Goal: Transaction & Acquisition: Purchase product/service

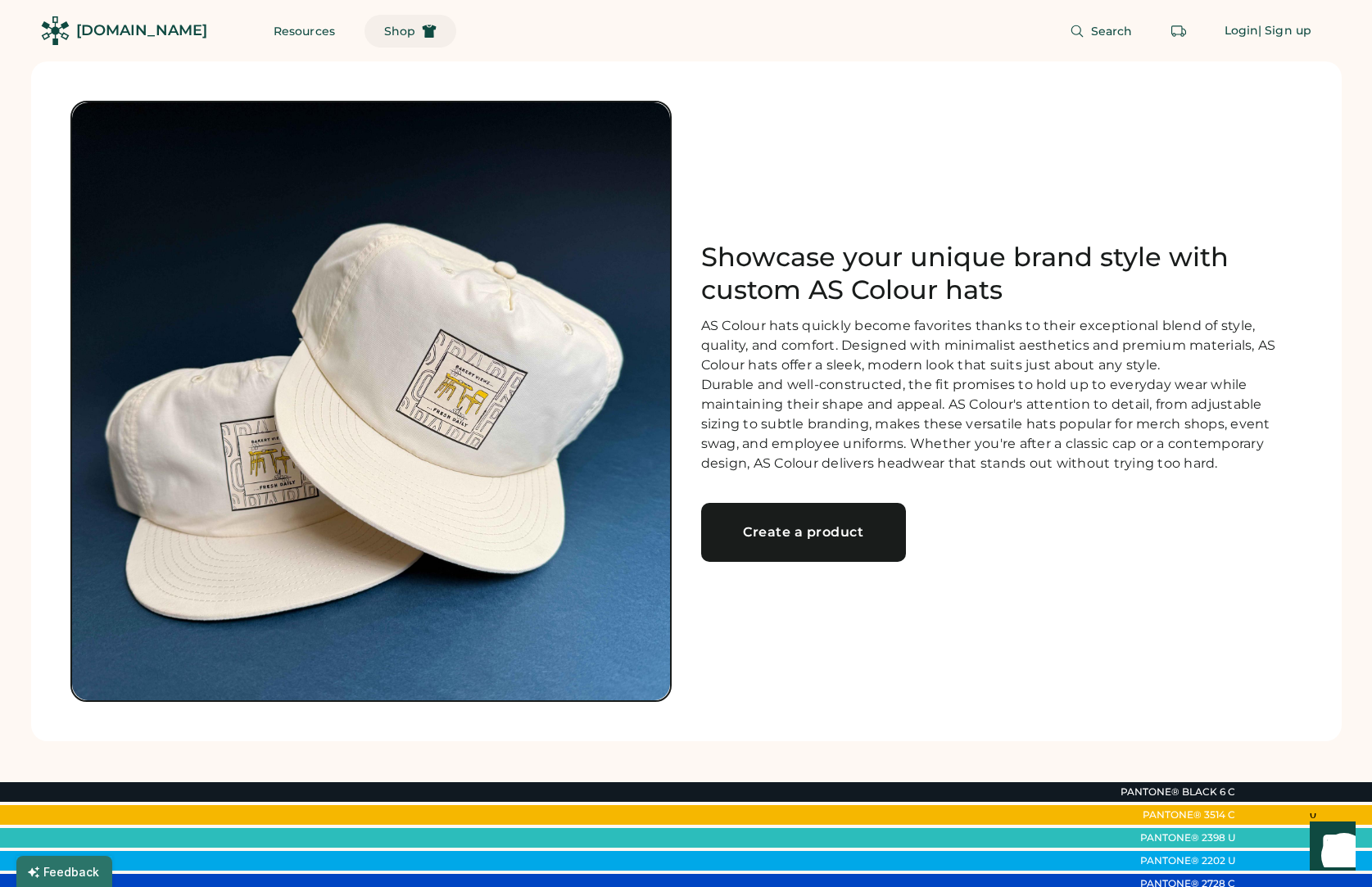
click at [385, 33] on span "Shop" at bounding box center [400, 32] width 32 height 11
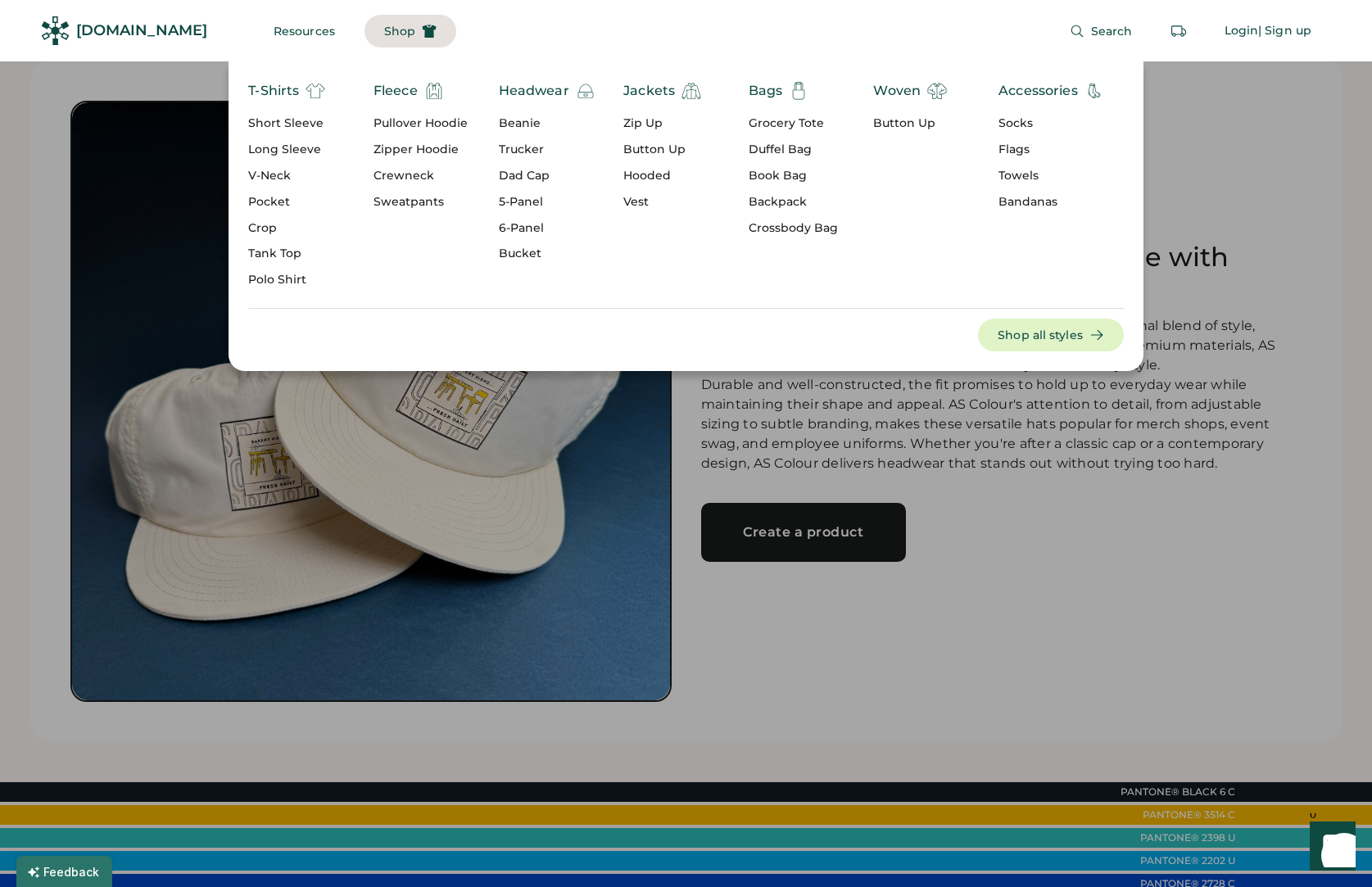
click at [523, 222] on div "6-Panel" at bounding box center [546, 228] width 97 height 16
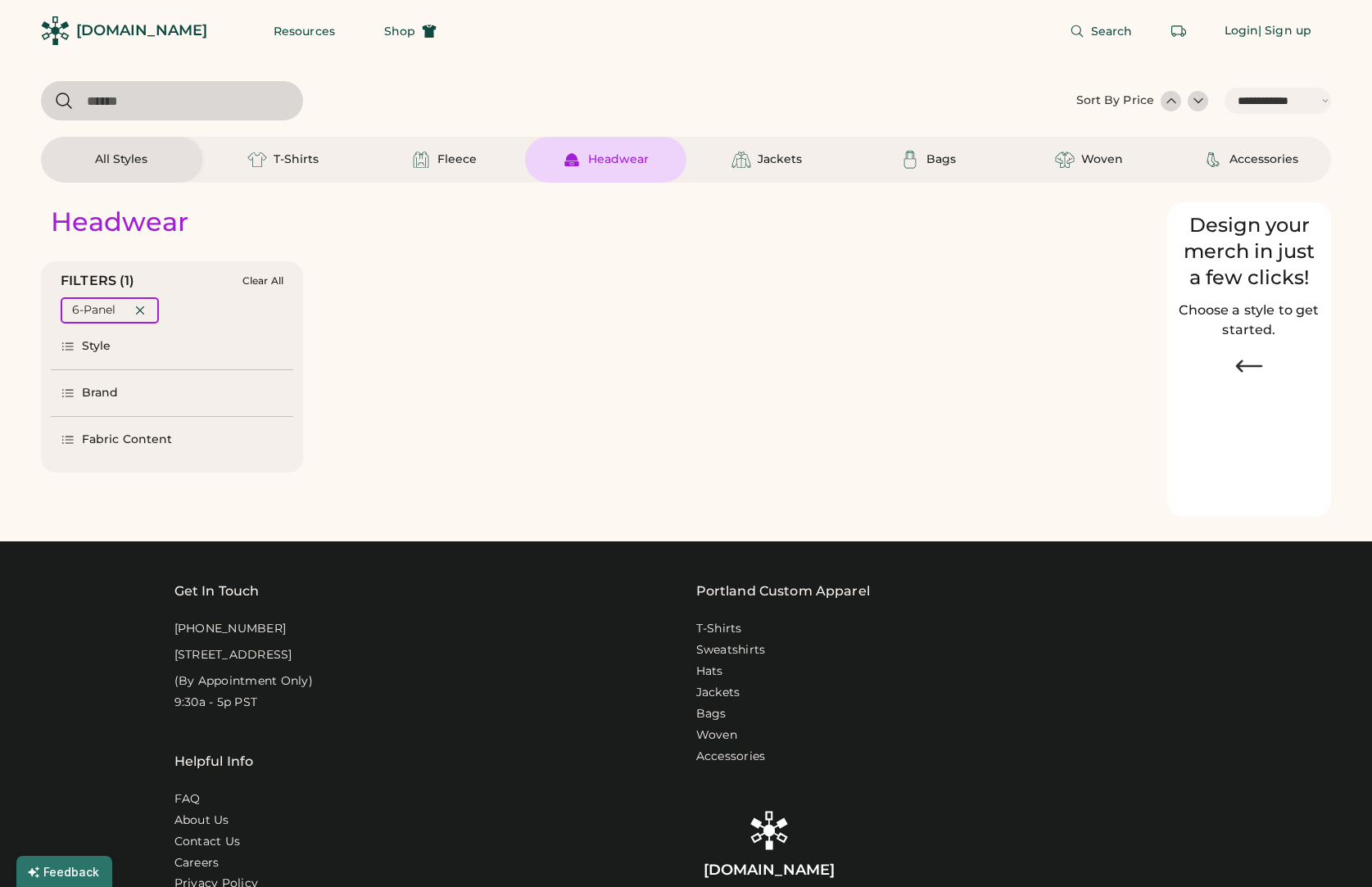
select select "*****"
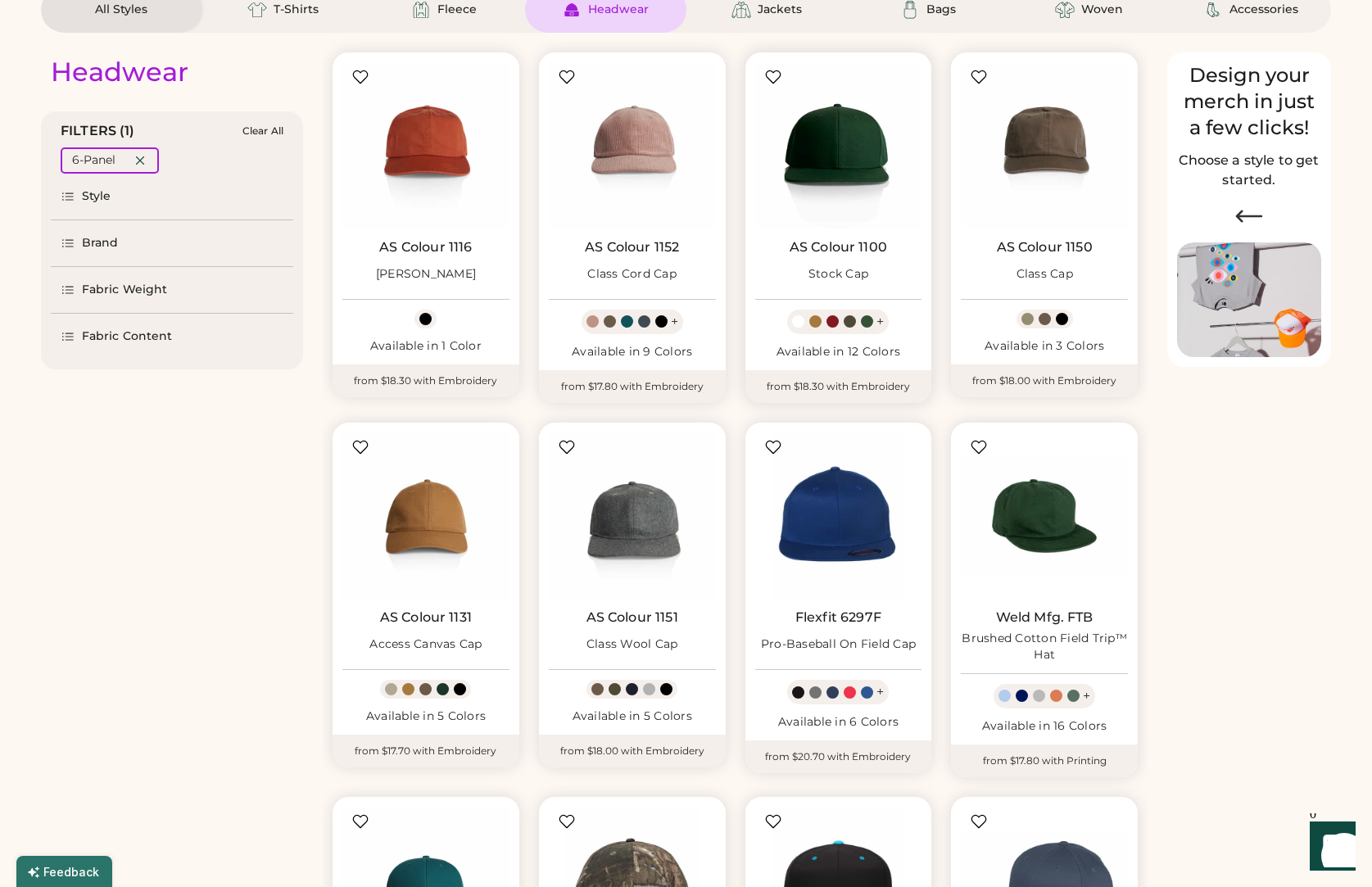
select select "*****"
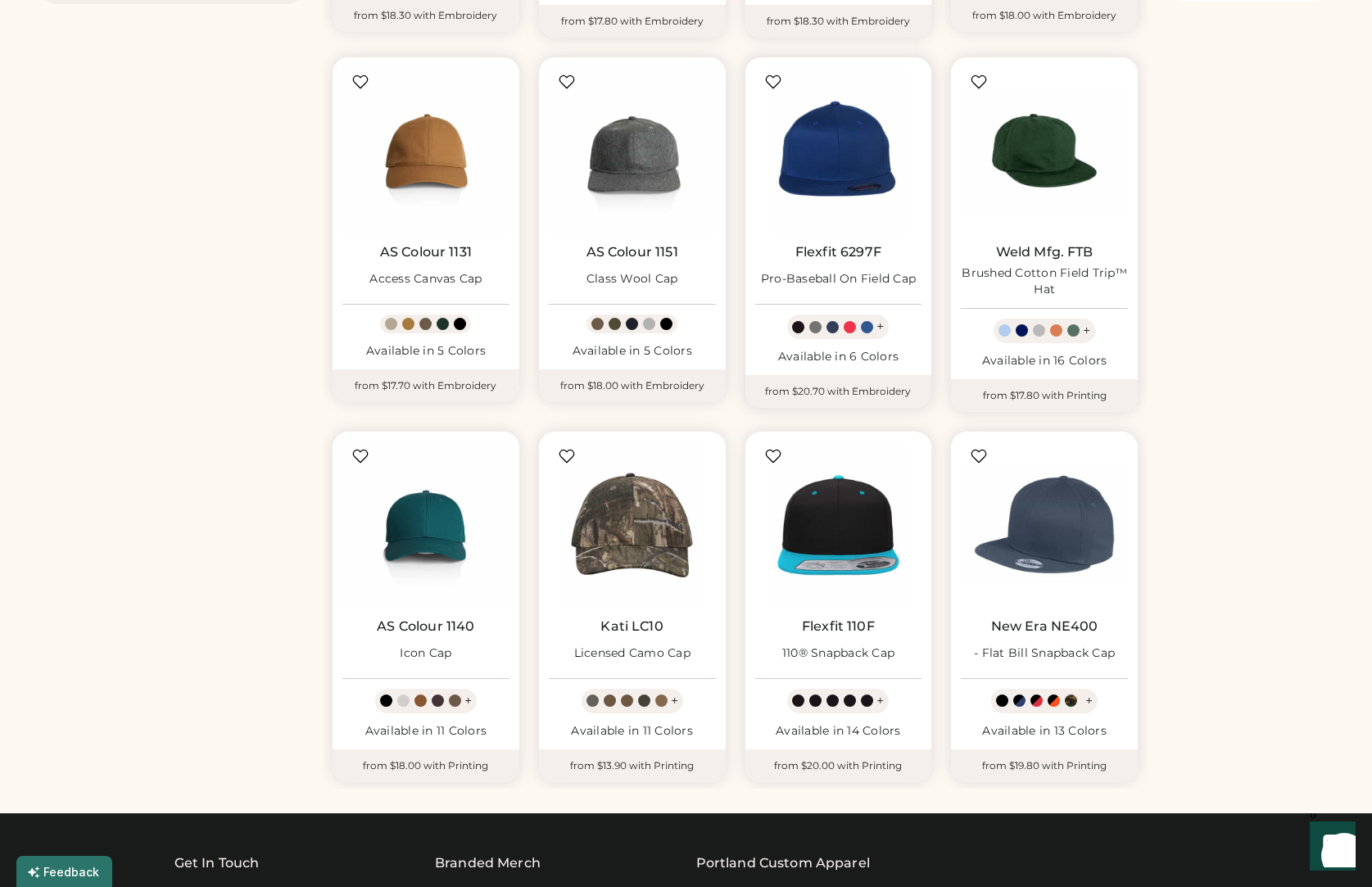
scroll to position [521, 0]
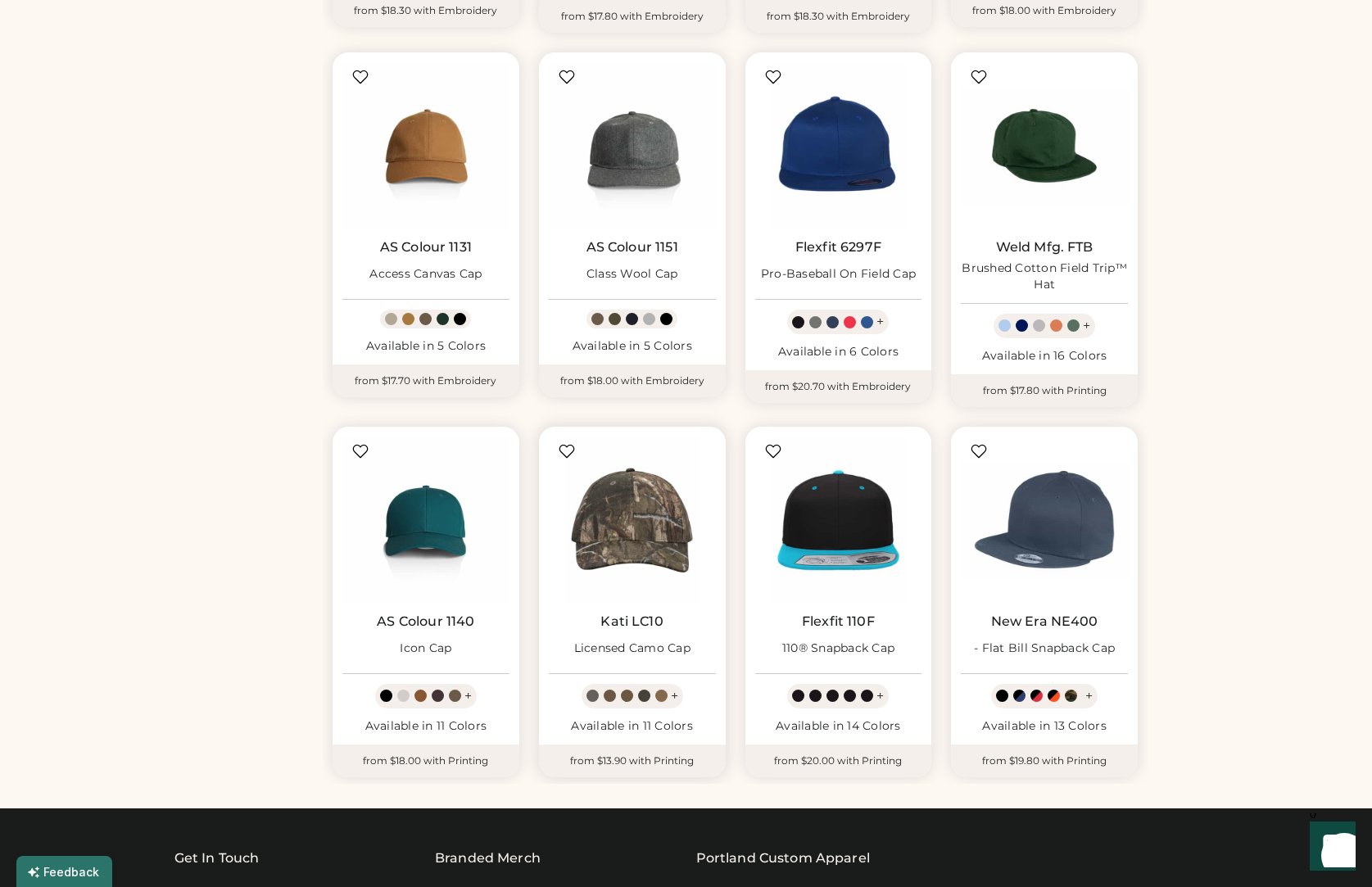
click at [649, 500] on img at bounding box center [632, 520] width 167 height 167
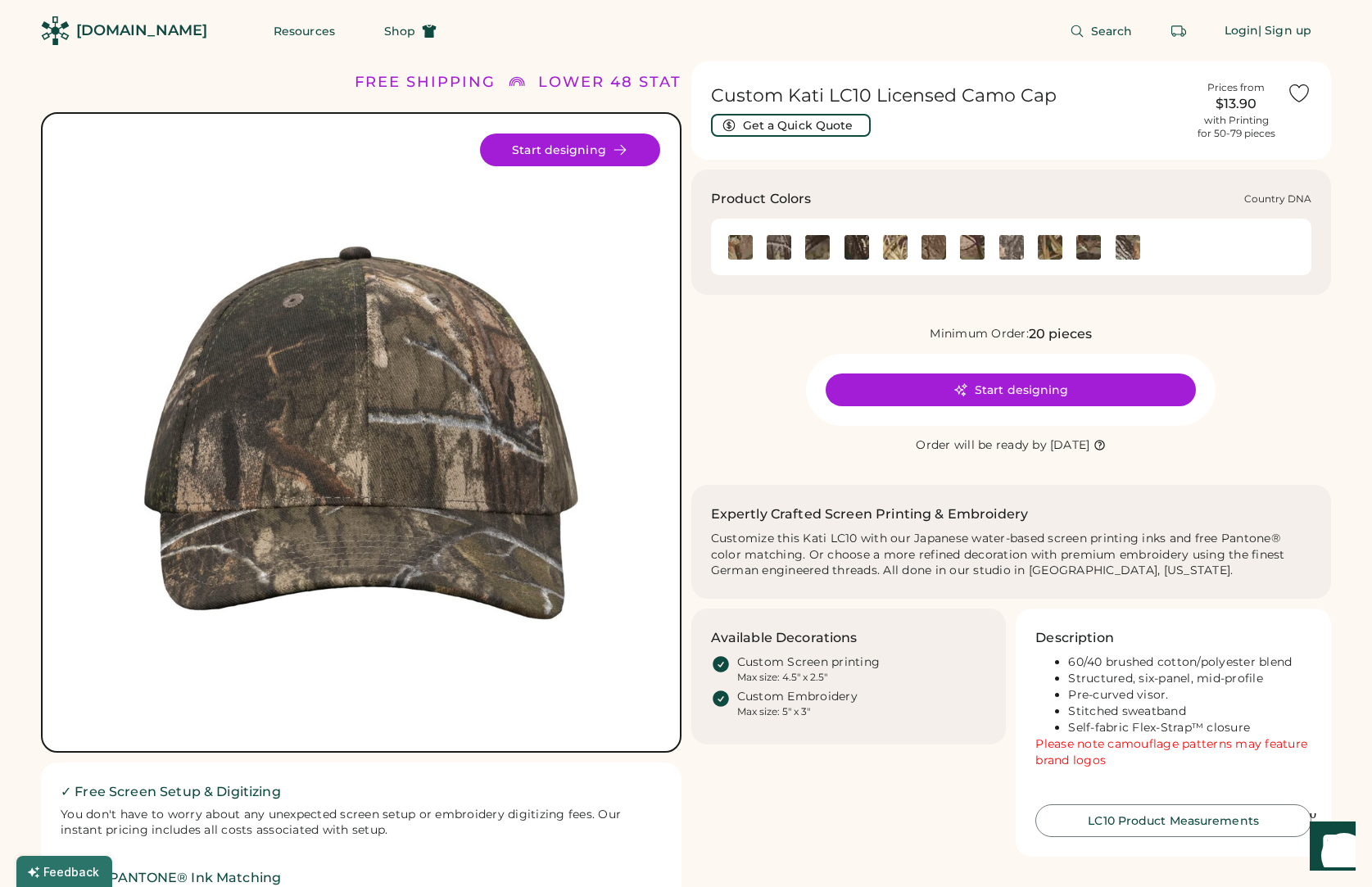
click at [780, 243] on img at bounding box center [779, 248] width 25 height 25
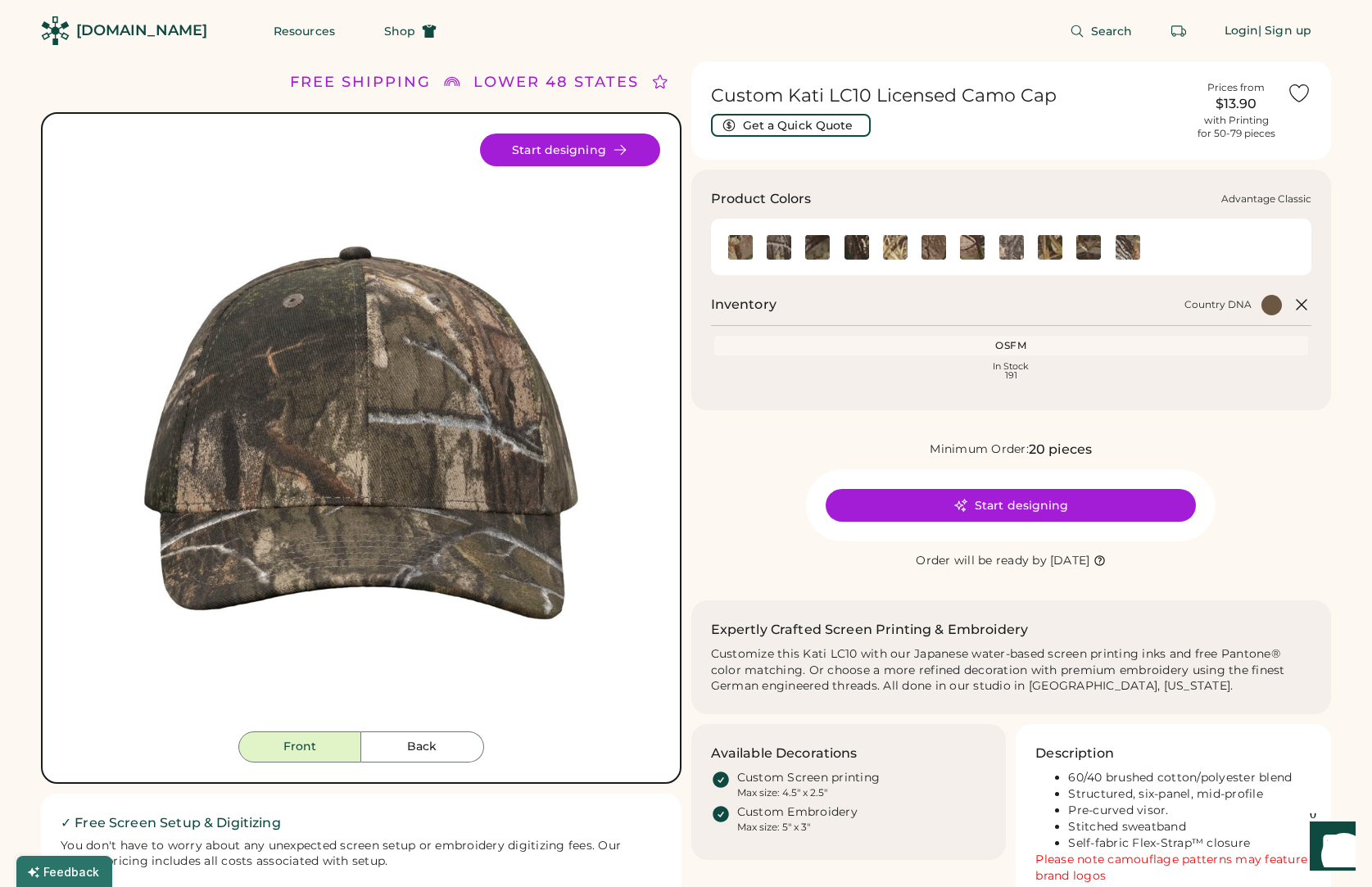
click at [734, 246] on img at bounding box center [741, 248] width 25 height 25
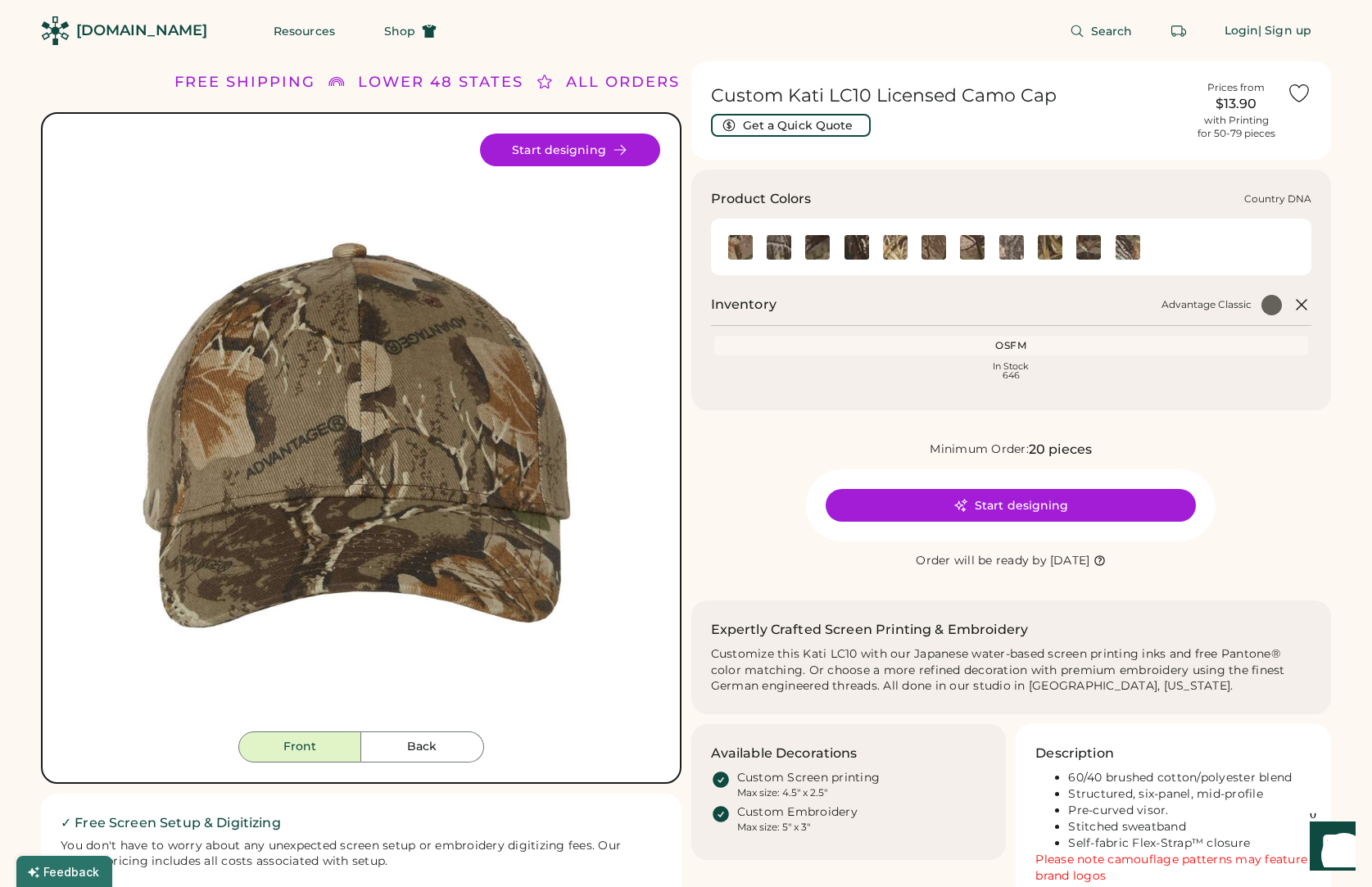
click at [784, 242] on img at bounding box center [779, 248] width 25 height 25
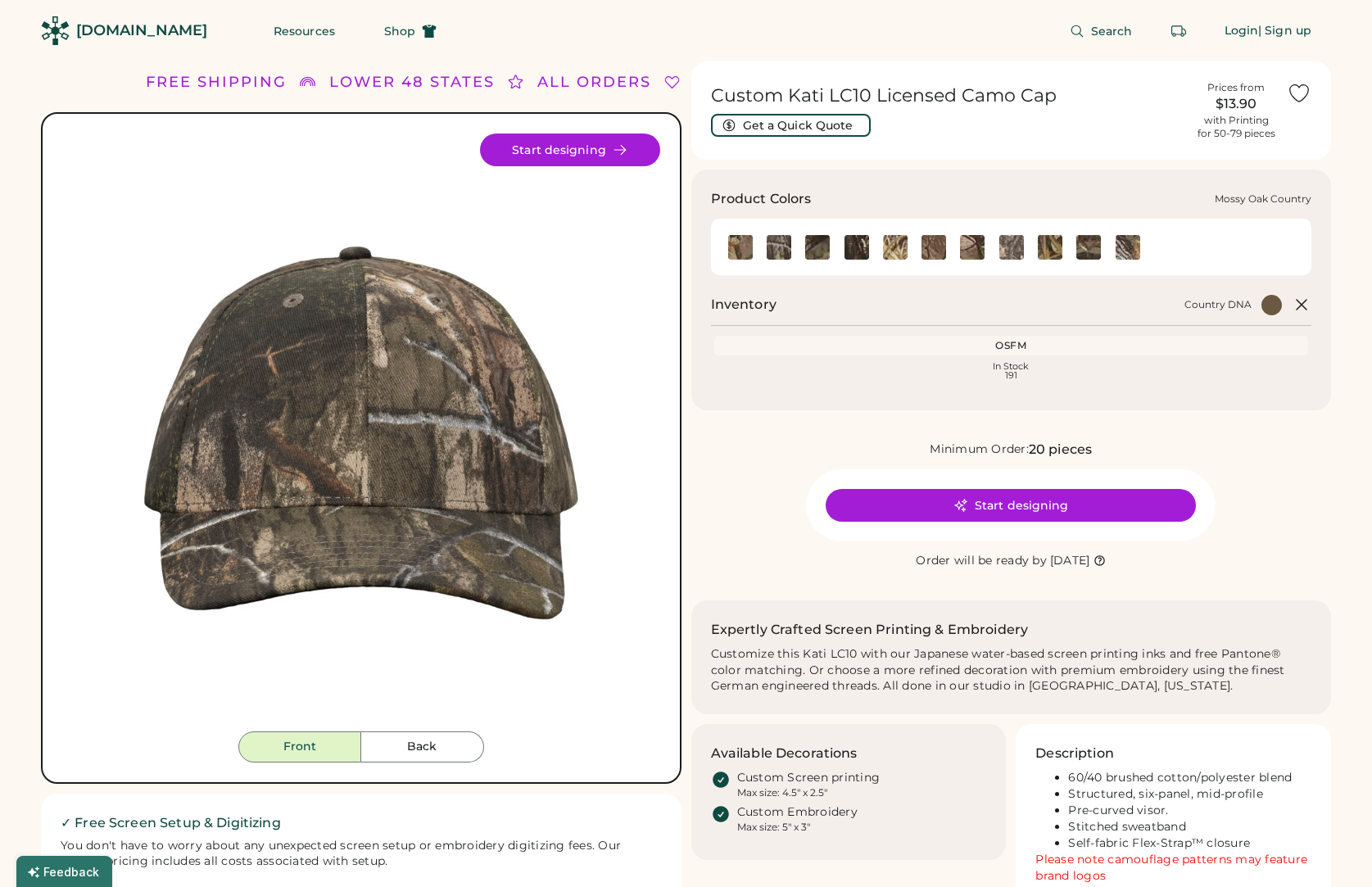
click at [808, 244] on img at bounding box center [818, 248] width 25 height 25
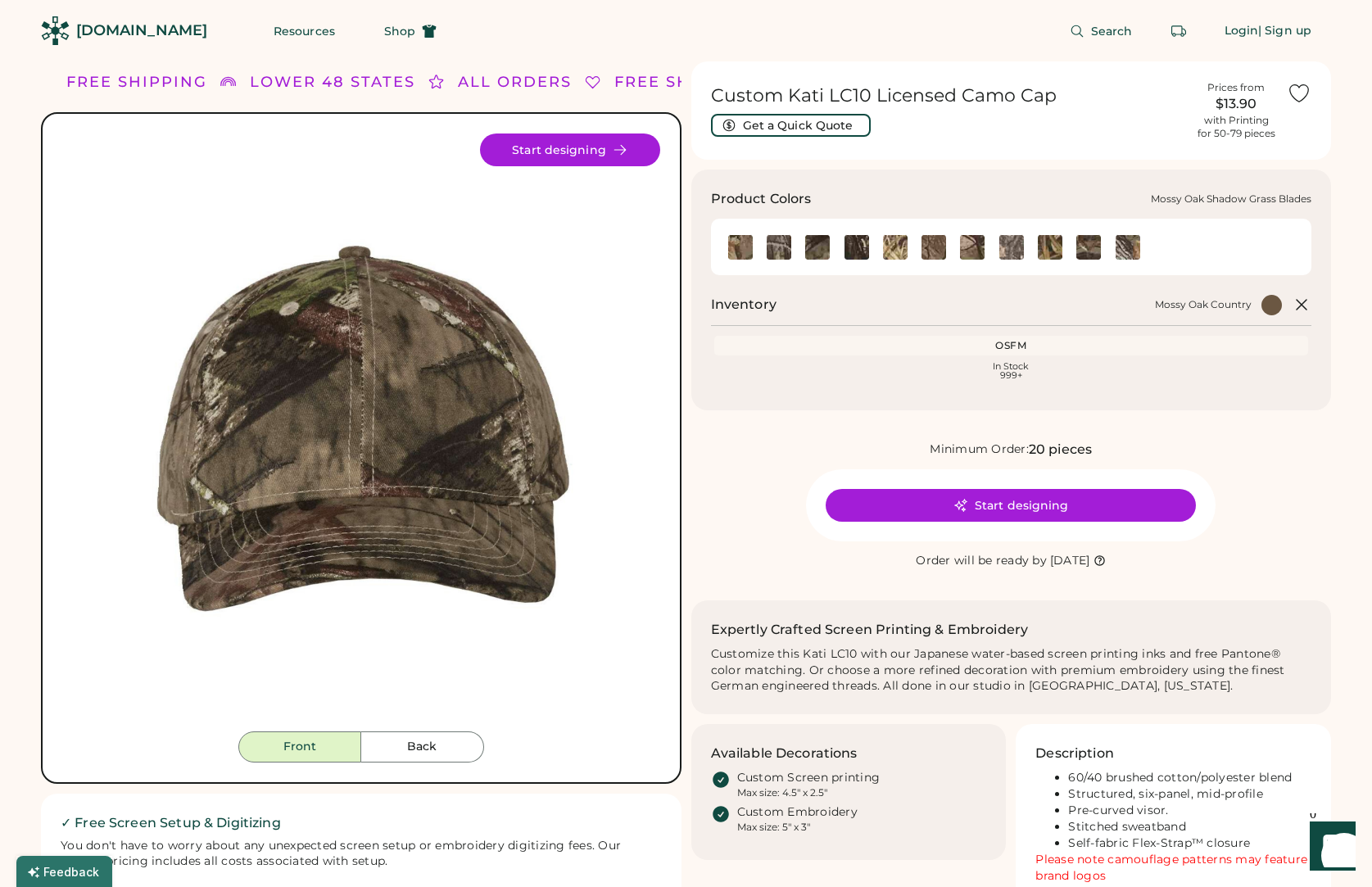
click at [895, 244] on img at bounding box center [896, 248] width 25 height 25
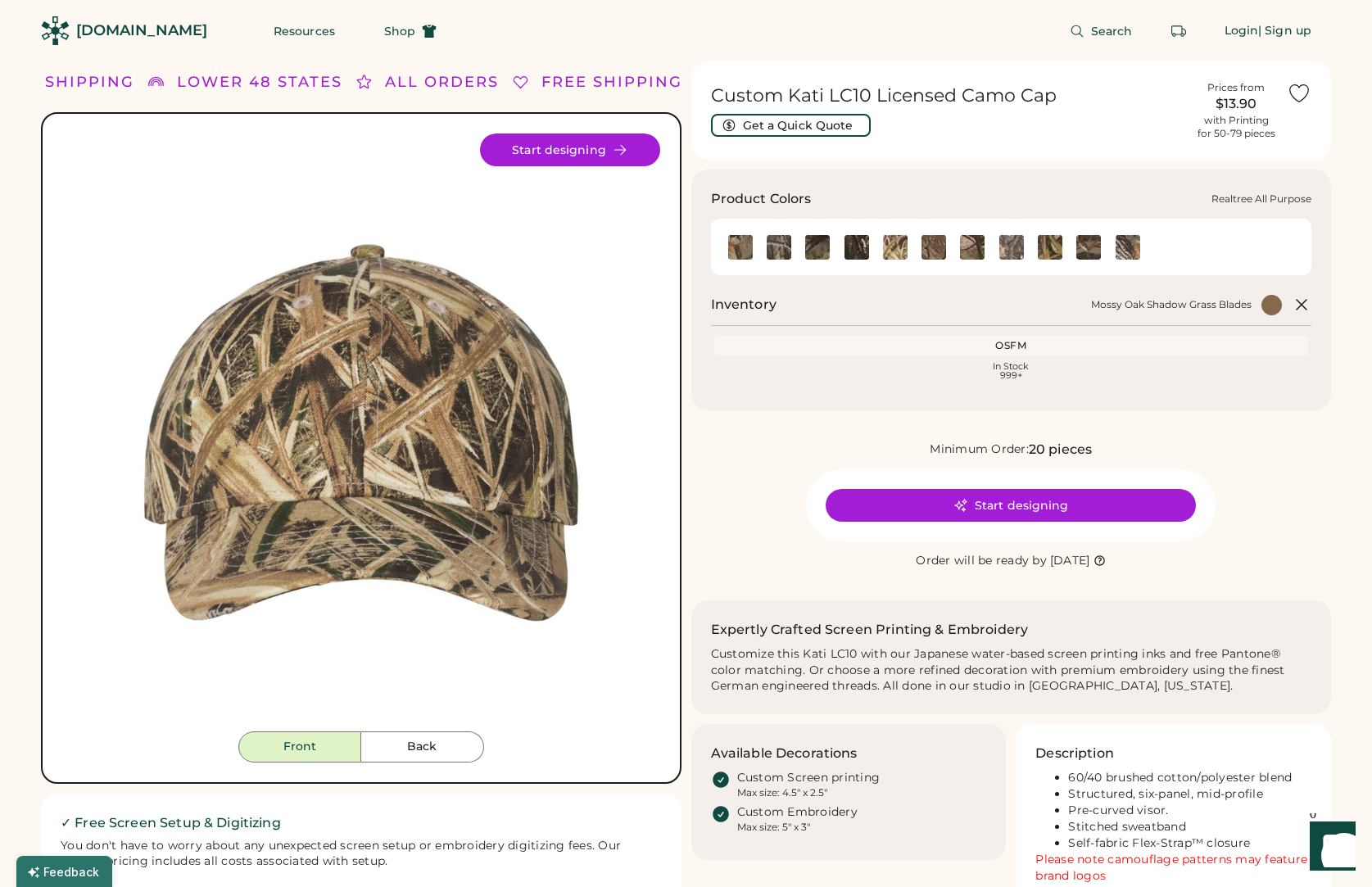
click at [928, 244] on img at bounding box center [934, 248] width 25 height 25
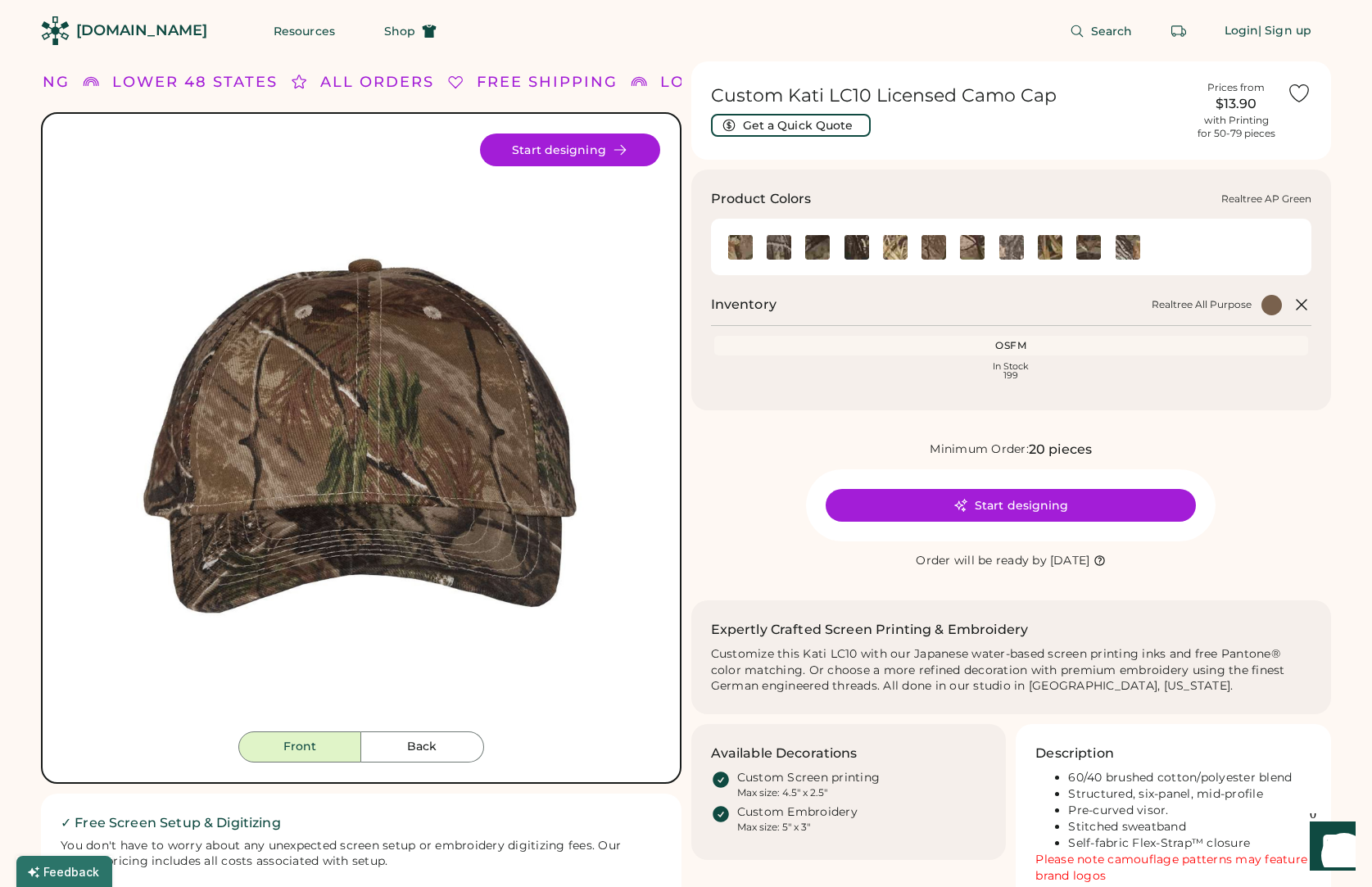
click at [971, 248] on img at bounding box center [973, 248] width 25 height 25
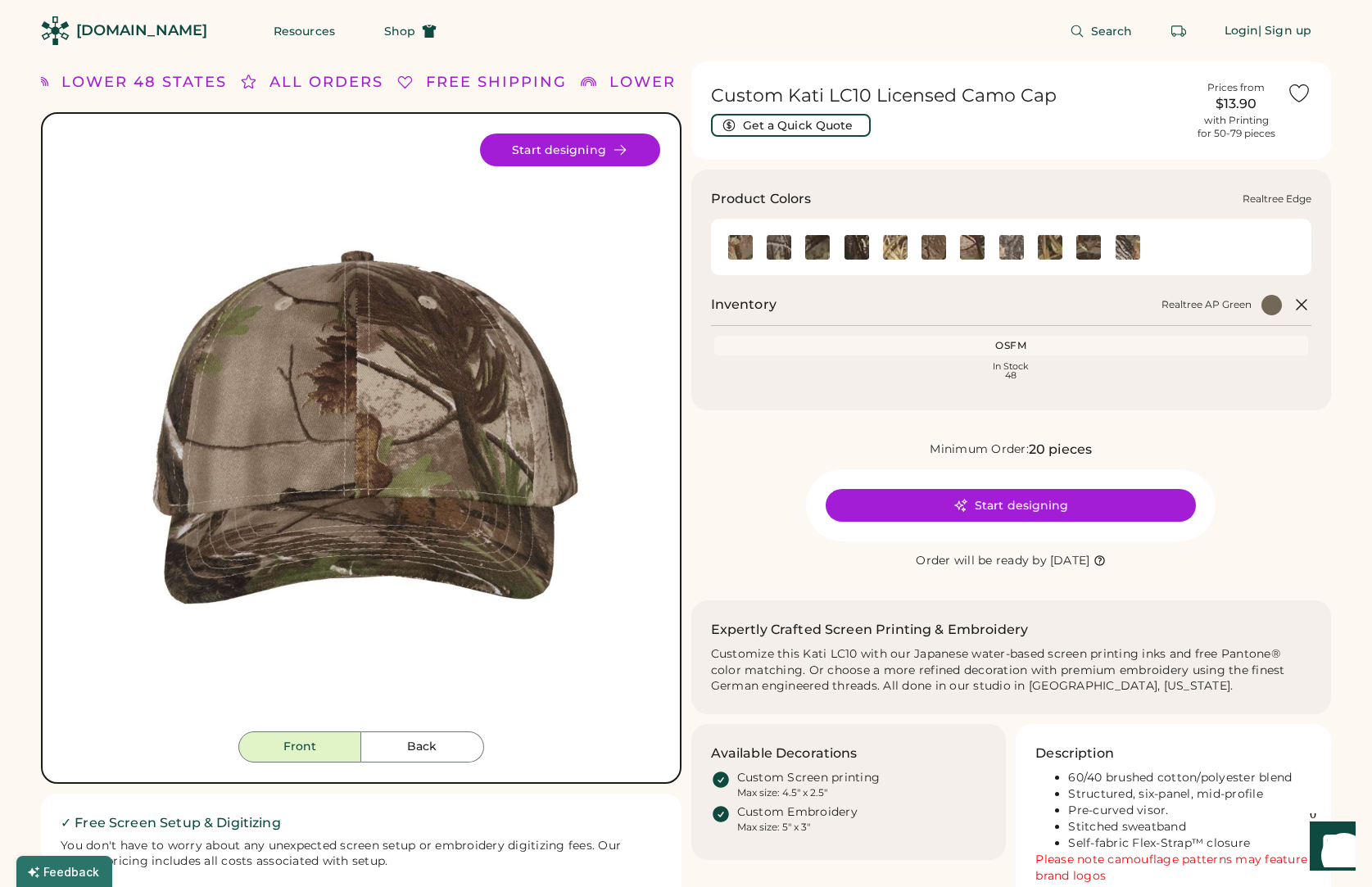
click at [1008, 250] on img at bounding box center [1012, 248] width 25 height 25
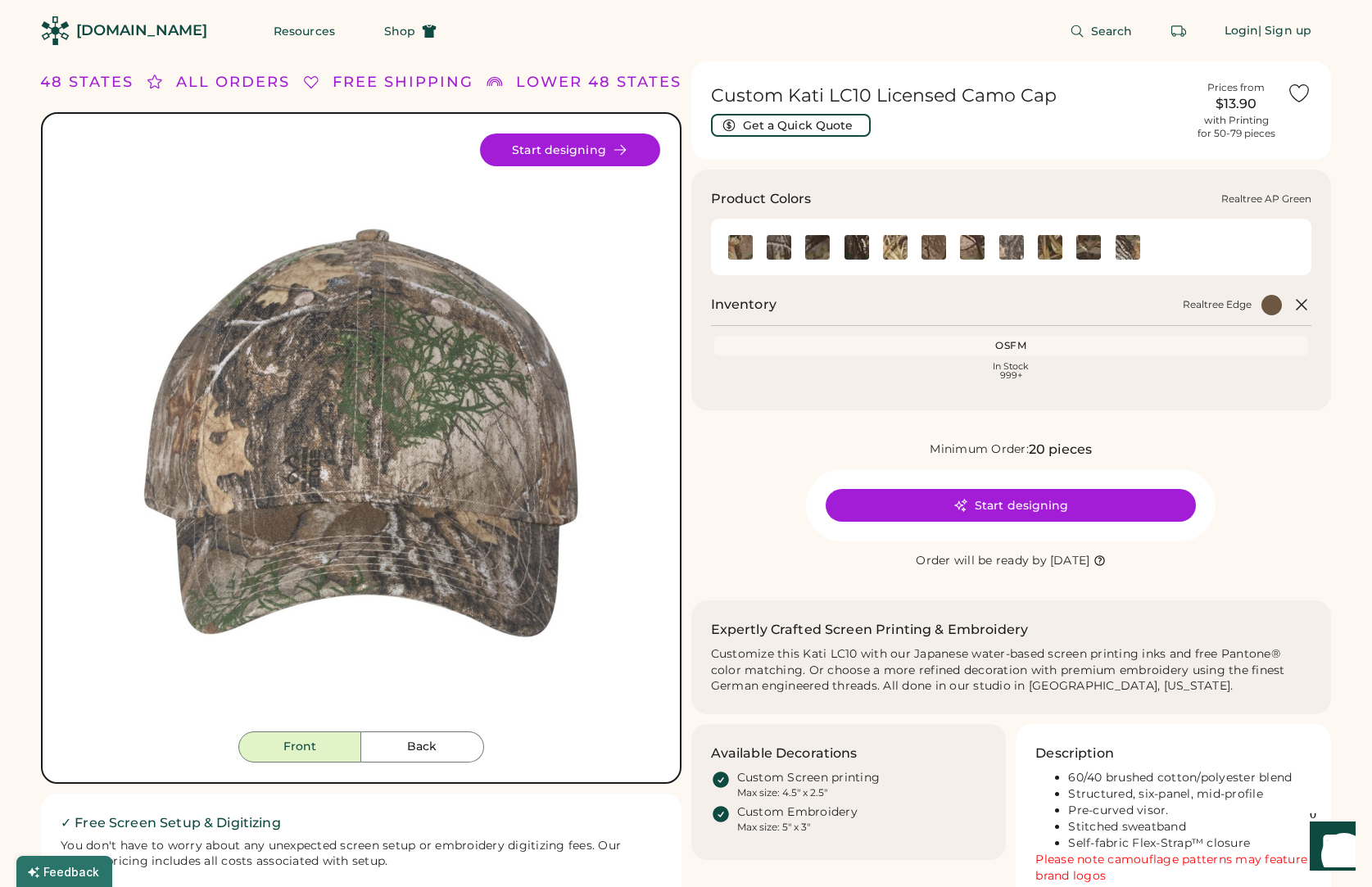
click at [974, 254] on img at bounding box center [973, 248] width 25 height 25
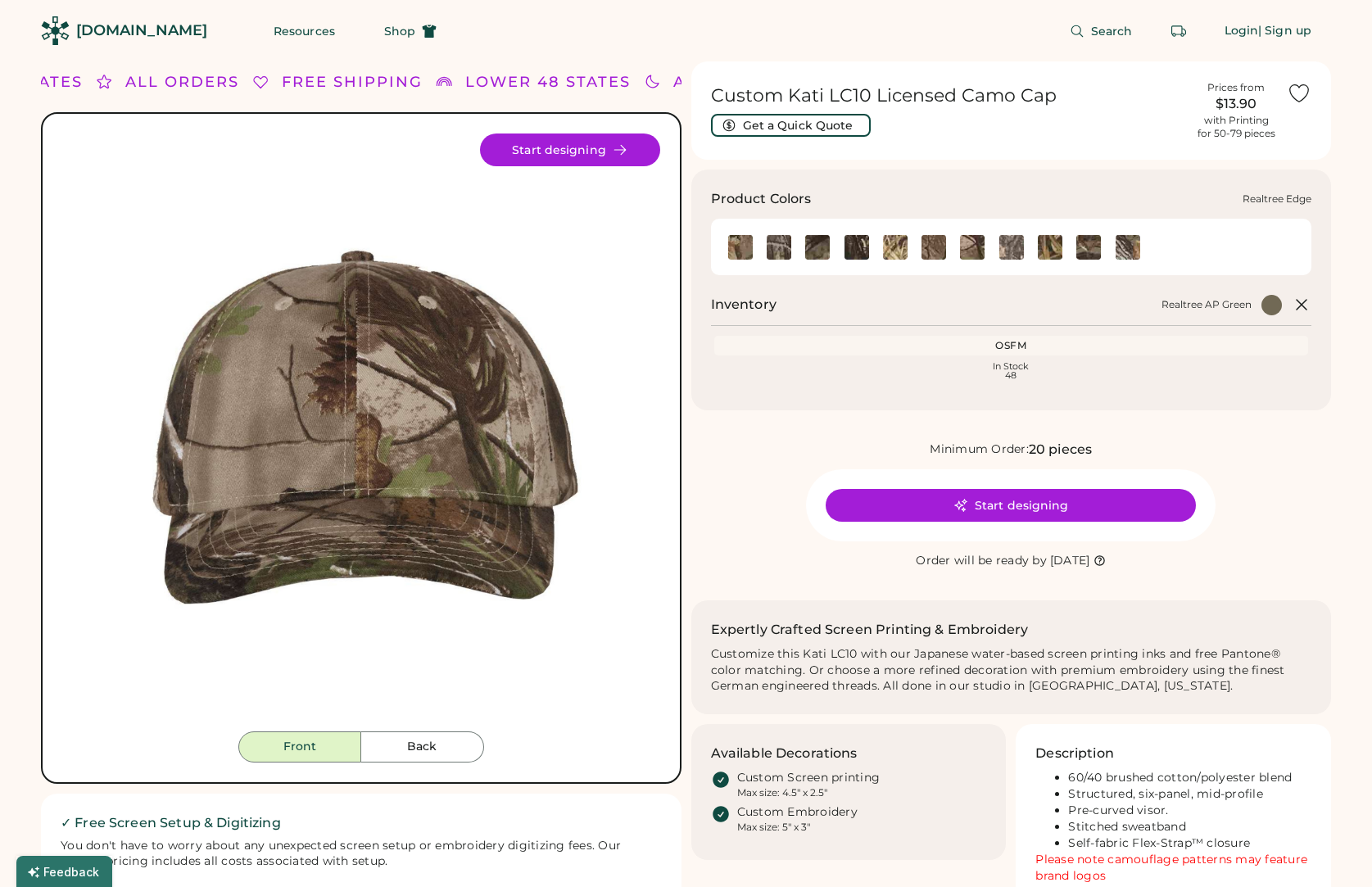
click at [1013, 248] on img at bounding box center [1012, 248] width 25 height 25
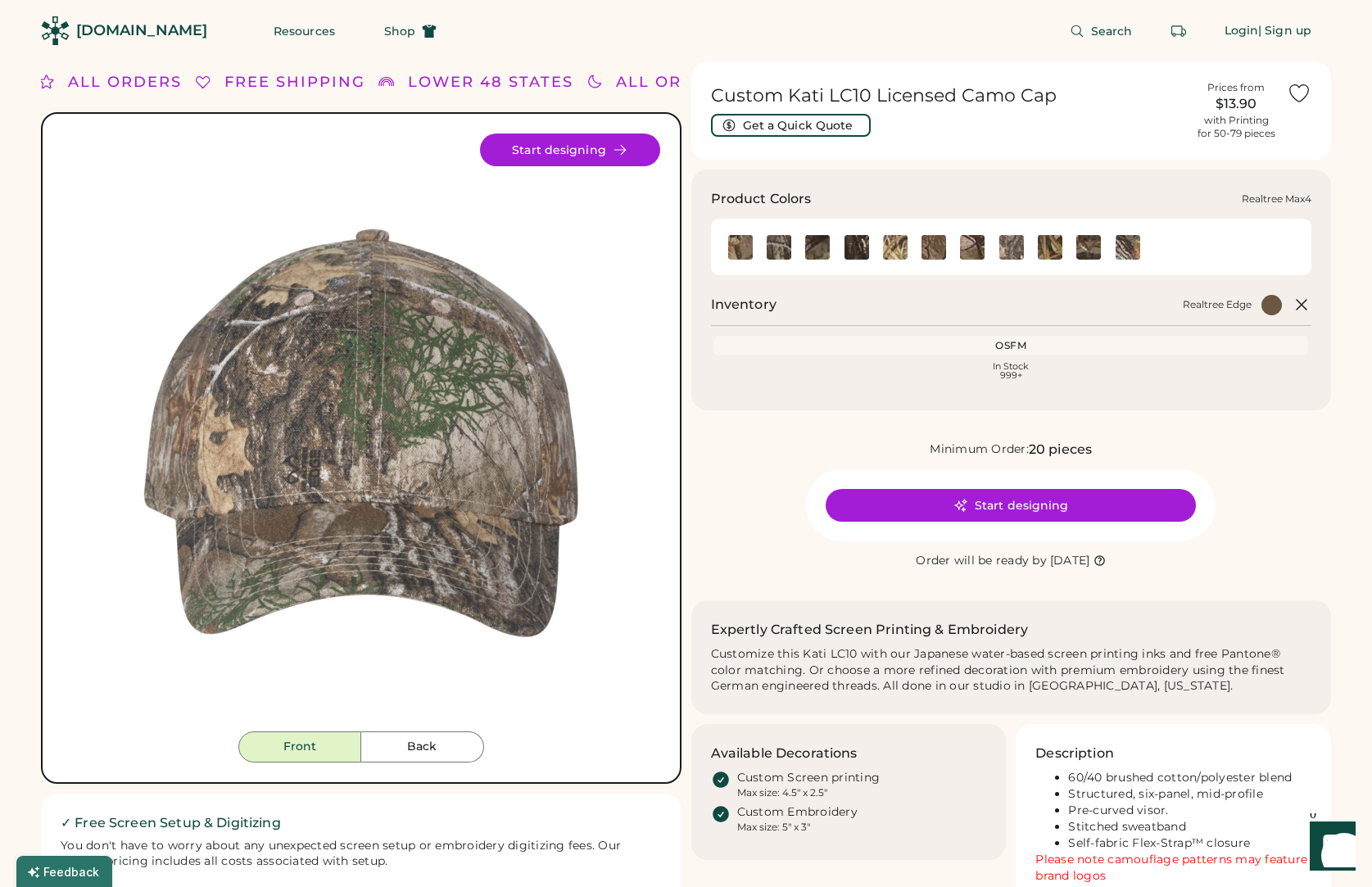
click at [1055, 244] on img at bounding box center [1051, 248] width 25 height 25
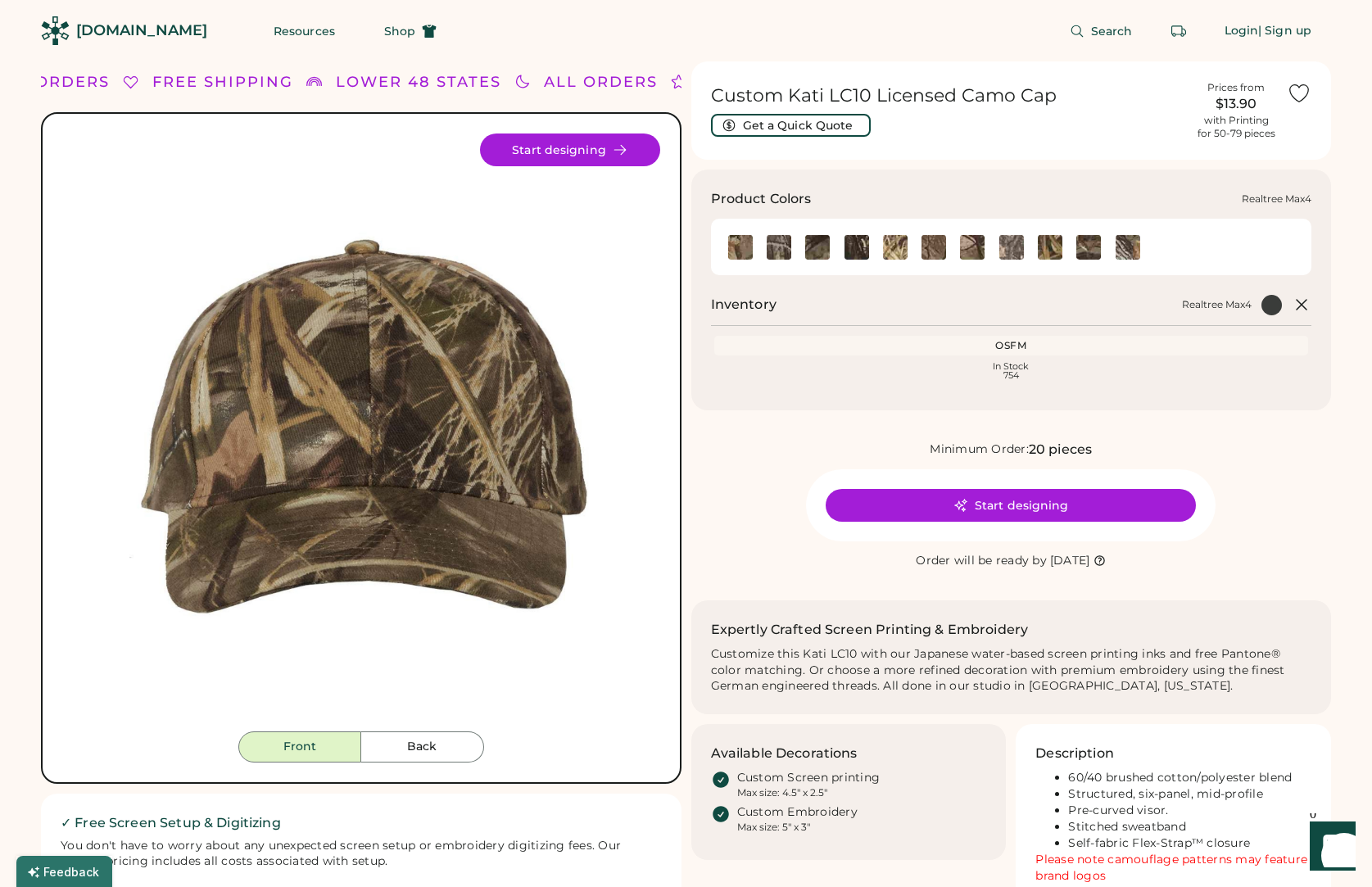
click at [1051, 248] on img at bounding box center [1051, 248] width 25 height 25
click at [1086, 248] on img at bounding box center [1089, 248] width 25 height 25
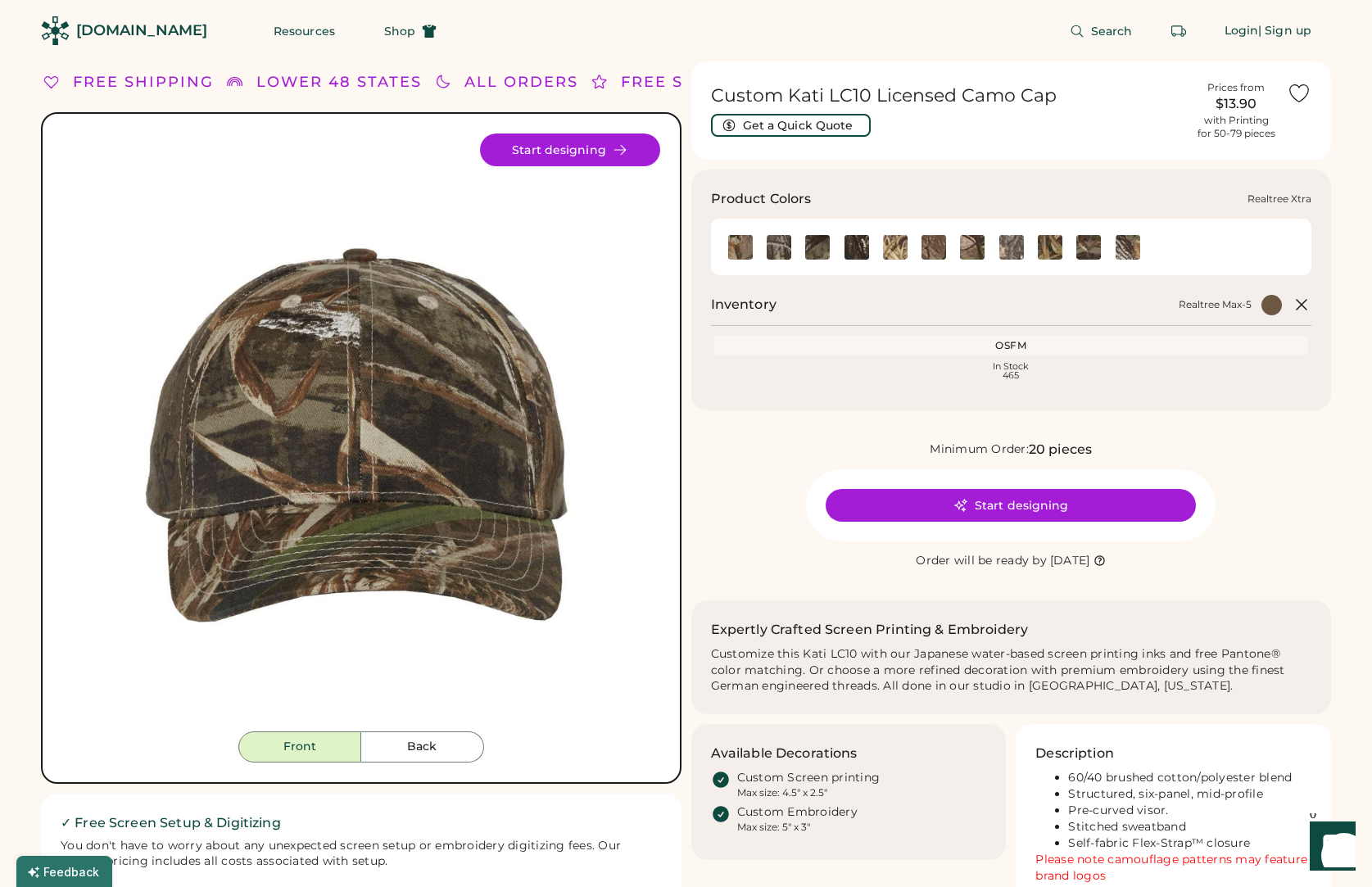
click at [1133, 245] on img at bounding box center [1128, 248] width 25 height 25
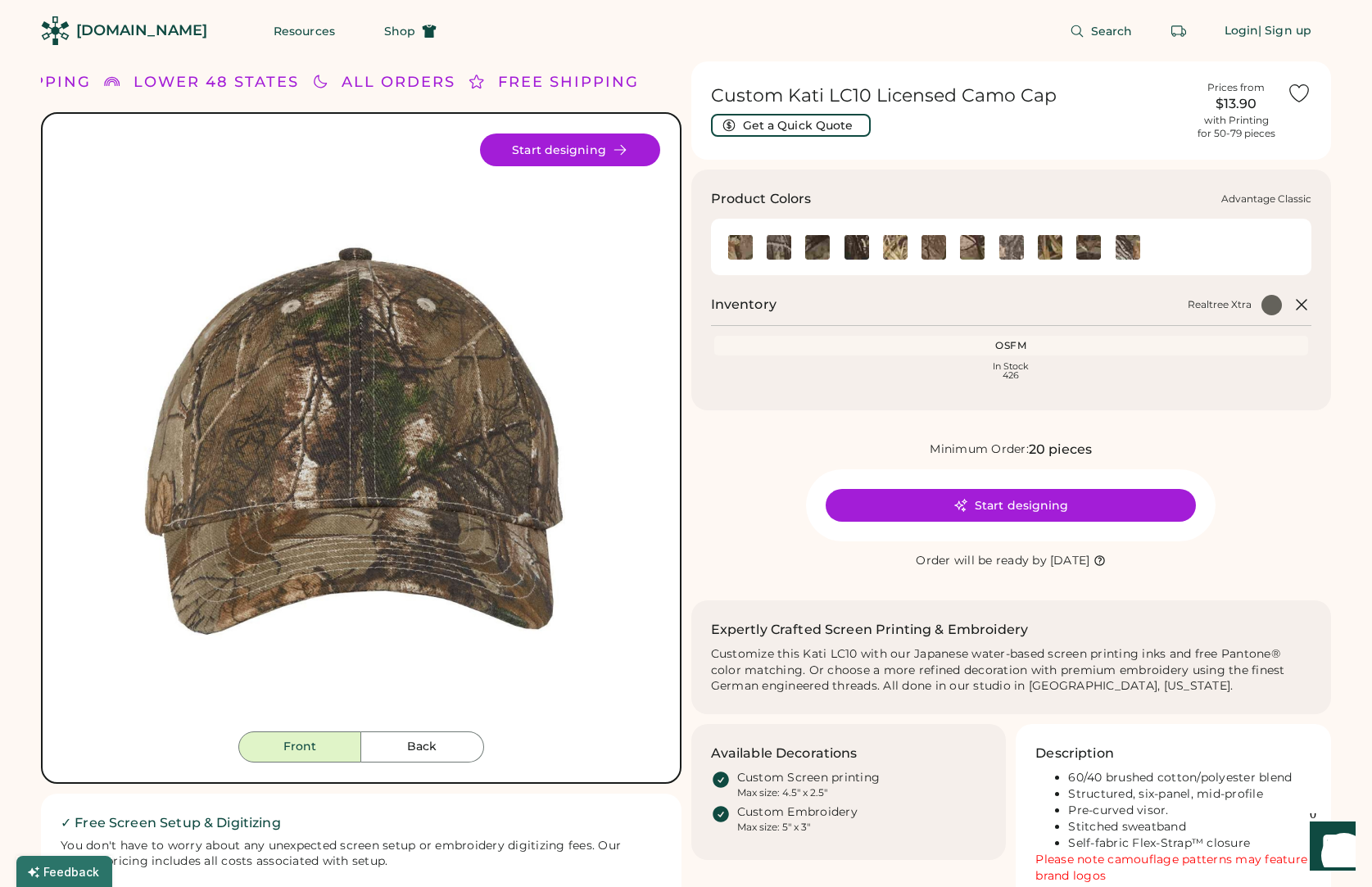
click at [741, 252] on img at bounding box center [741, 248] width 25 height 25
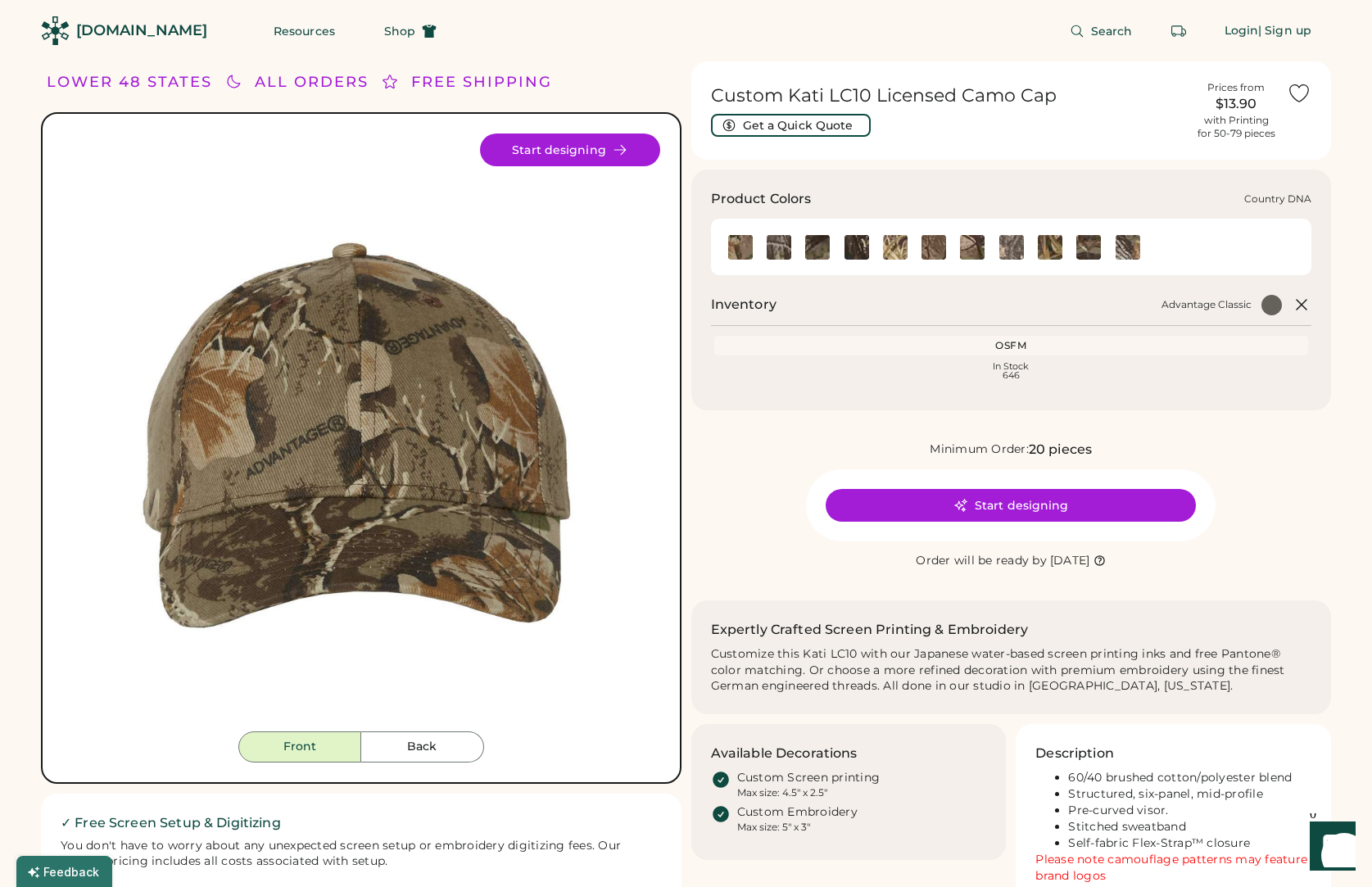
click at [778, 251] on img at bounding box center [779, 248] width 25 height 25
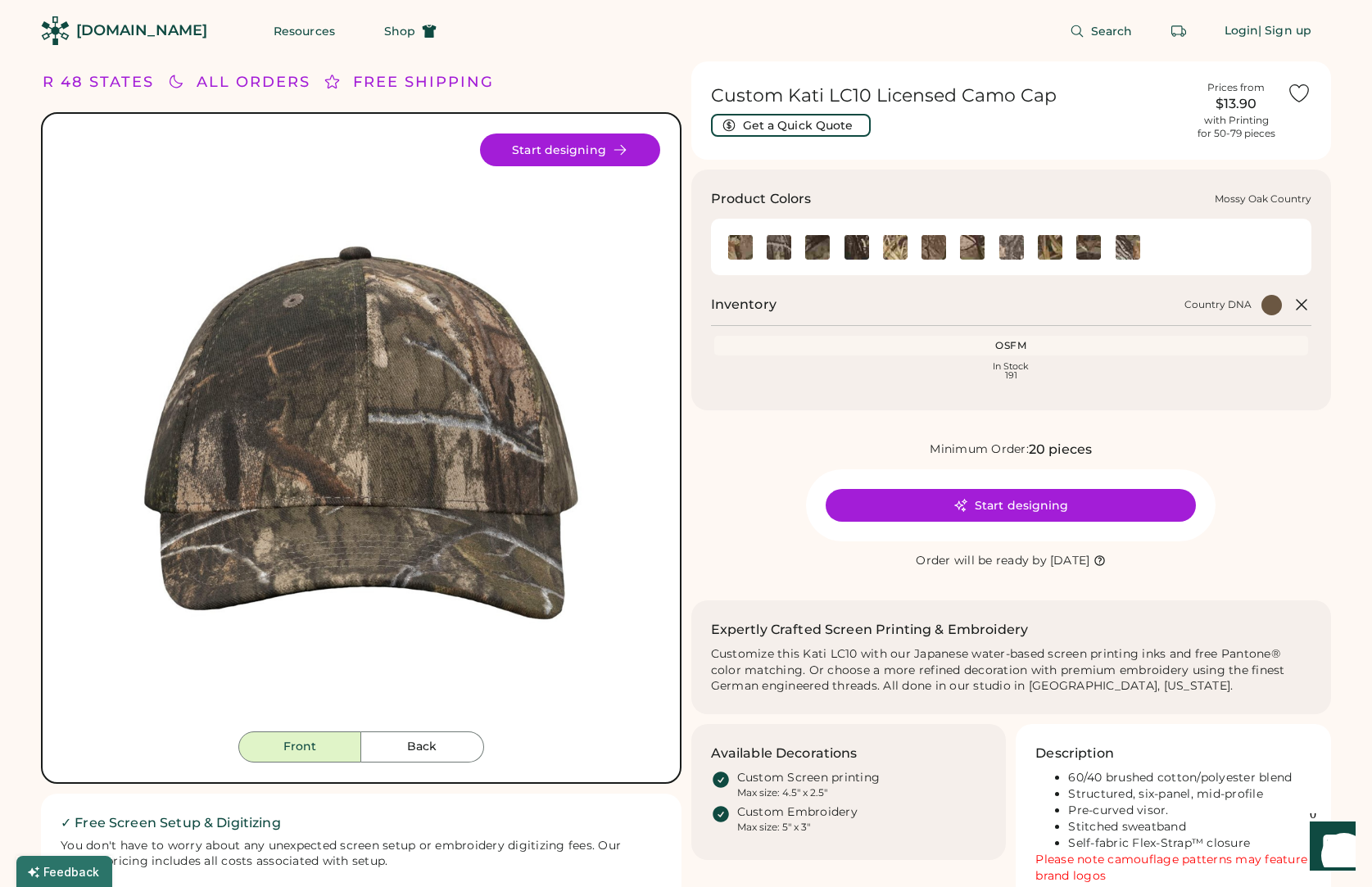
click at [816, 248] on img at bounding box center [818, 248] width 25 height 25
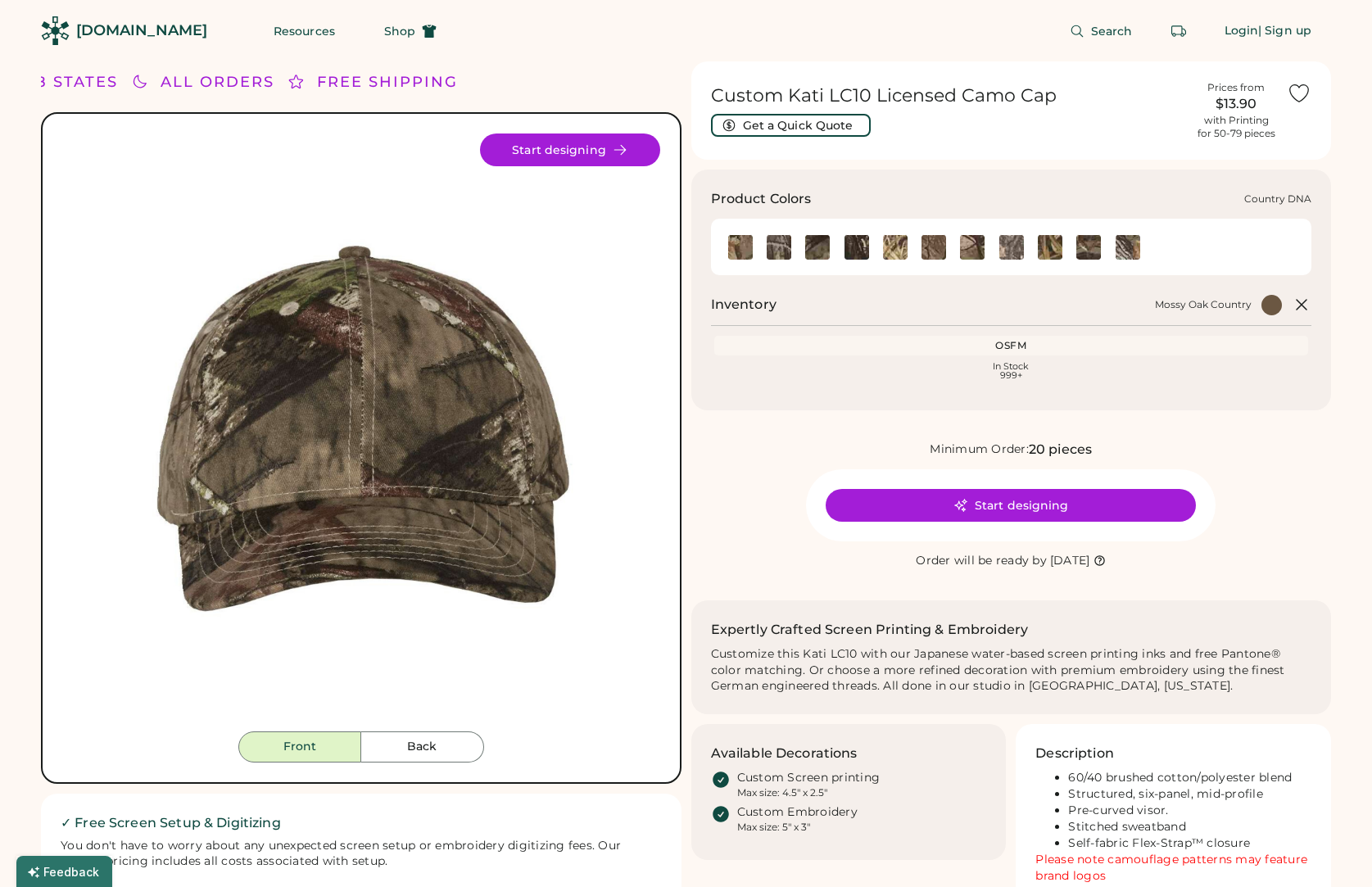
click at [770, 254] on img at bounding box center [779, 248] width 25 height 25
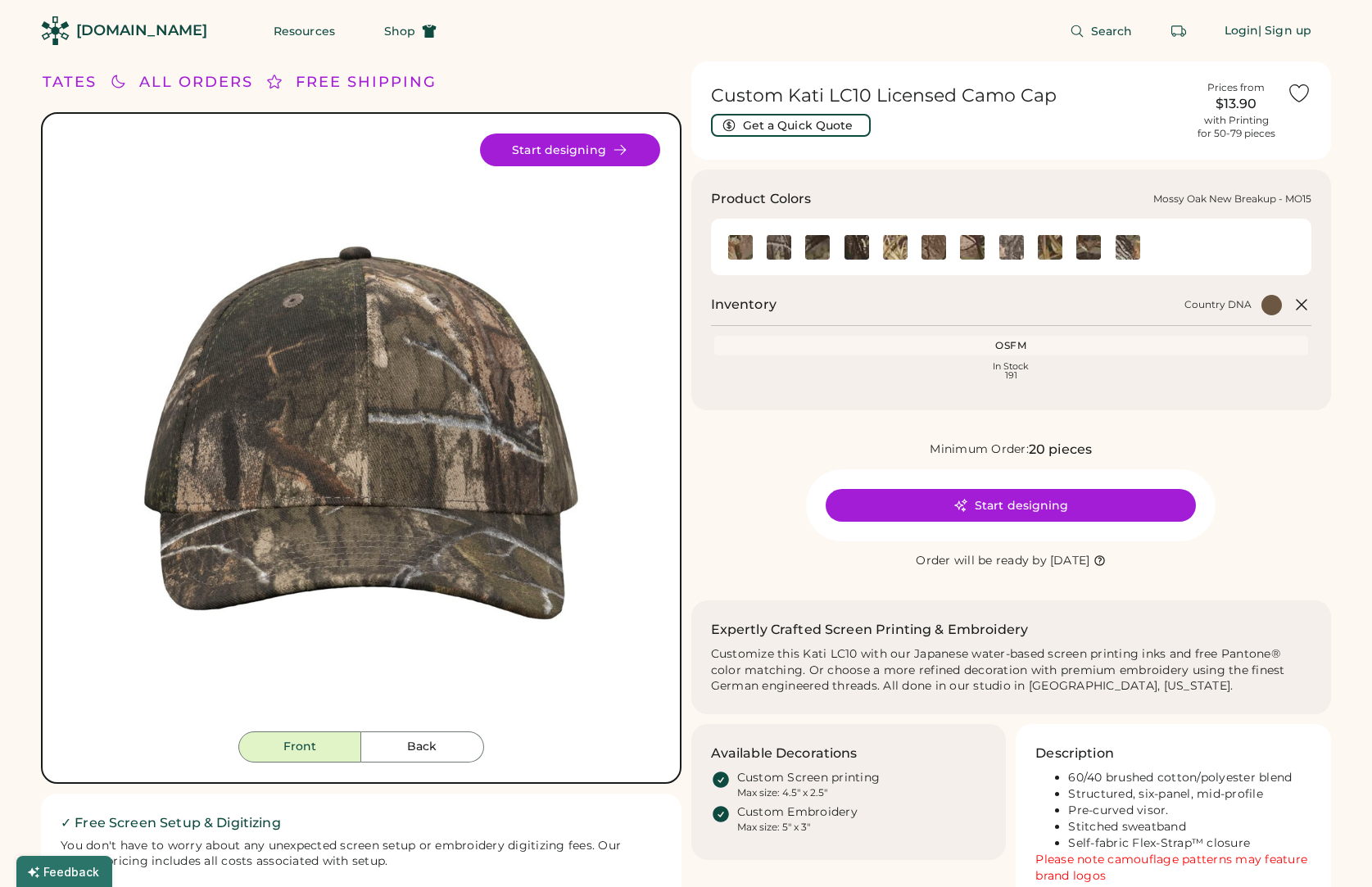
click at [860, 246] on img at bounding box center [857, 248] width 25 height 25
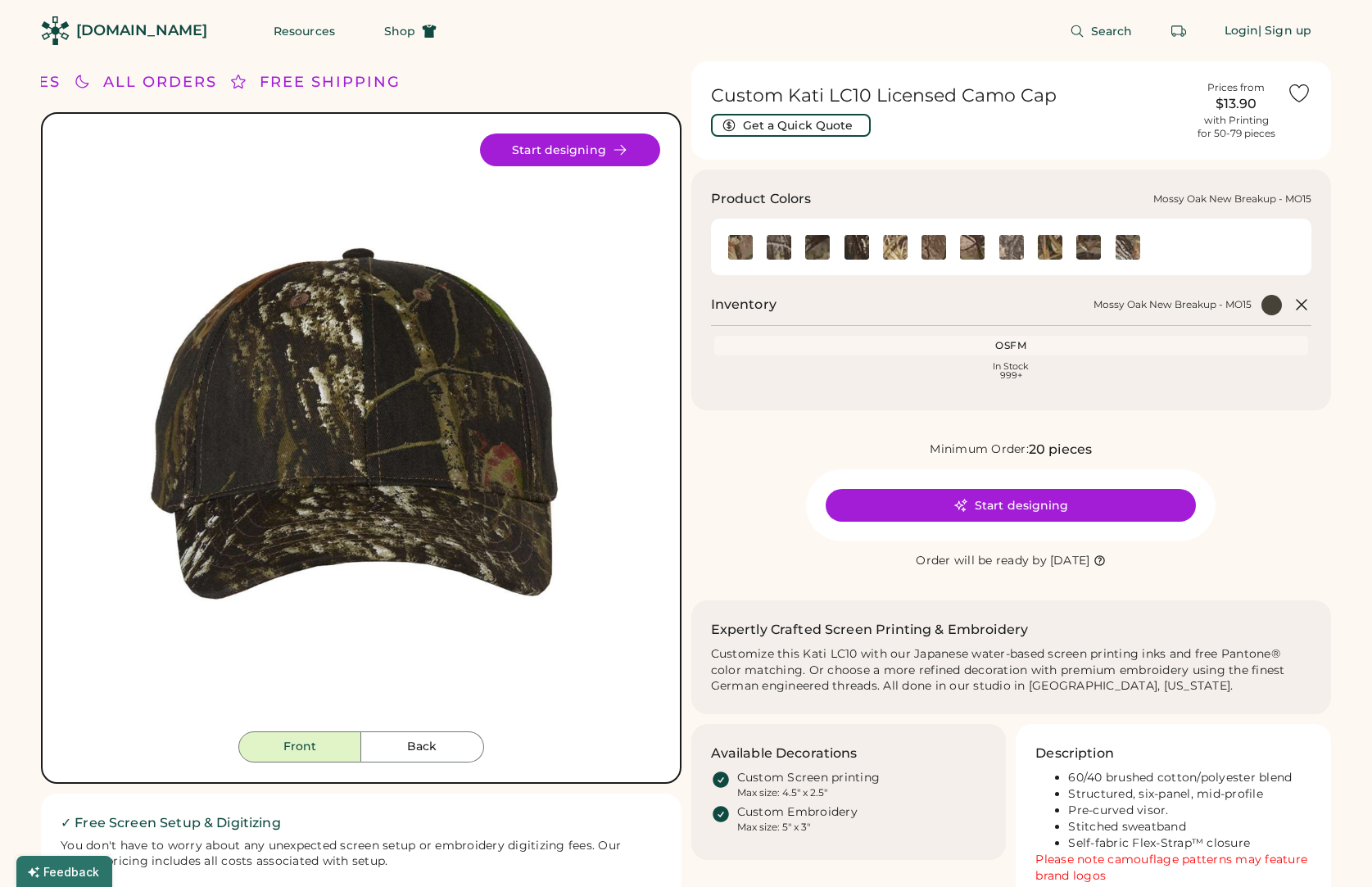
click at [852, 249] on img at bounding box center [857, 248] width 25 height 25
click at [784, 248] on img at bounding box center [779, 248] width 25 height 25
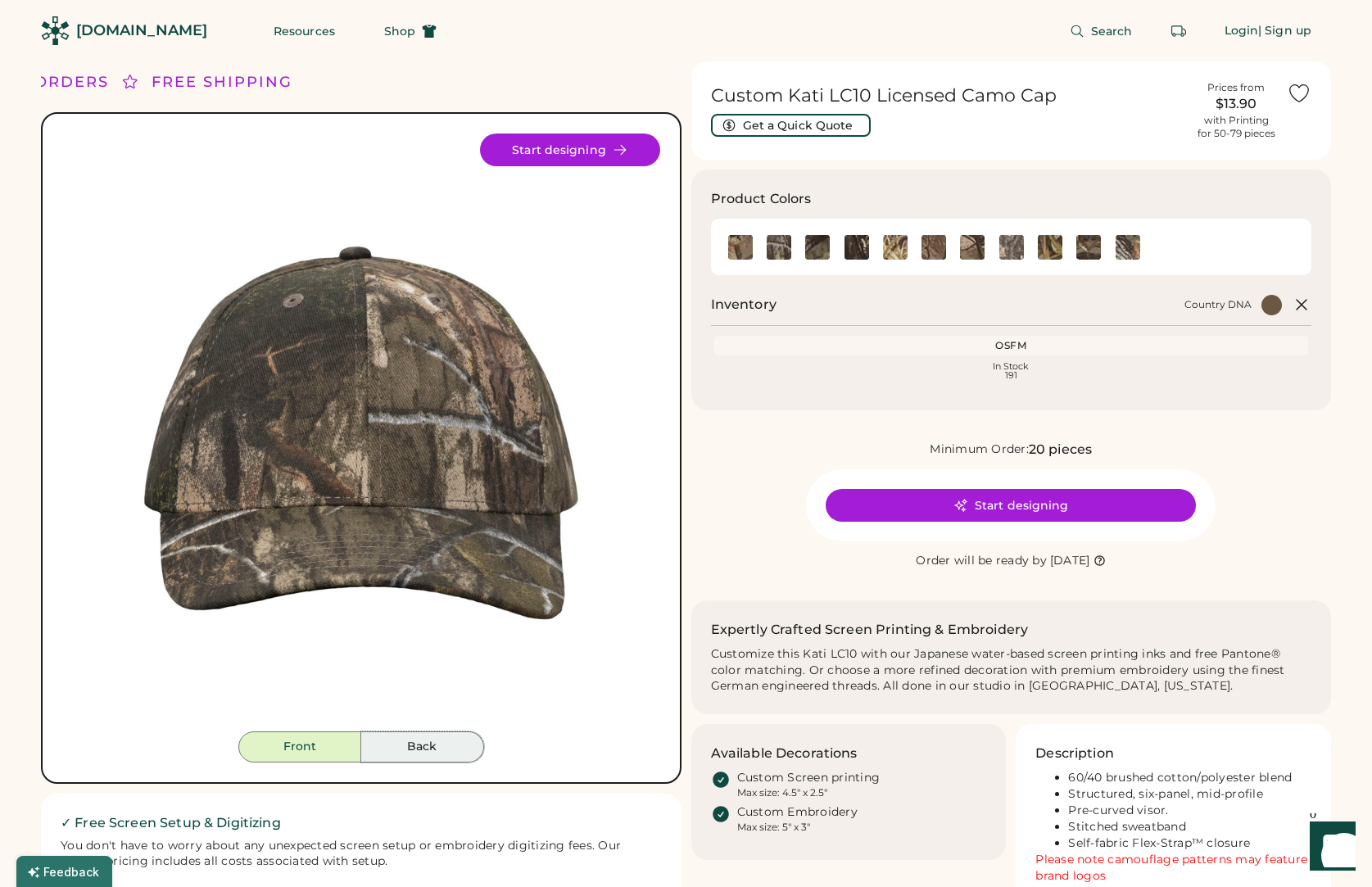
click at [407, 747] on button "Back" at bounding box center [423, 747] width 122 height 32
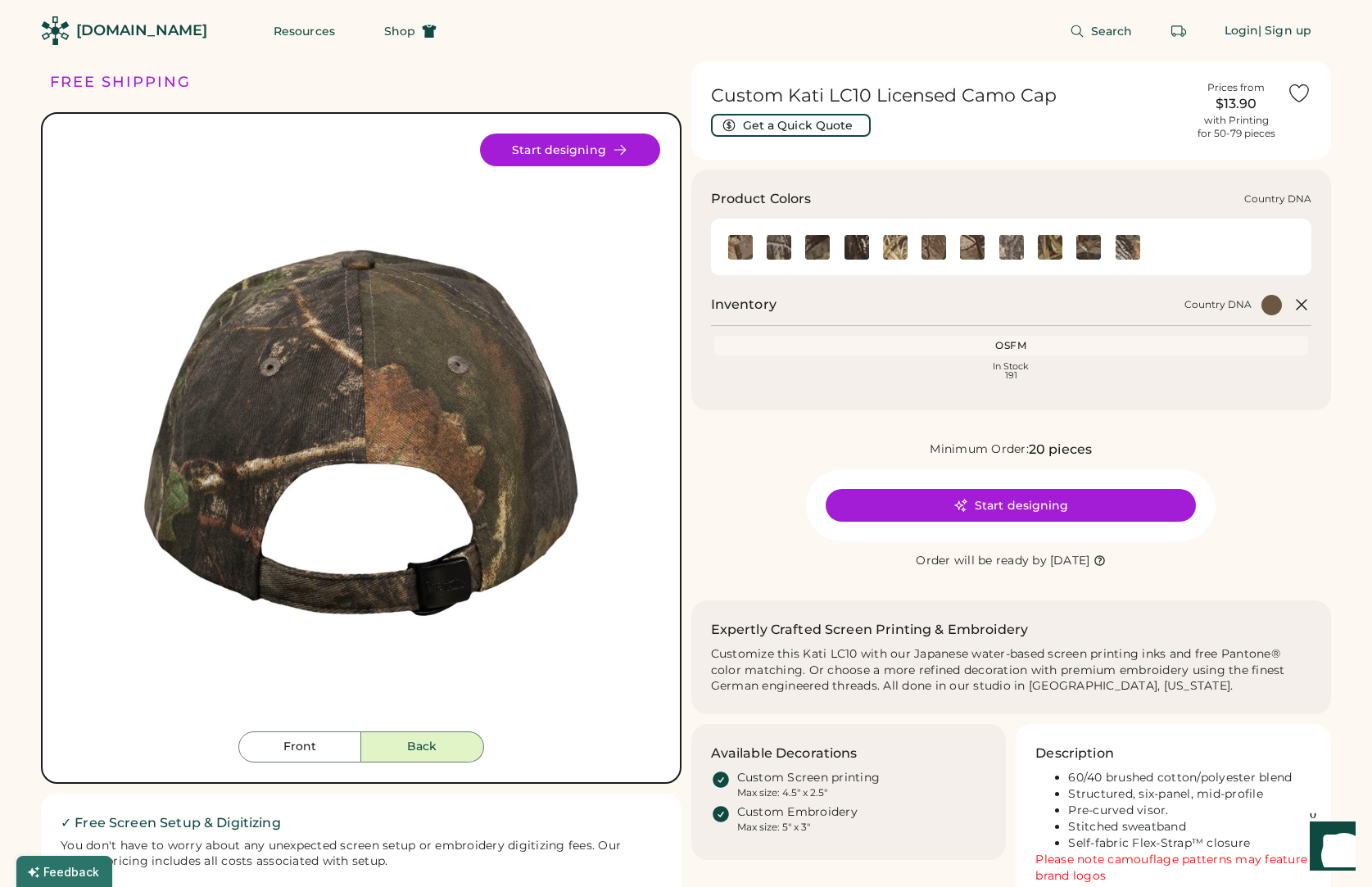
click at [778, 248] on img at bounding box center [779, 248] width 25 height 25
click at [775, 244] on img at bounding box center [779, 248] width 25 height 25
click at [821, 245] on img at bounding box center [818, 248] width 25 height 25
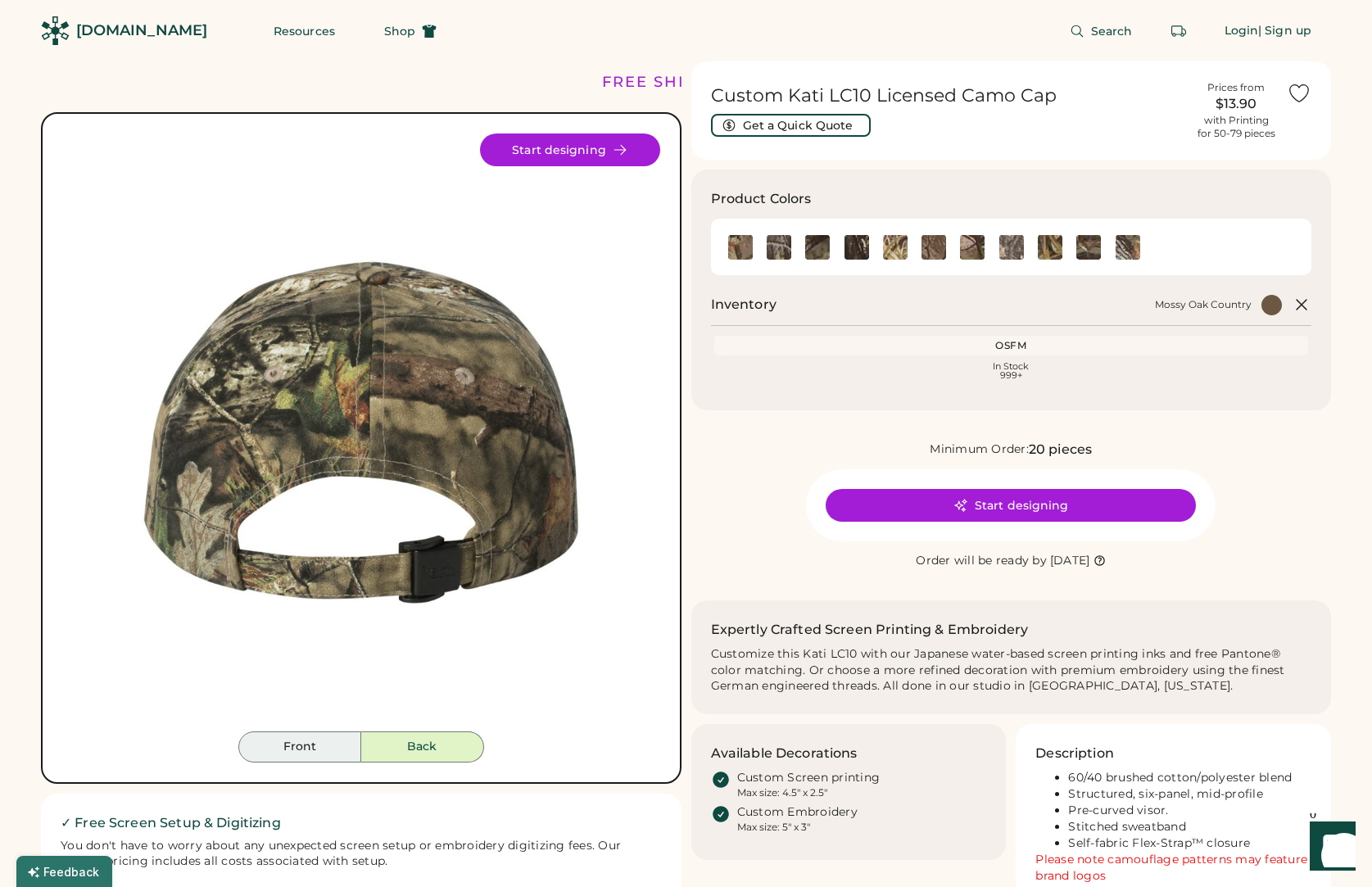
click at [311, 745] on button "Front" at bounding box center [299, 747] width 122 height 32
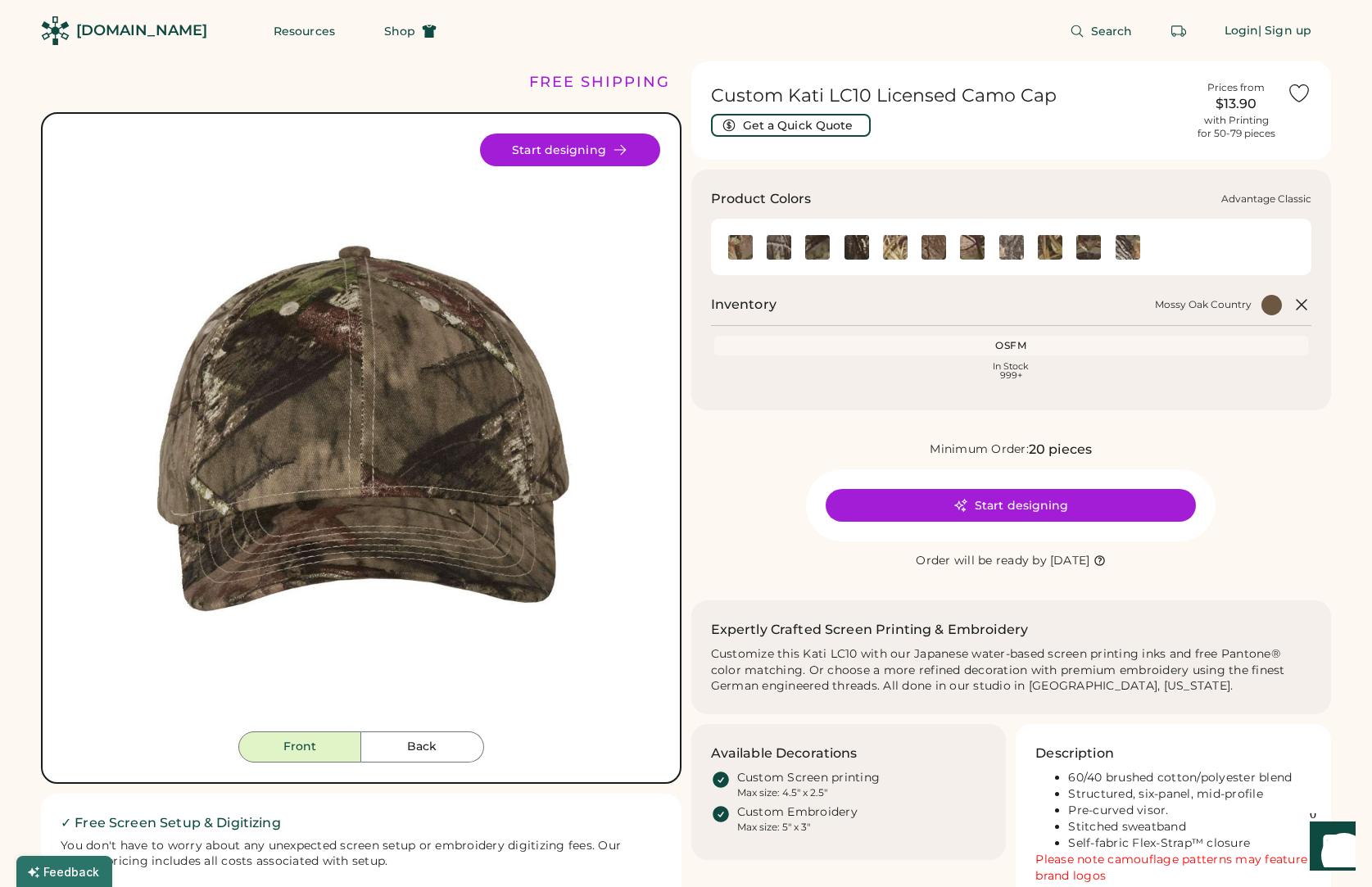
click at [745, 248] on img at bounding box center [741, 248] width 25 height 25
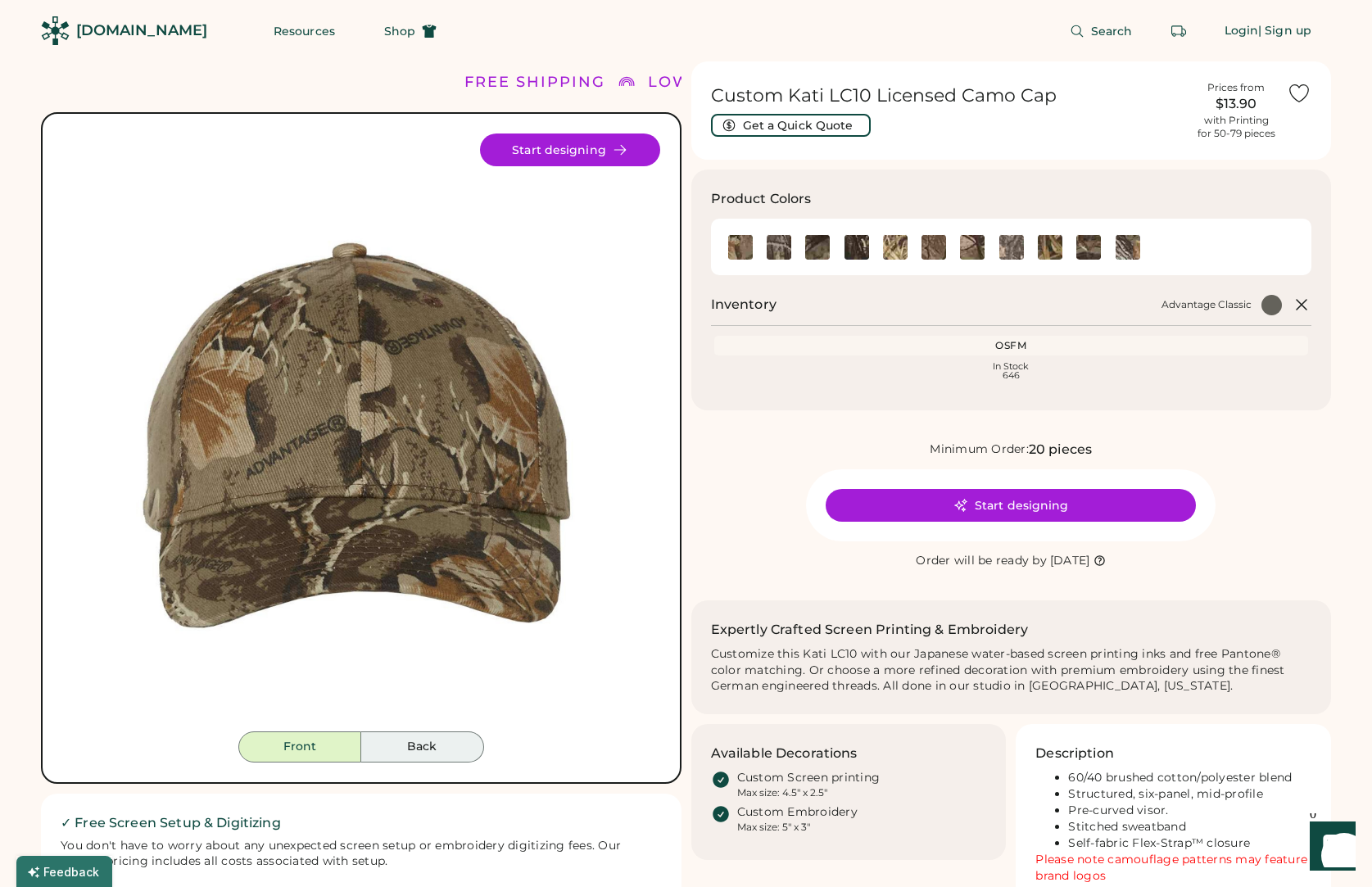
click at [445, 760] on button "Back" at bounding box center [423, 747] width 122 height 32
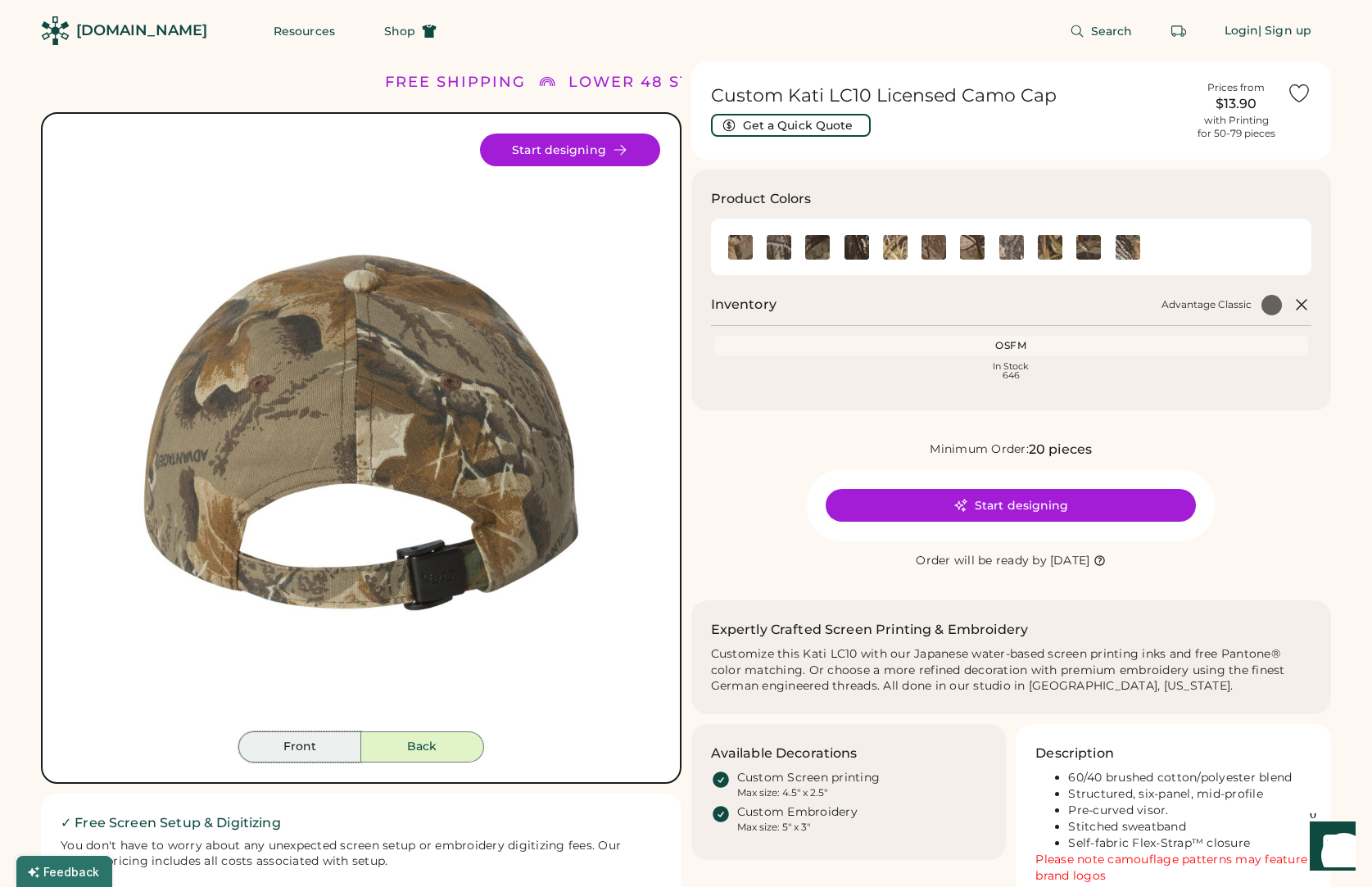
click at [318, 744] on button "Front" at bounding box center [299, 747] width 122 height 32
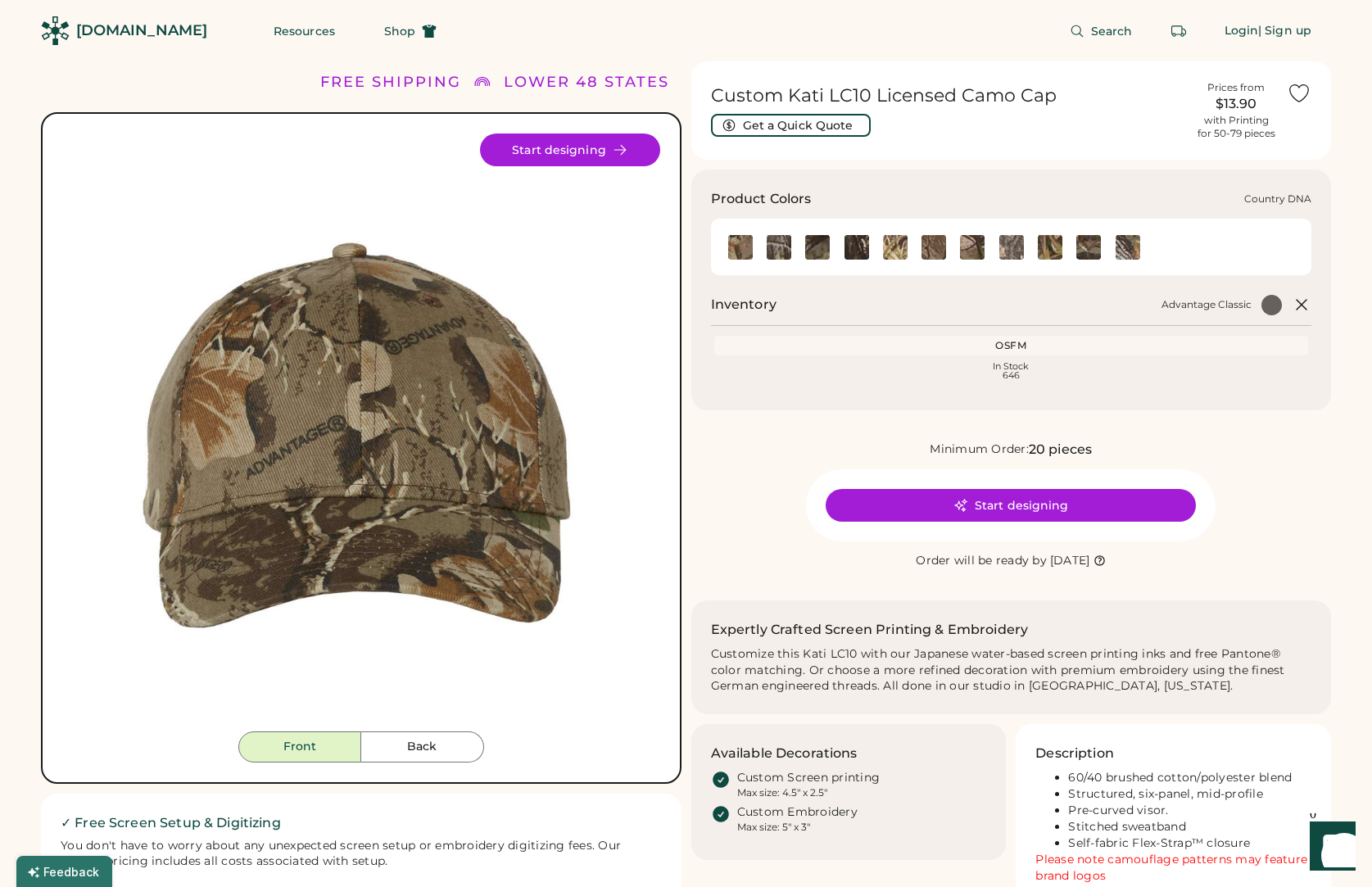
click at [777, 255] on img at bounding box center [779, 248] width 25 height 25
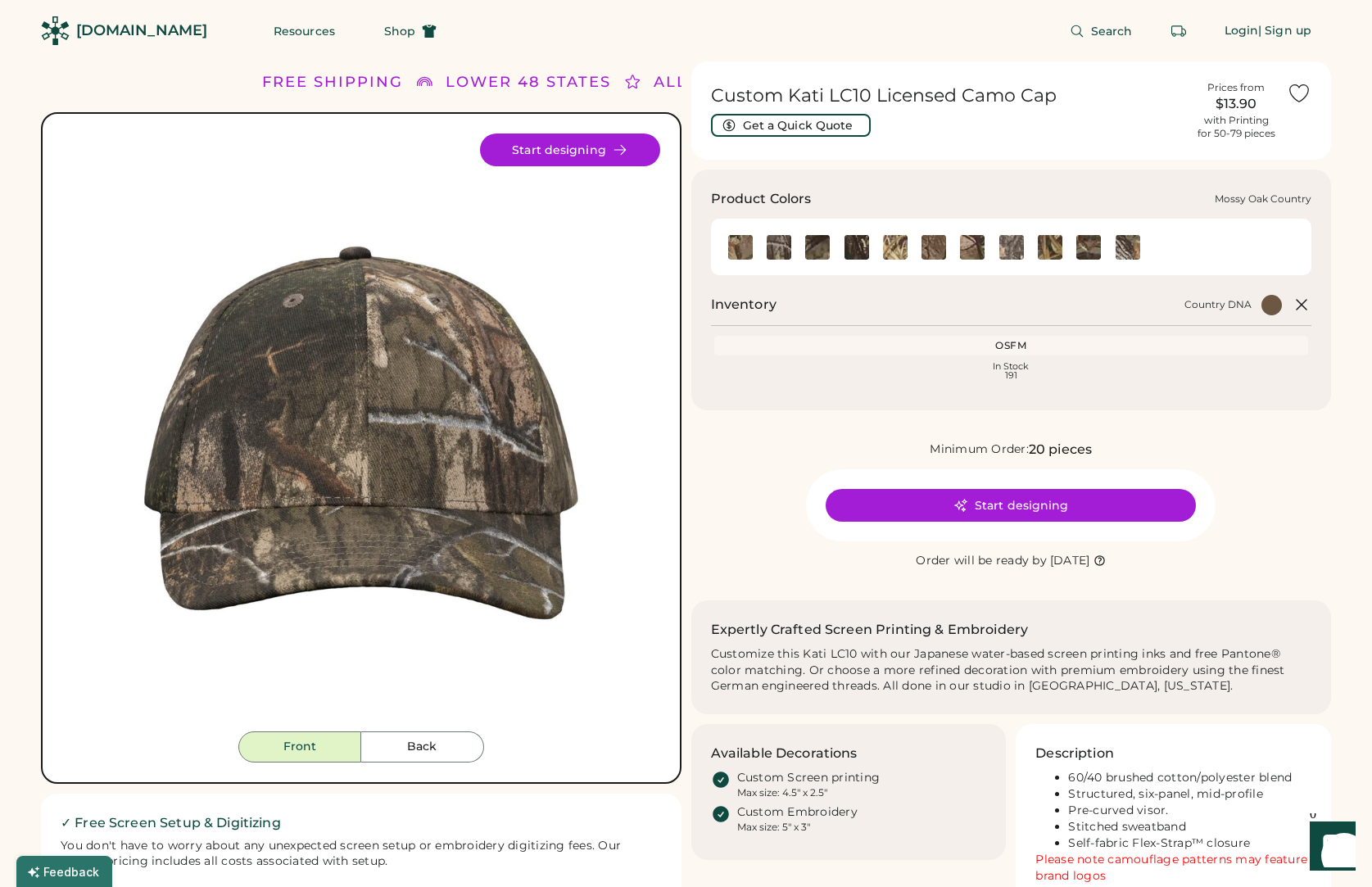
click at [819, 236] on img at bounding box center [818, 248] width 25 height 25
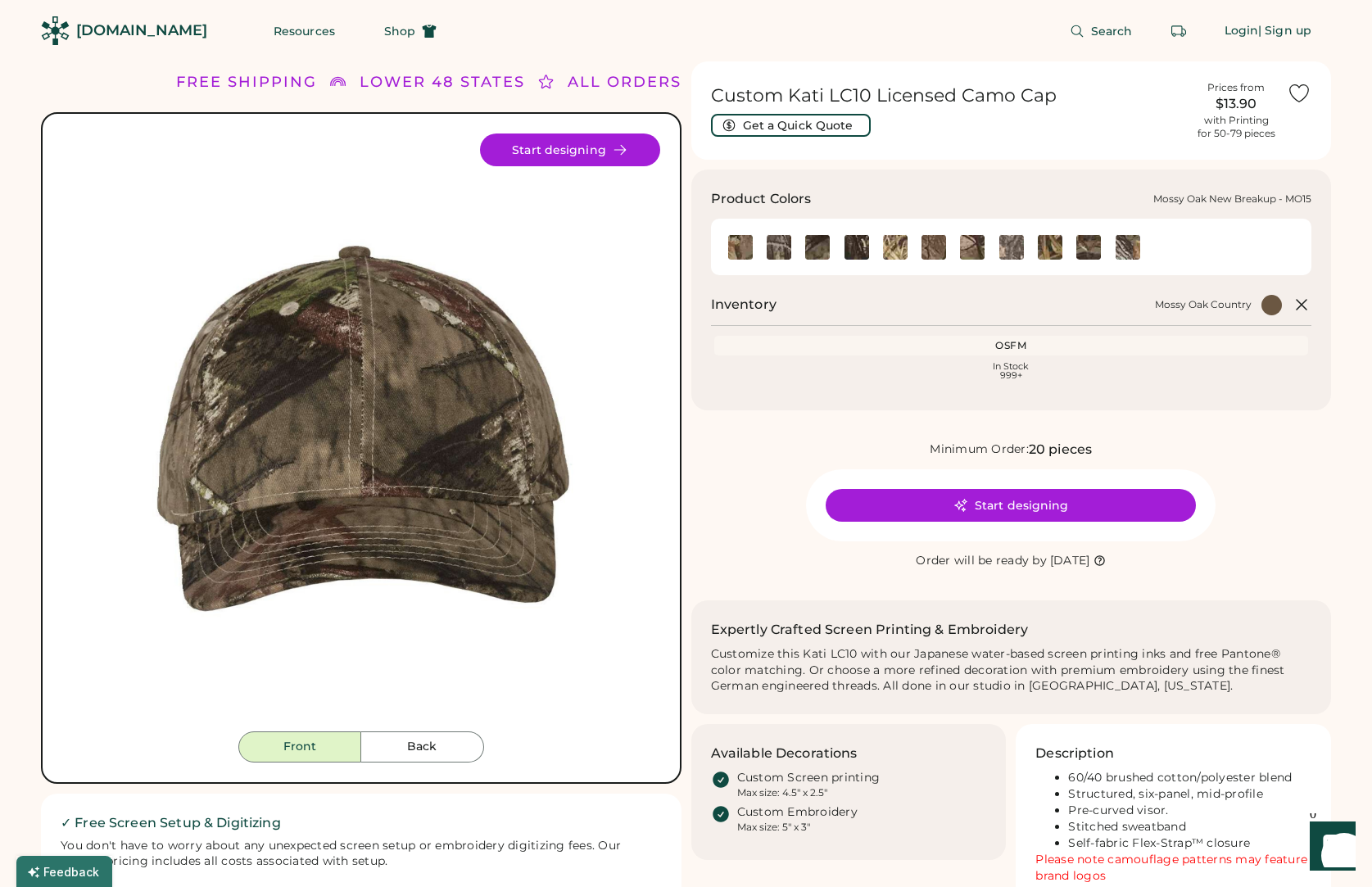
click at [855, 251] on img at bounding box center [857, 248] width 25 height 25
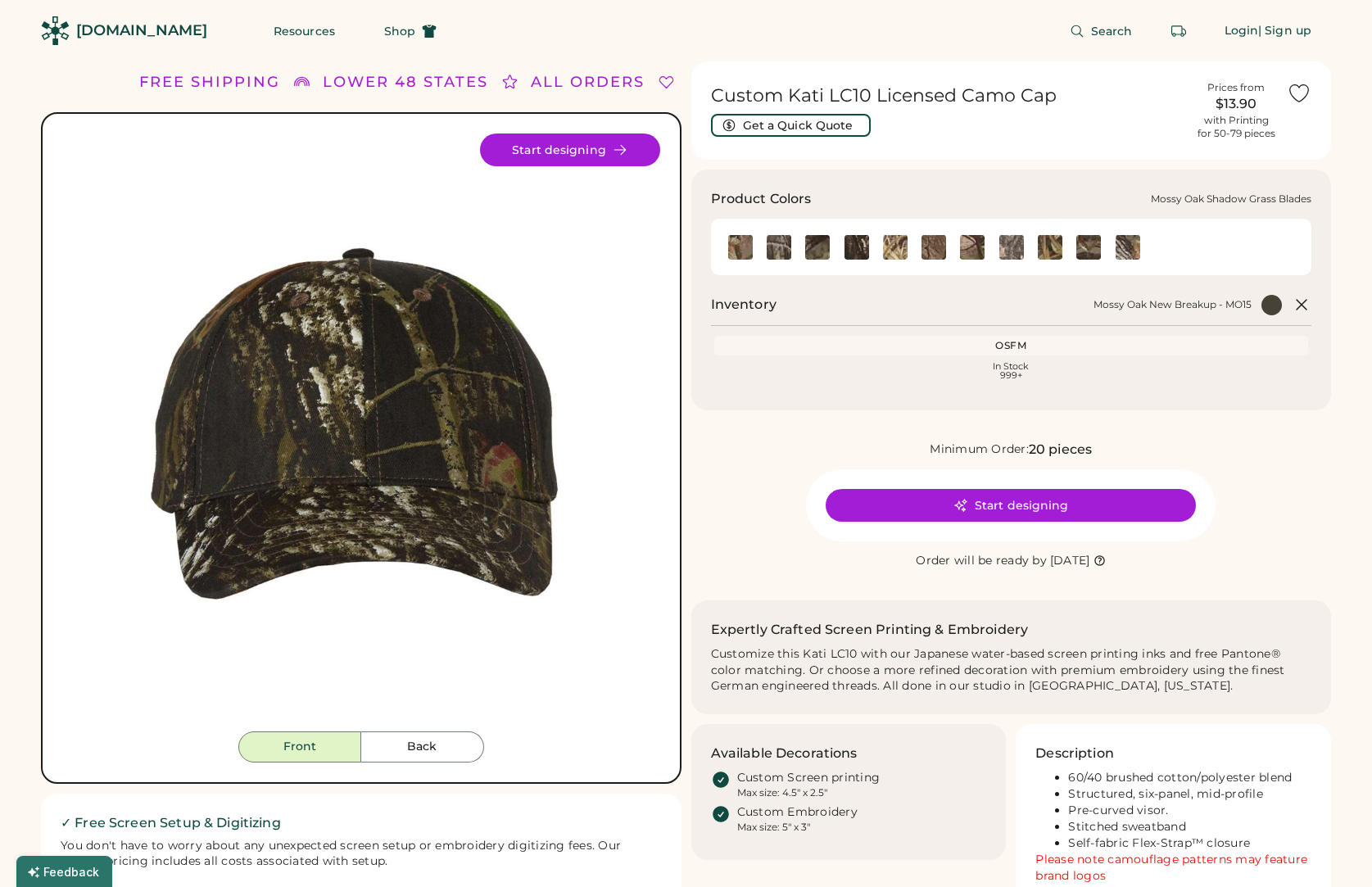
click at [897, 248] on img at bounding box center [896, 248] width 25 height 25
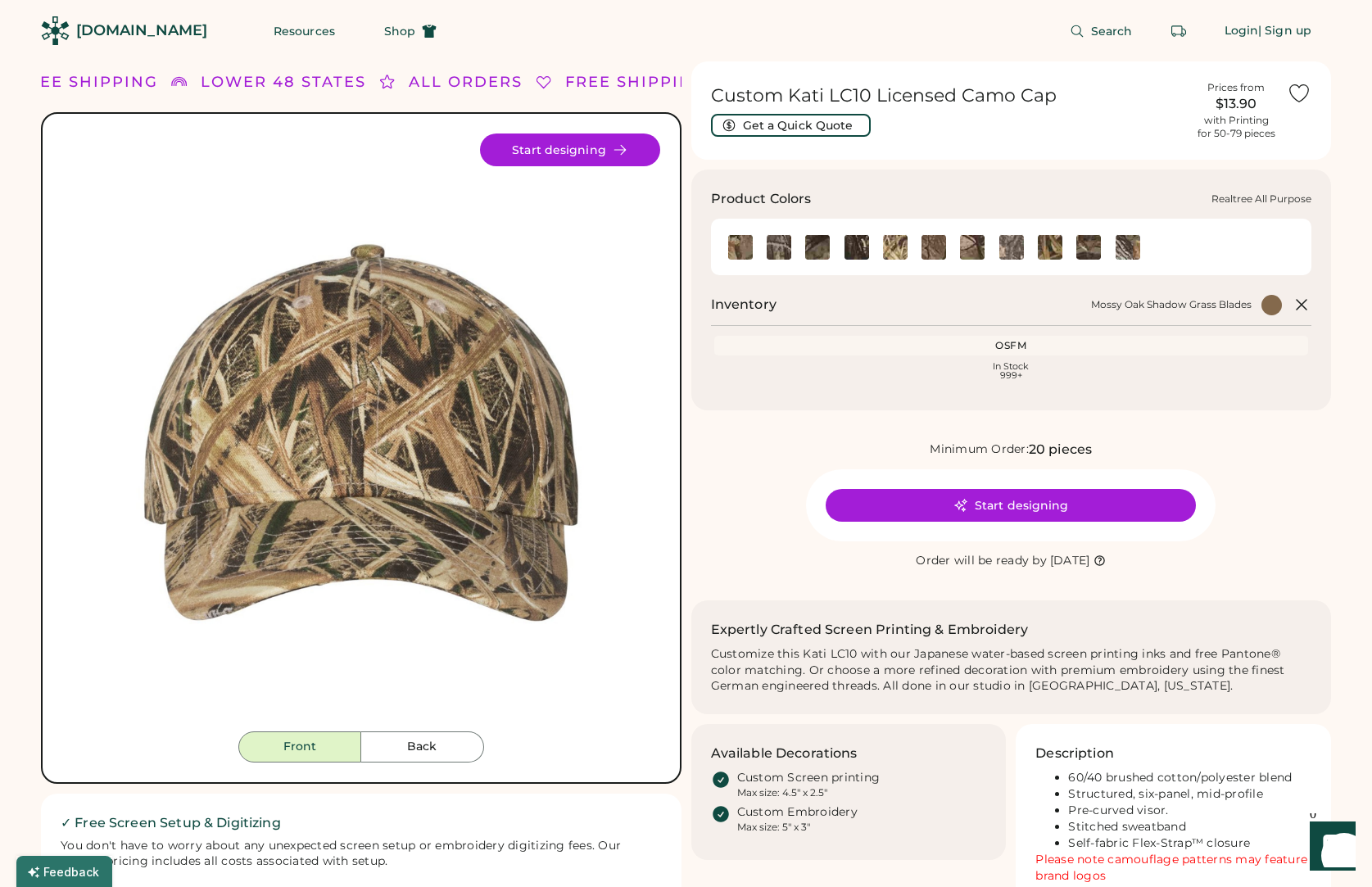
click at [927, 248] on img at bounding box center [934, 248] width 25 height 25
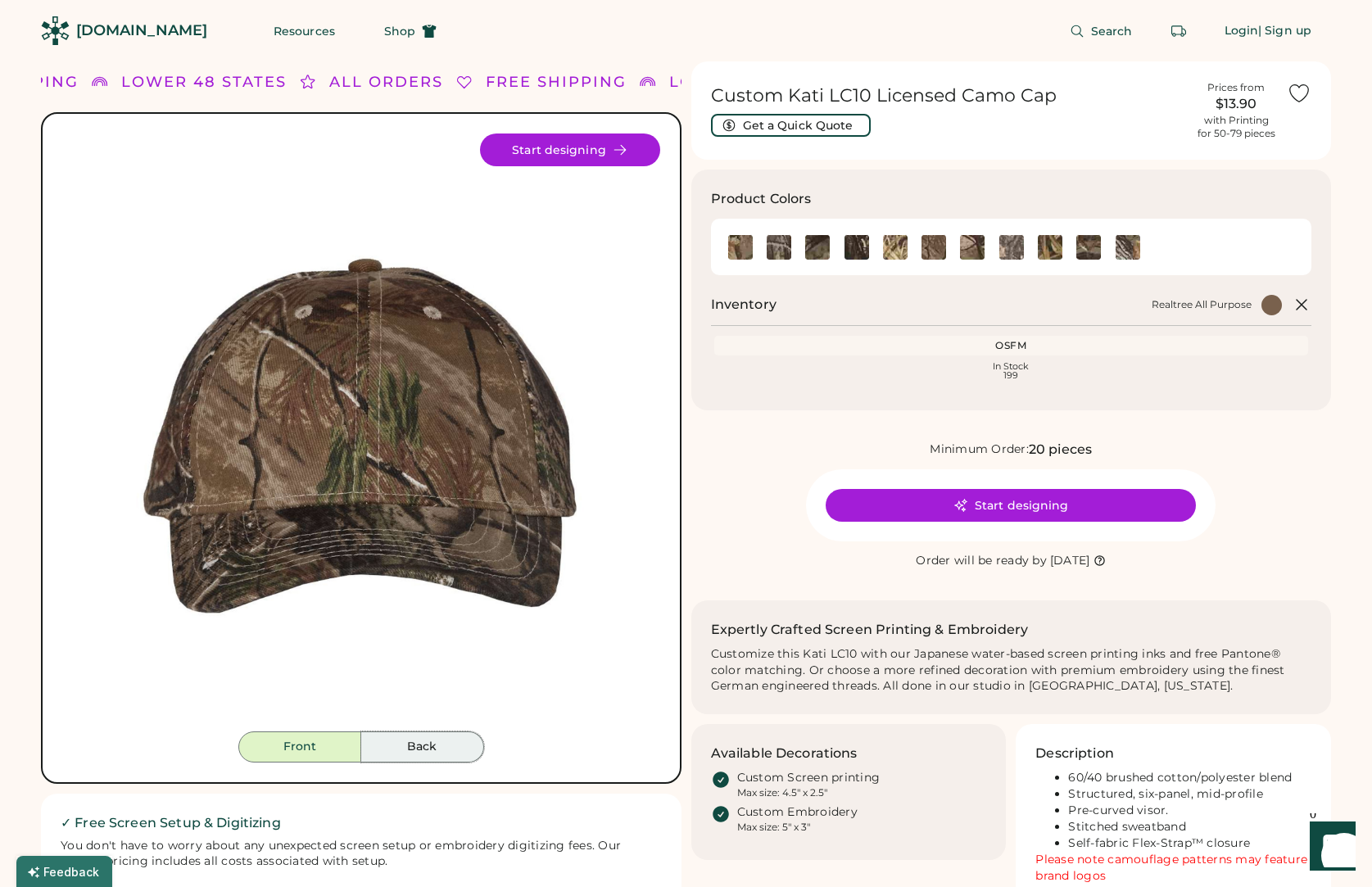
click at [428, 746] on button "Back" at bounding box center [423, 747] width 122 height 32
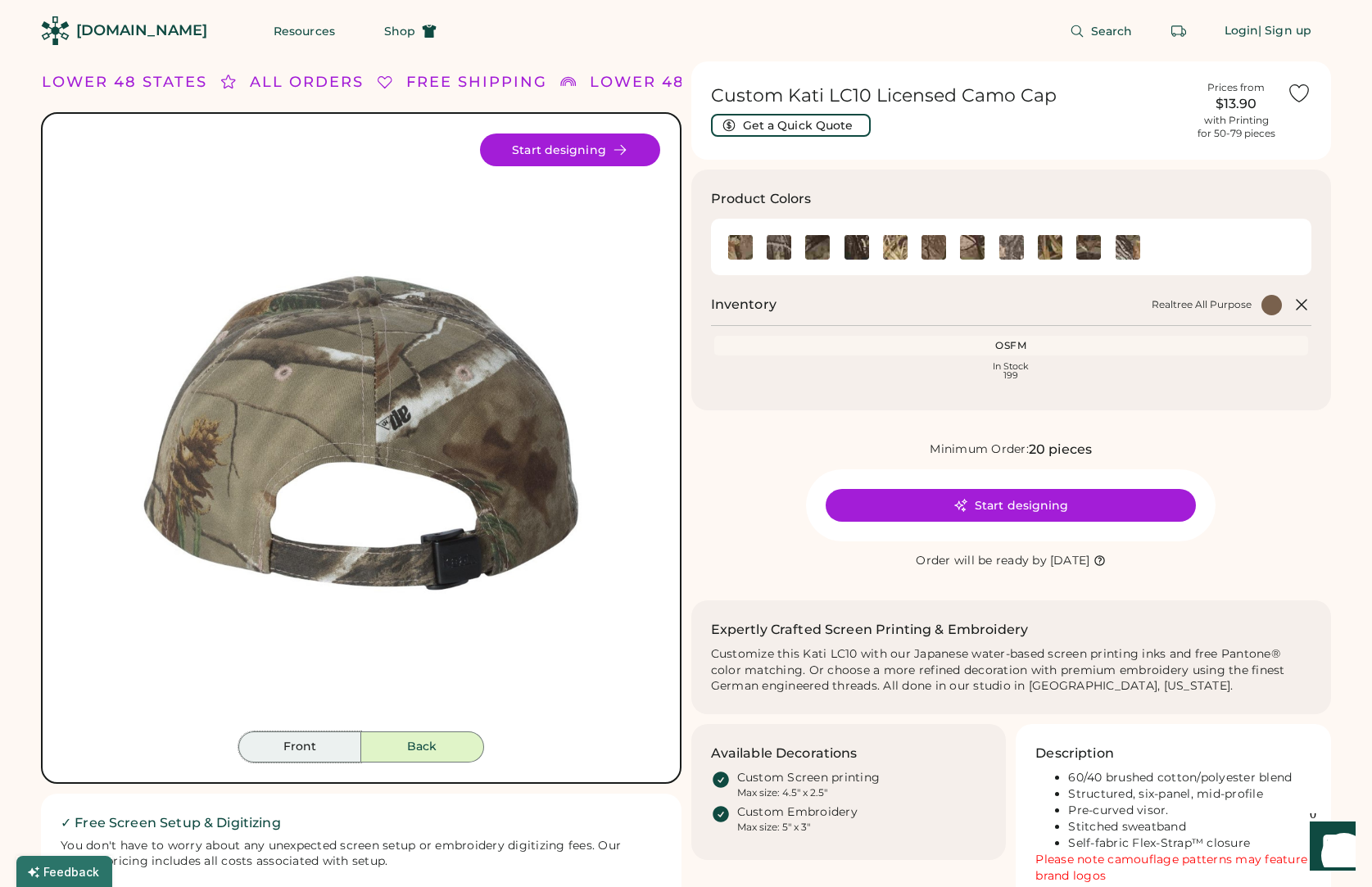
click at [327, 741] on button "Front" at bounding box center [299, 747] width 122 height 32
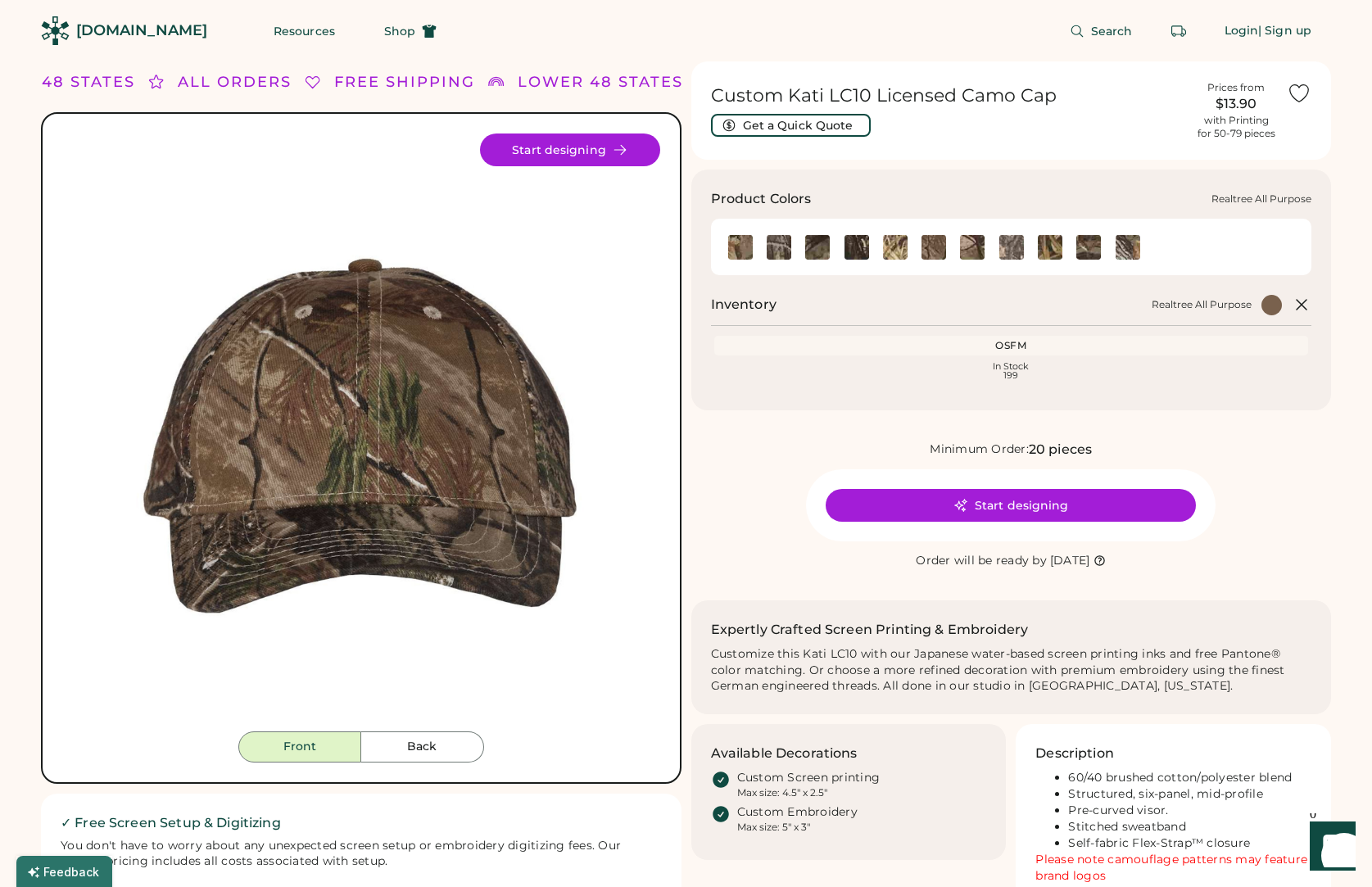
click at [938, 246] on img at bounding box center [934, 248] width 25 height 25
click at [972, 246] on img at bounding box center [973, 248] width 25 height 25
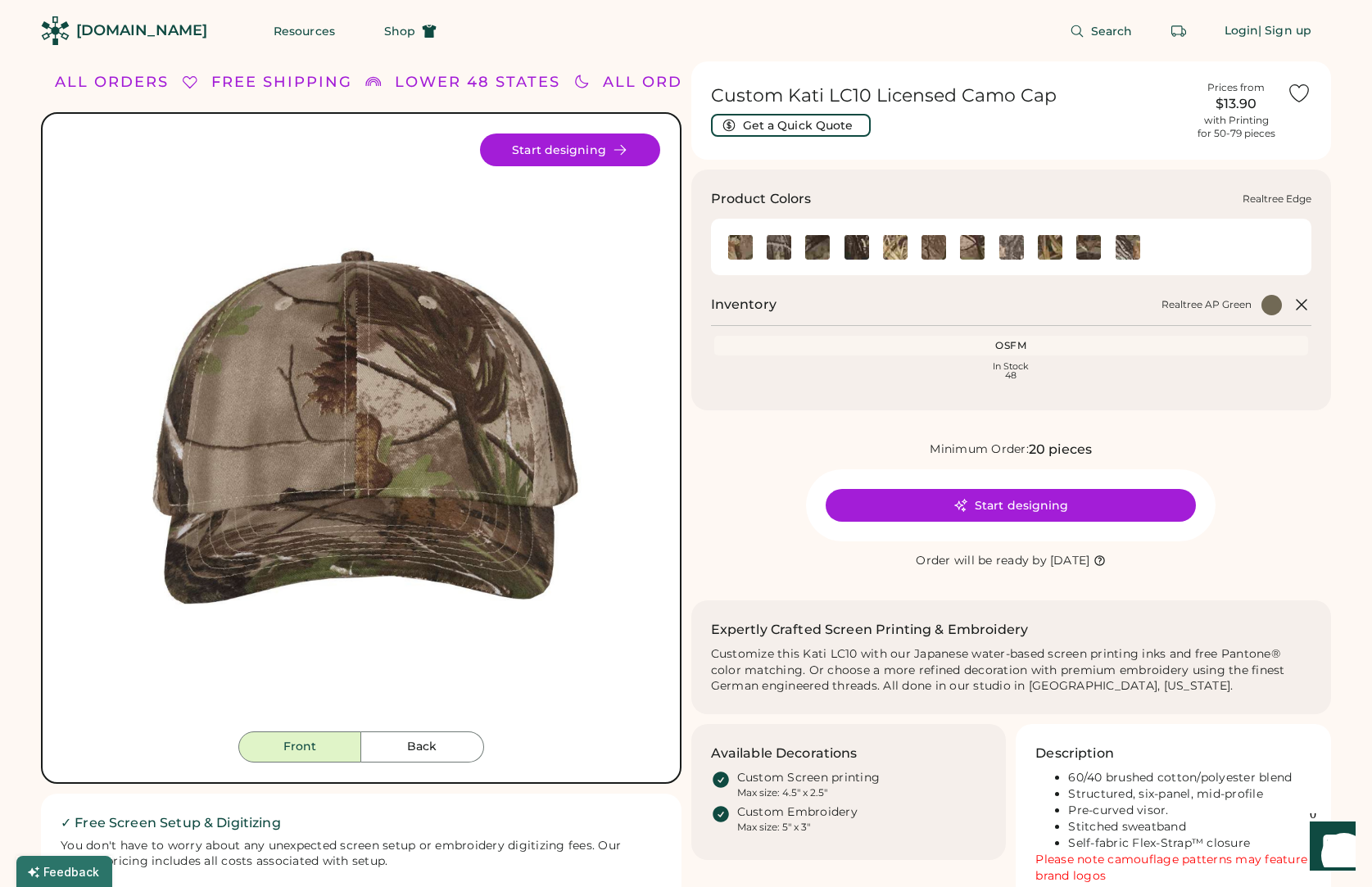
click at [1007, 246] on img at bounding box center [1012, 248] width 25 height 25
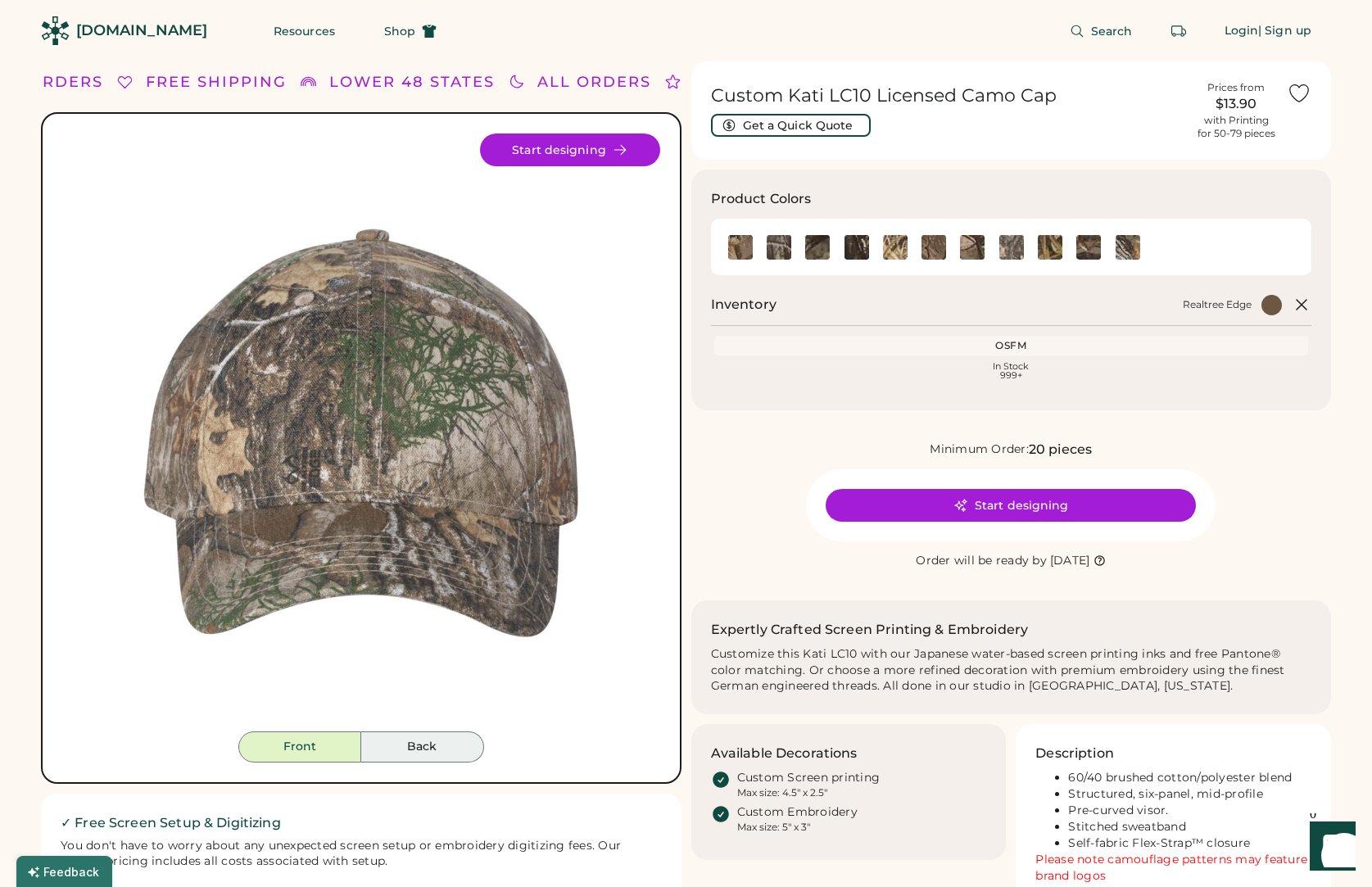
click at [424, 750] on button "Back" at bounding box center [423, 747] width 122 height 32
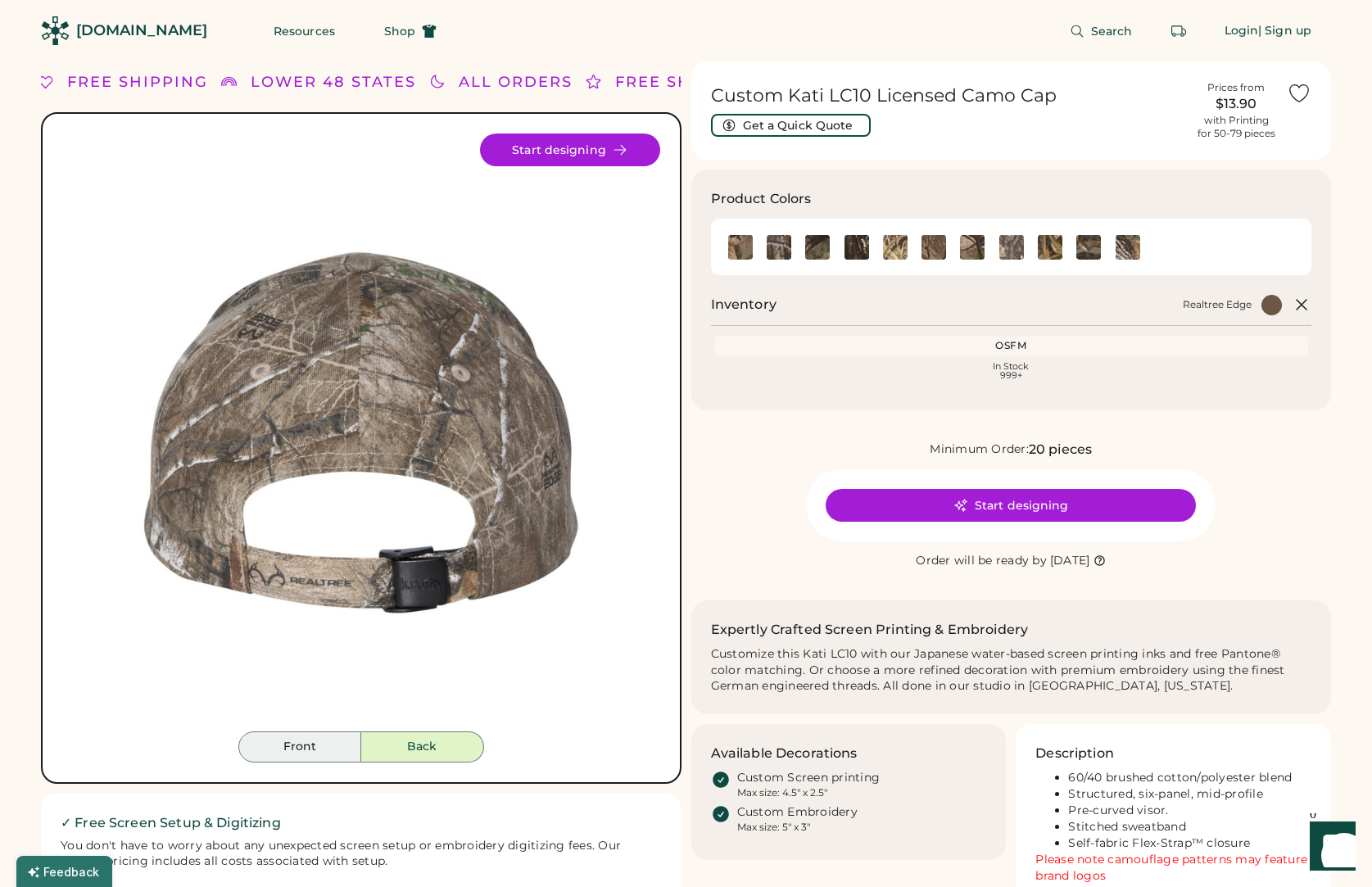
click at [334, 744] on button "Front" at bounding box center [299, 747] width 122 height 32
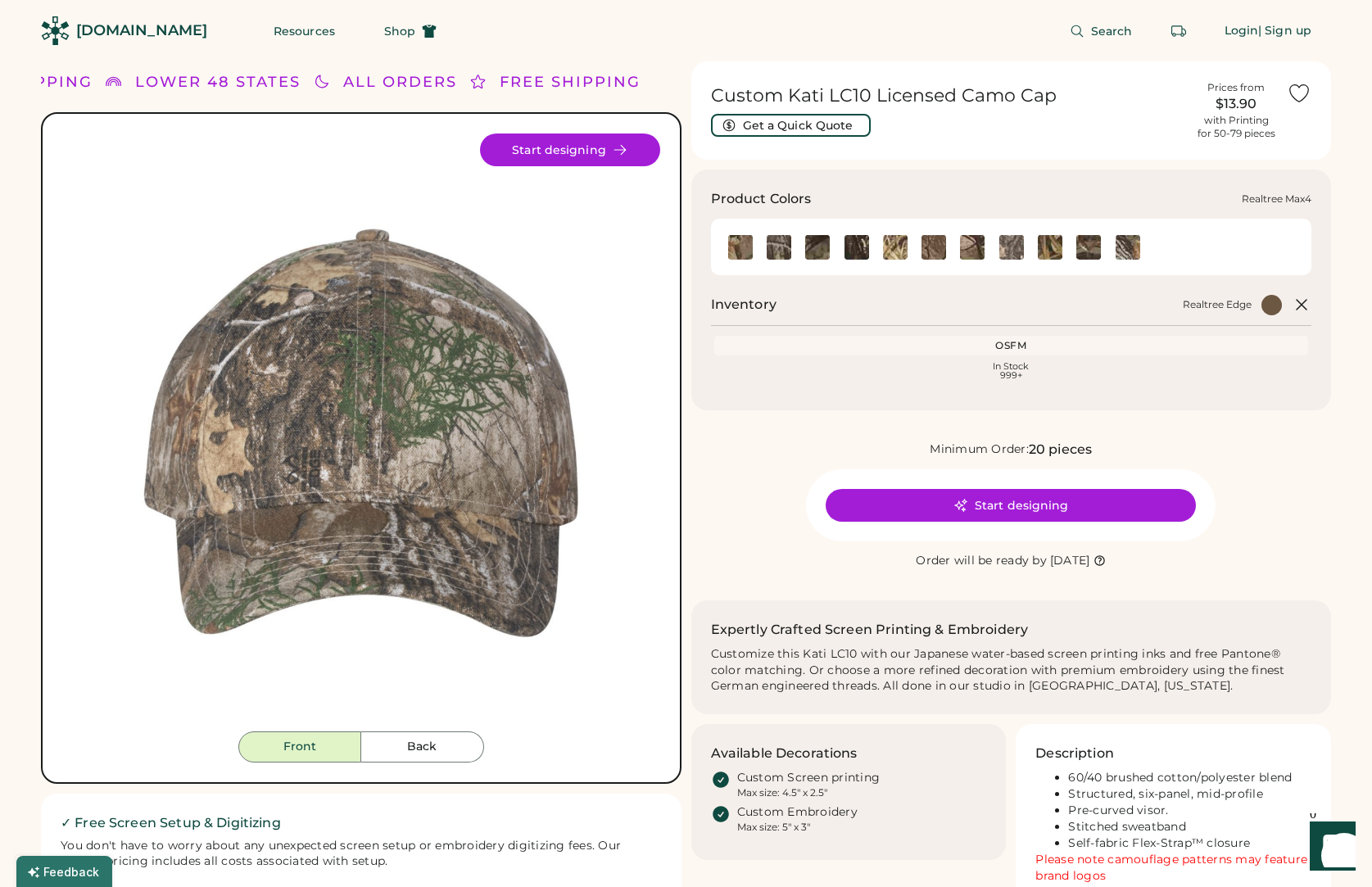
click at [1051, 247] on img at bounding box center [1051, 248] width 25 height 25
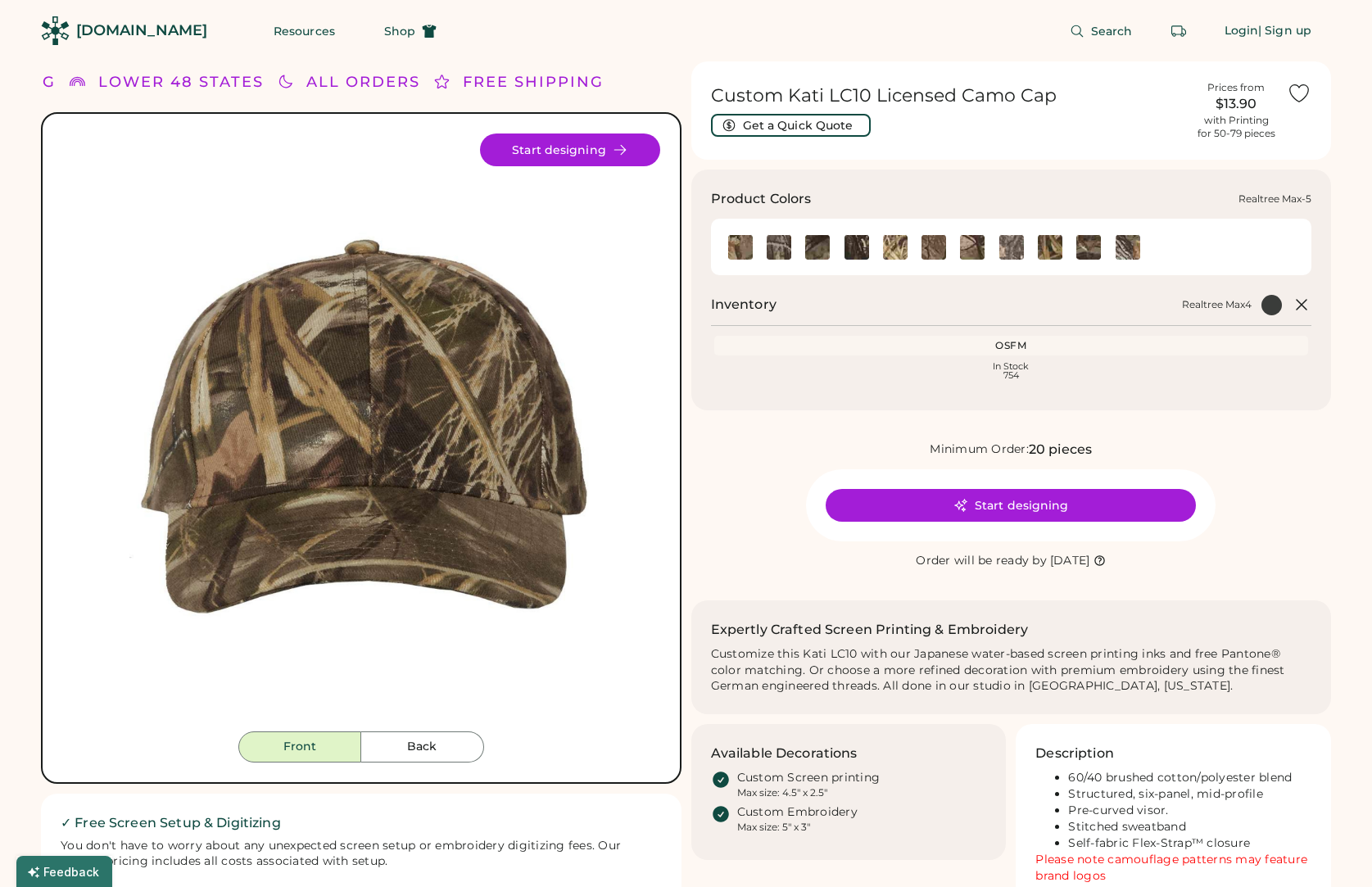
click at [1082, 246] on img at bounding box center [1089, 248] width 25 height 25
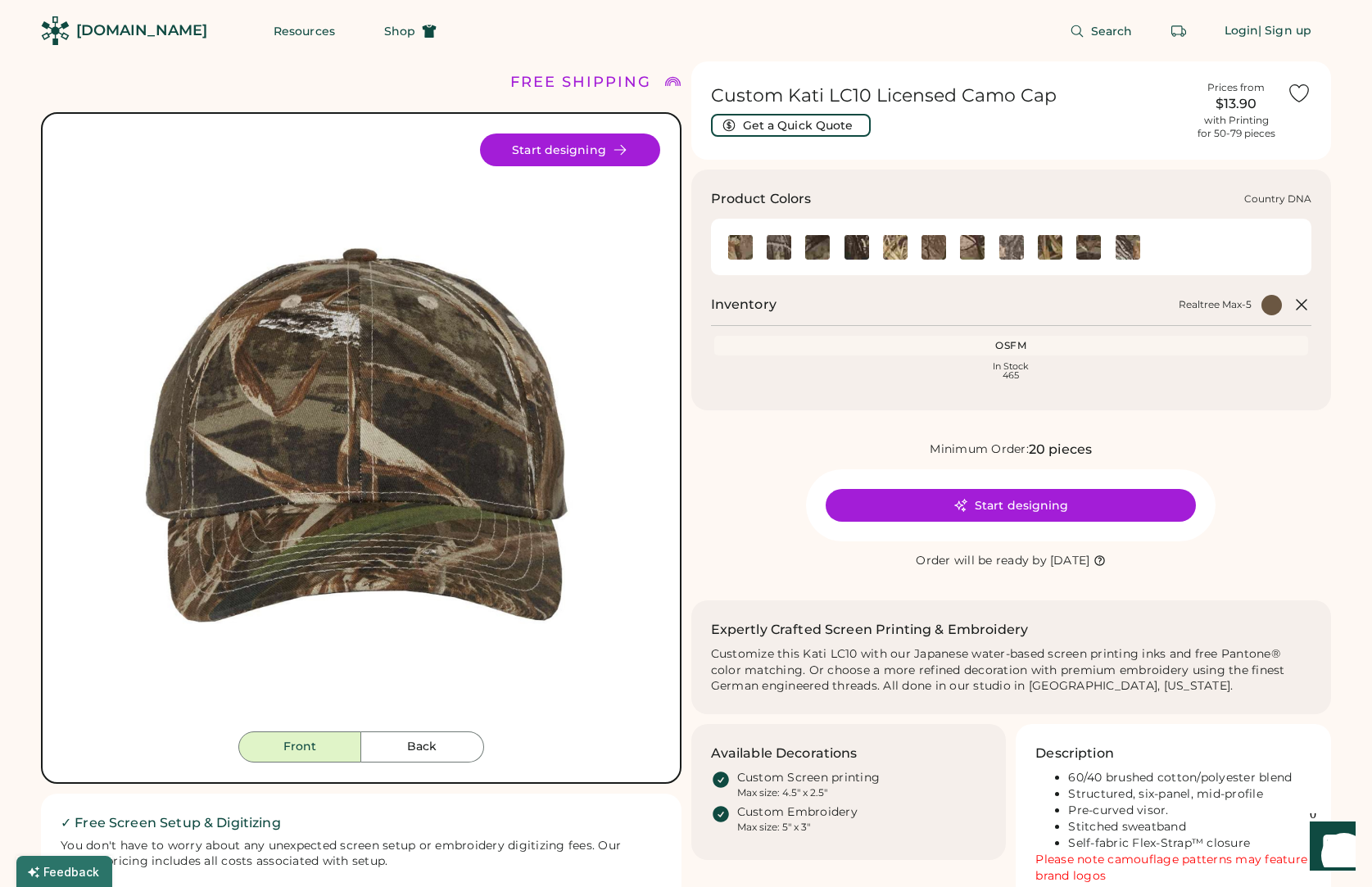
click at [779, 245] on img at bounding box center [779, 248] width 25 height 25
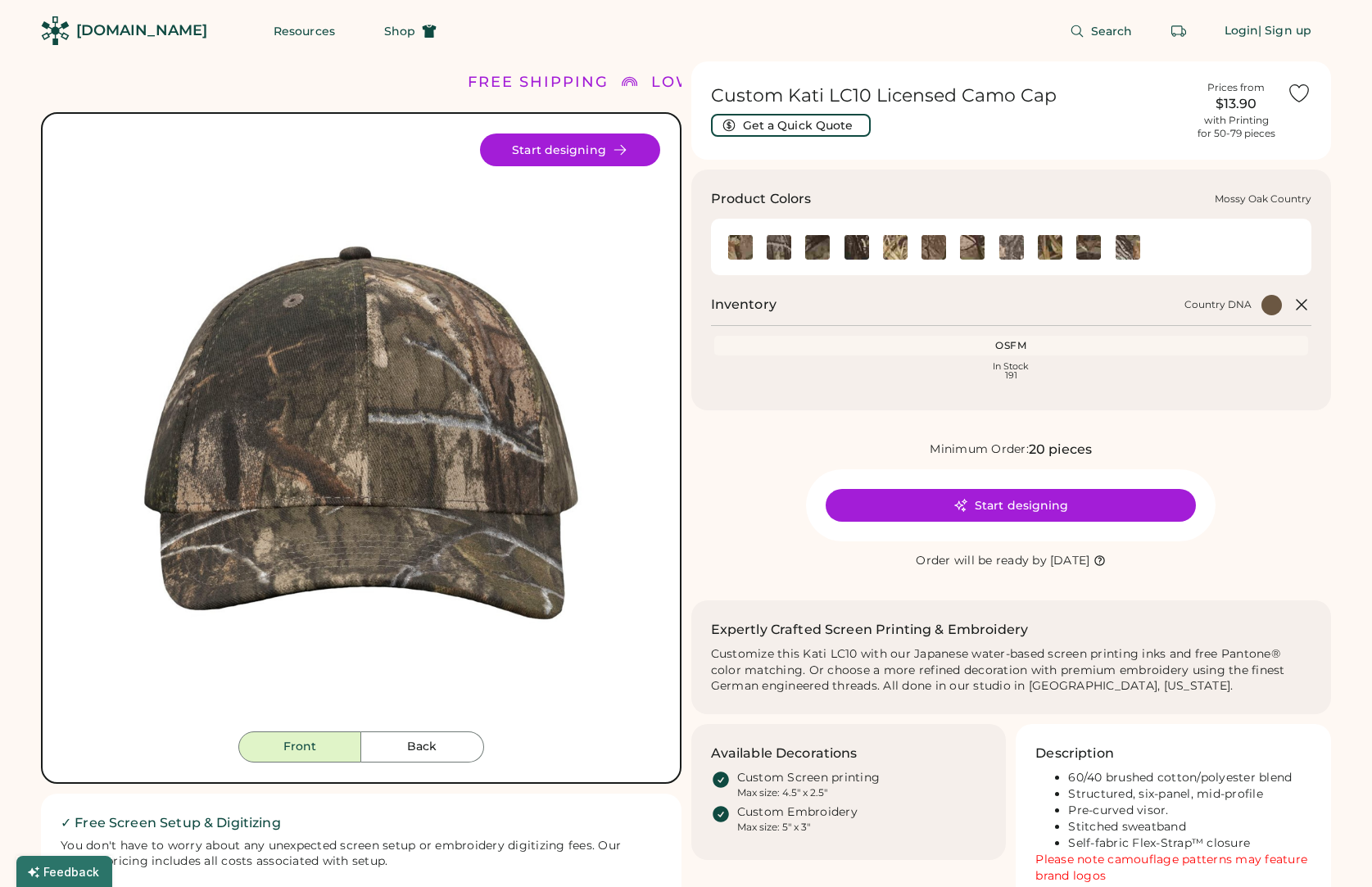
click at [814, 246] on img at bounding box center [818, 248] width 25 height 25
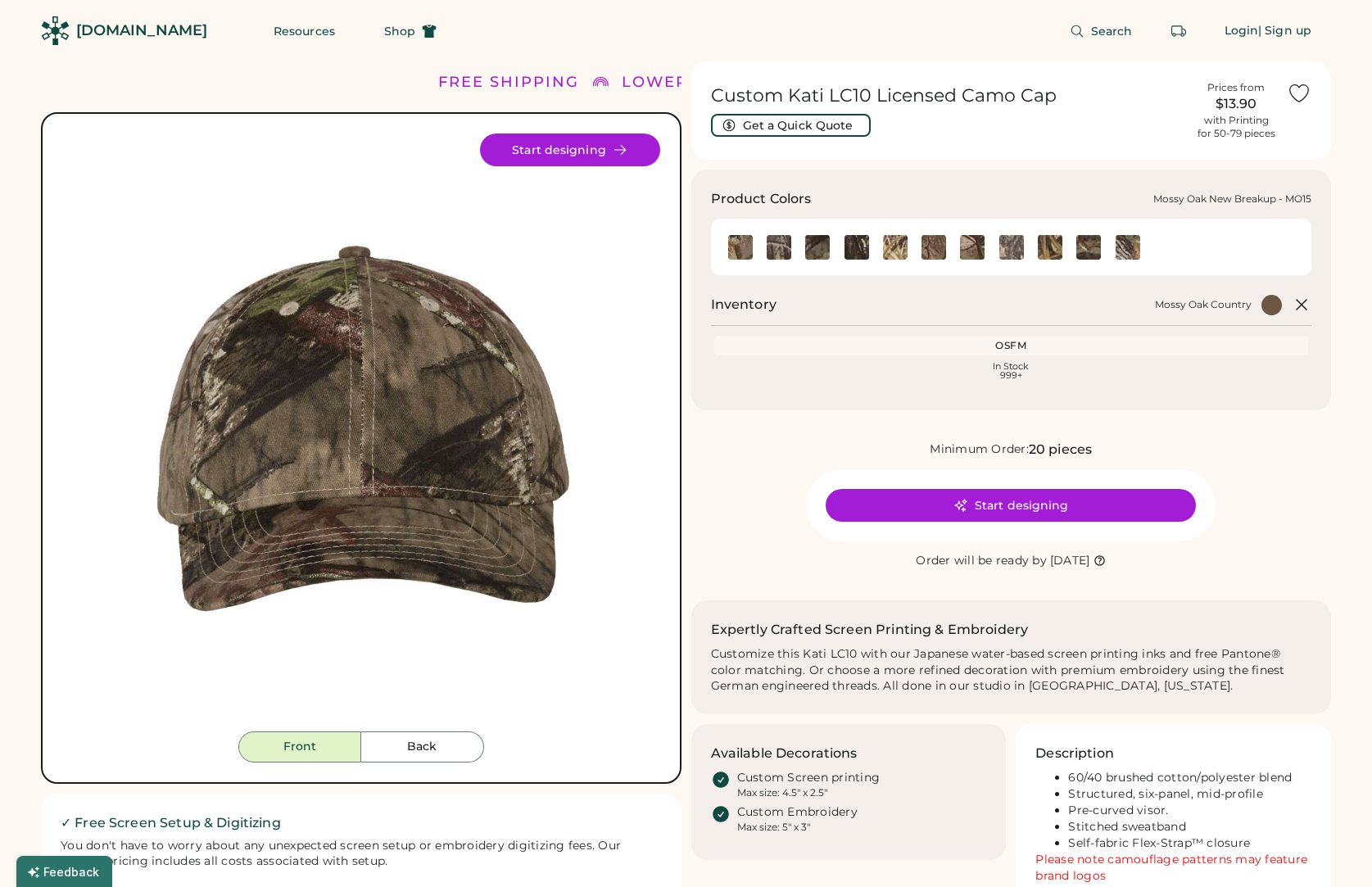
click at [850, 246] on img at bounding box center [857, 248] width 25 height 25
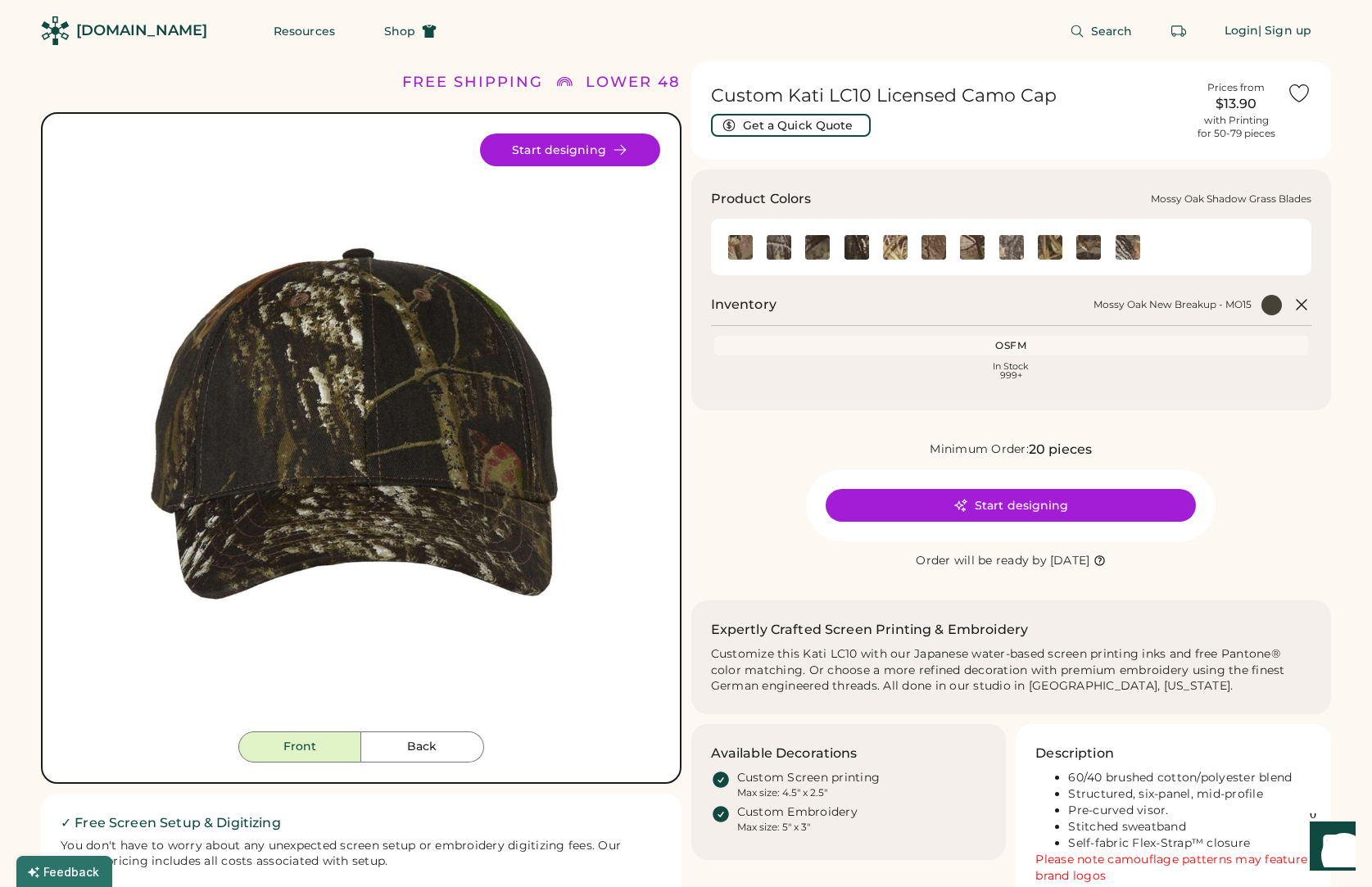
click at [893, 246] on img at bounding box center [896, 248] width 25 height 25
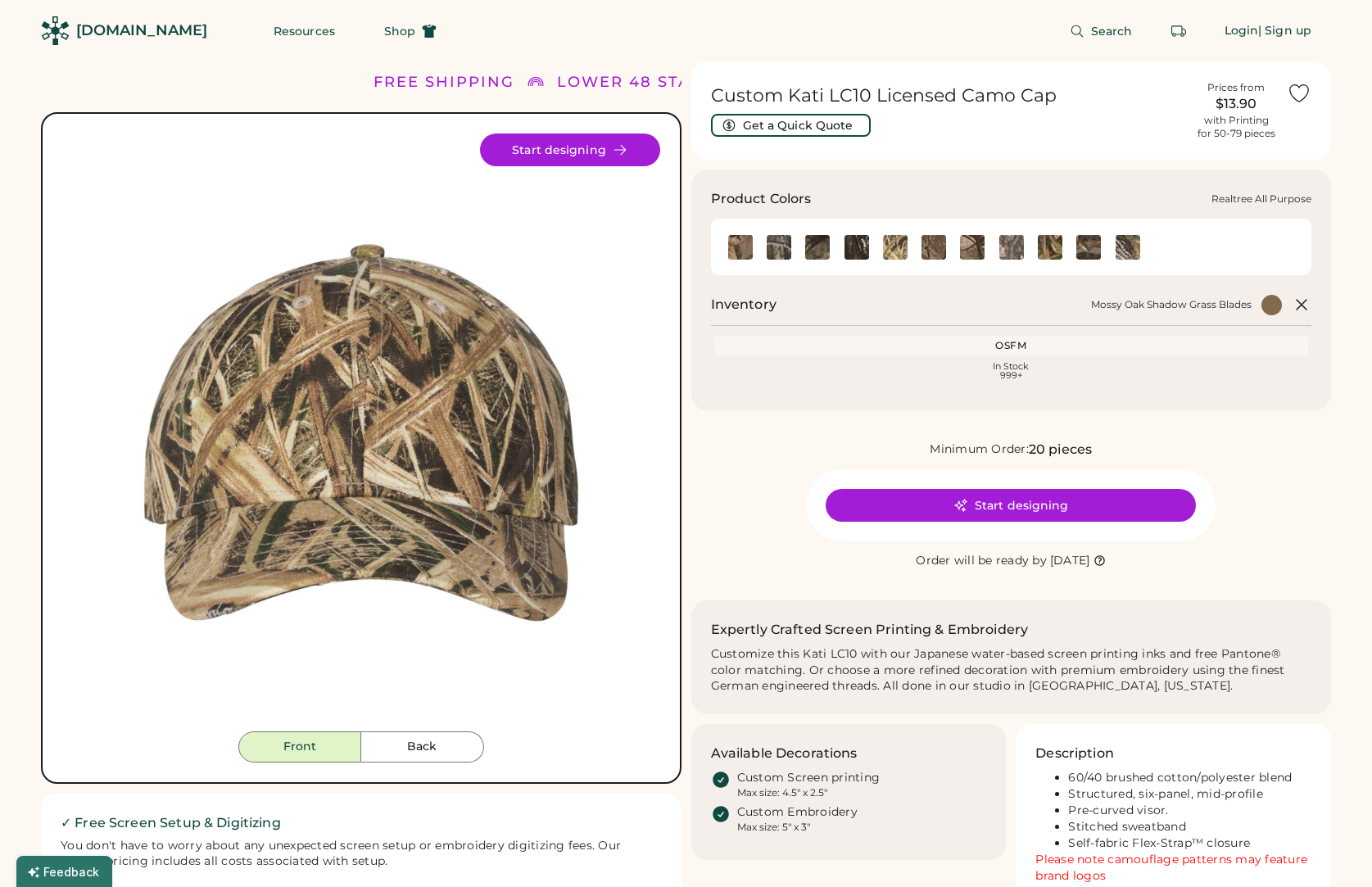
click at [924, 248] on img at bounding box center [934, 248] width 25 height 25
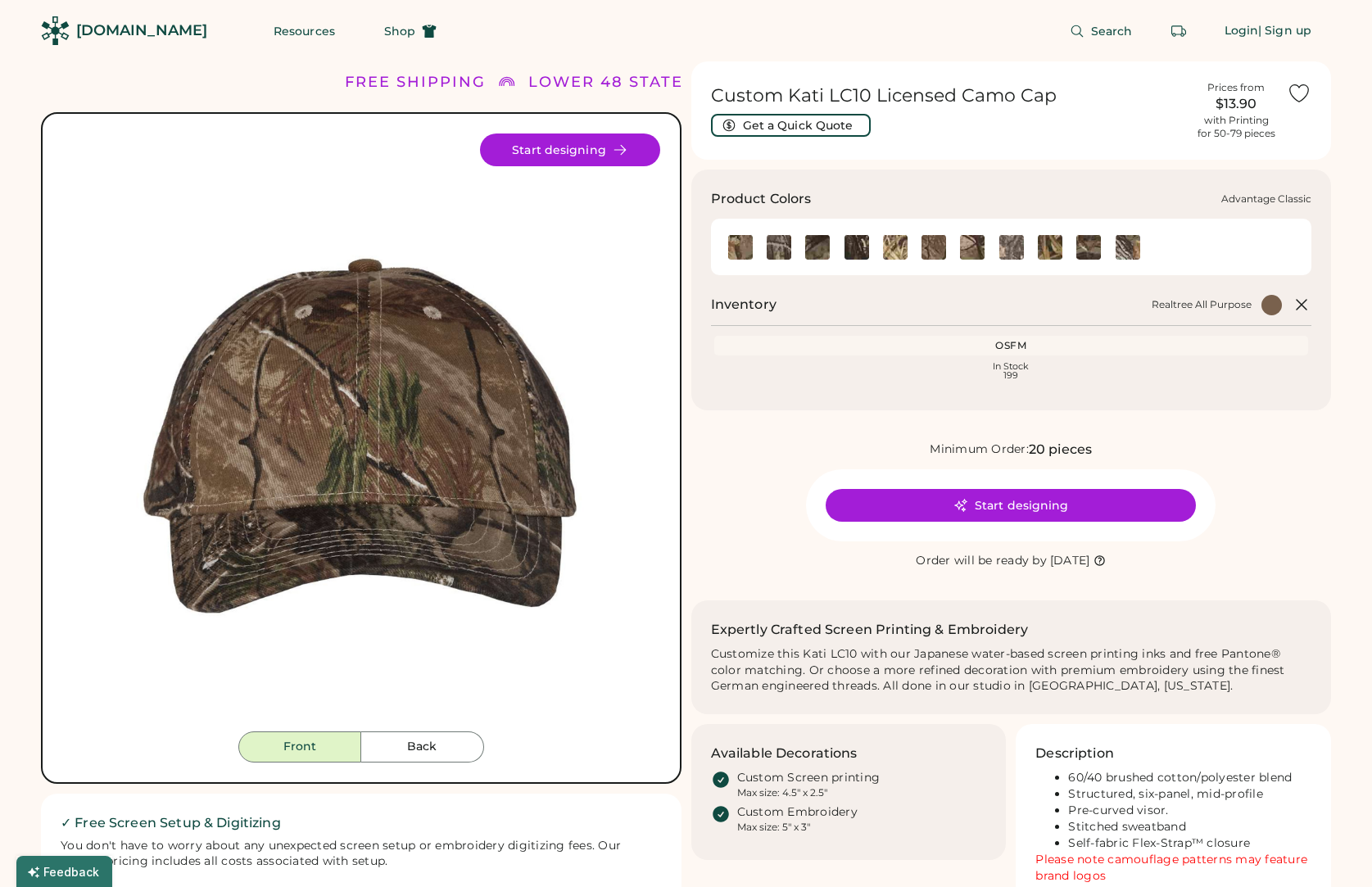
click at [741, 247] on img at bounding box center [741, 248] width 25 height 25
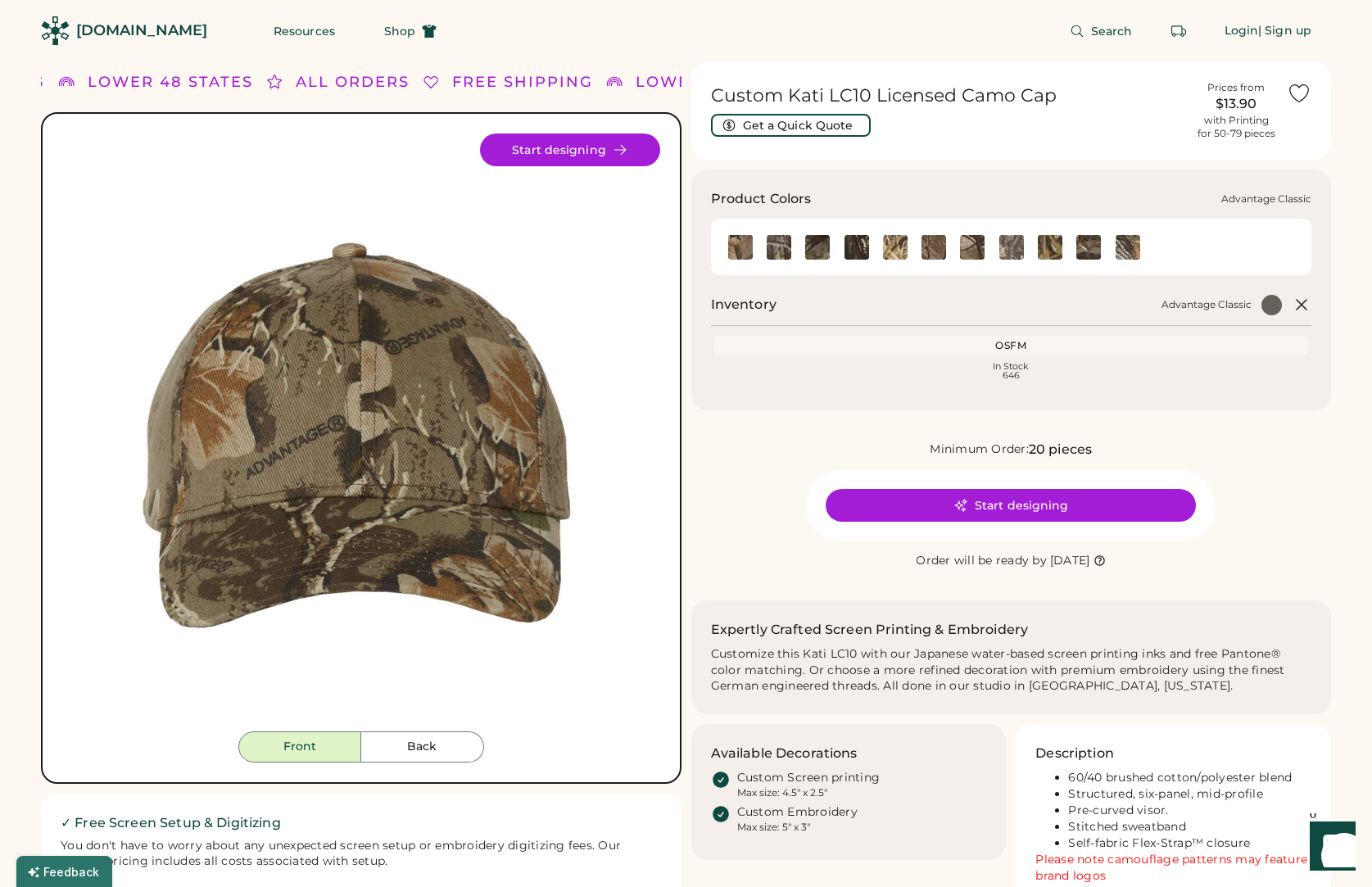
click at [739, 245] on img at bounding box center [741, 248] width 25 height 25
click at [784, 245] on img at bounding box center [779, 248] width 25 height 25
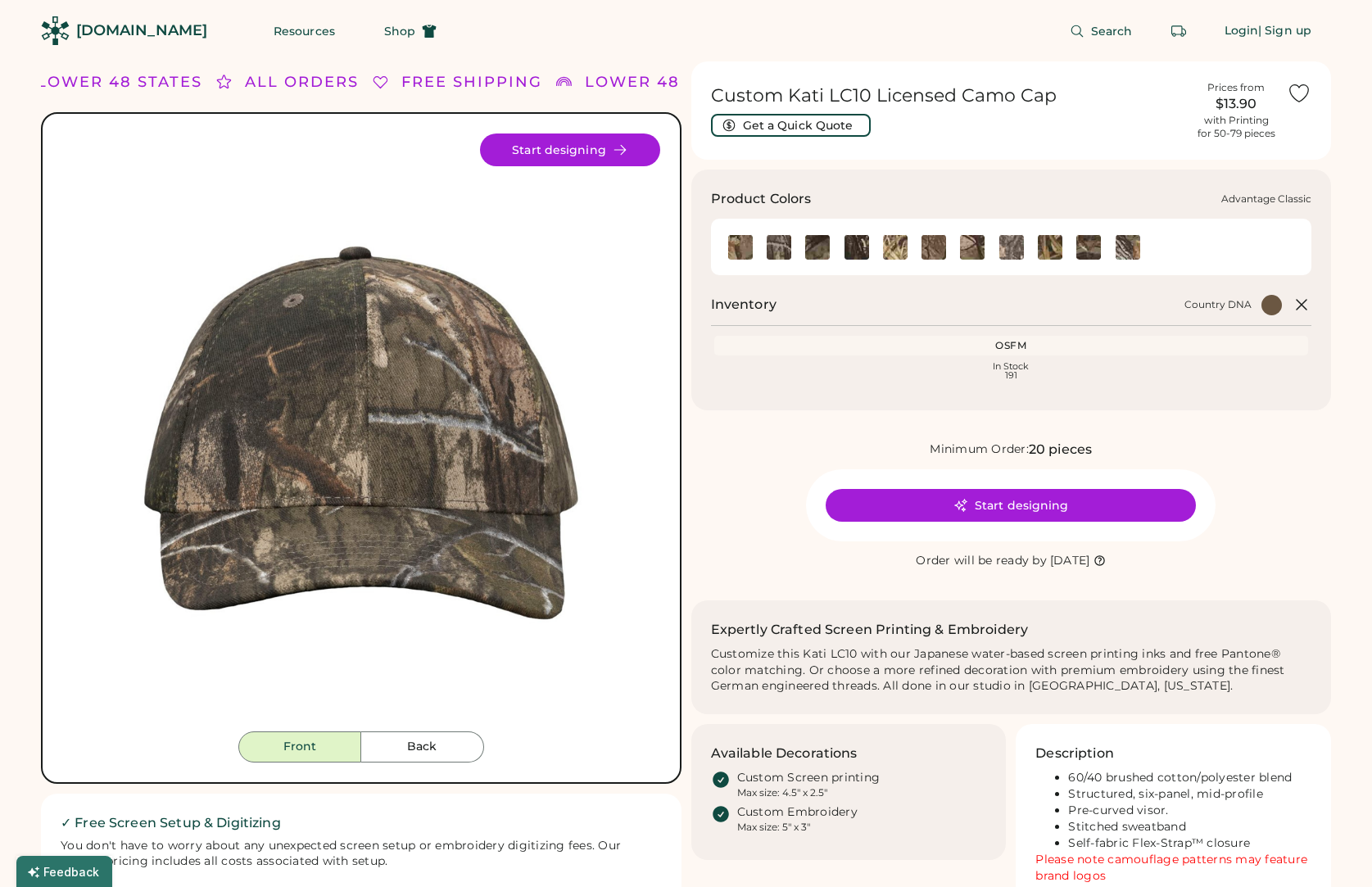
click at [738, 243] on img at bounding box center [741, 248] width 25 height 25
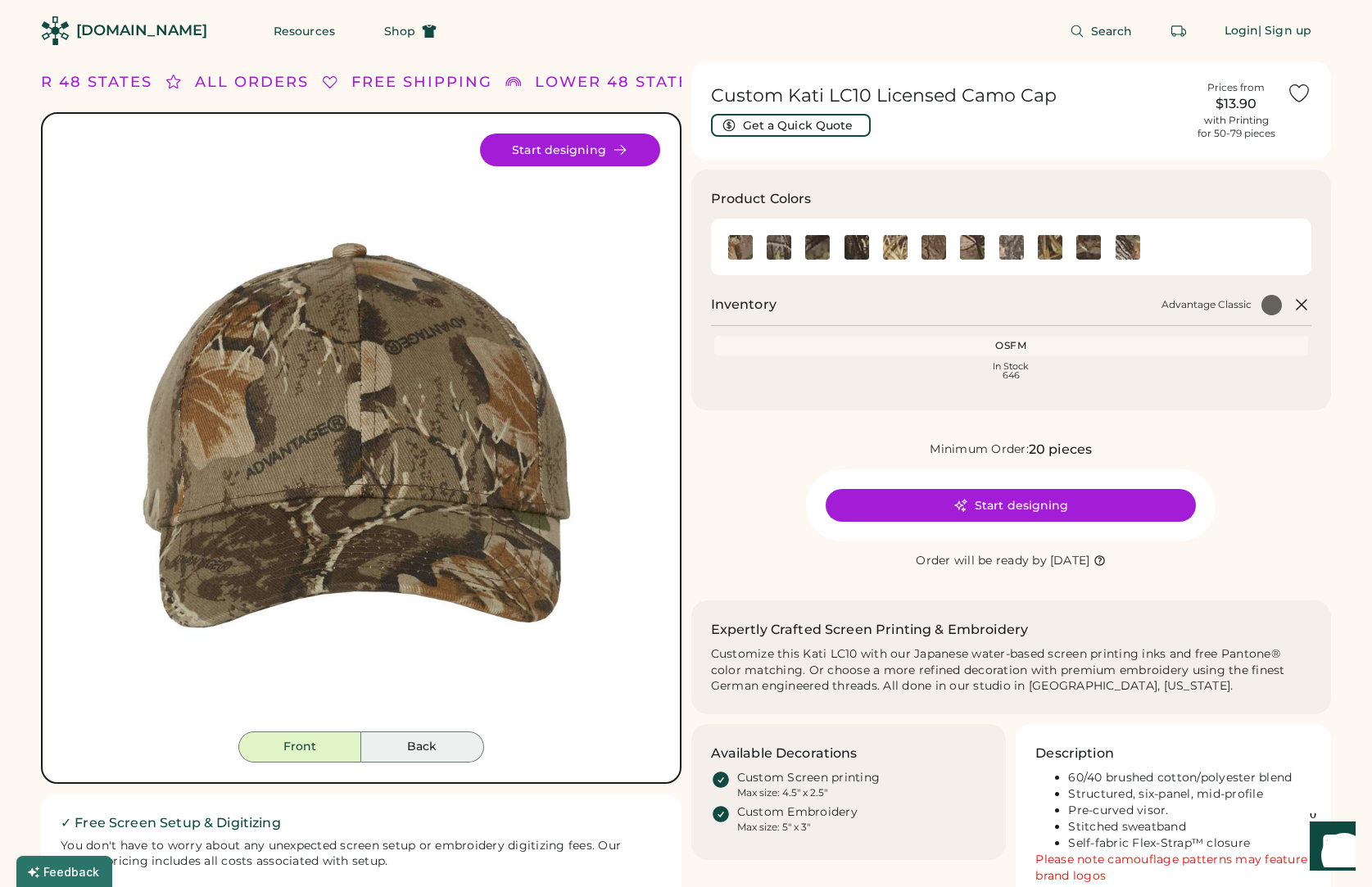
click at [436, 744] on button "Back" at bounding box center [423, 747] width 122 height 32
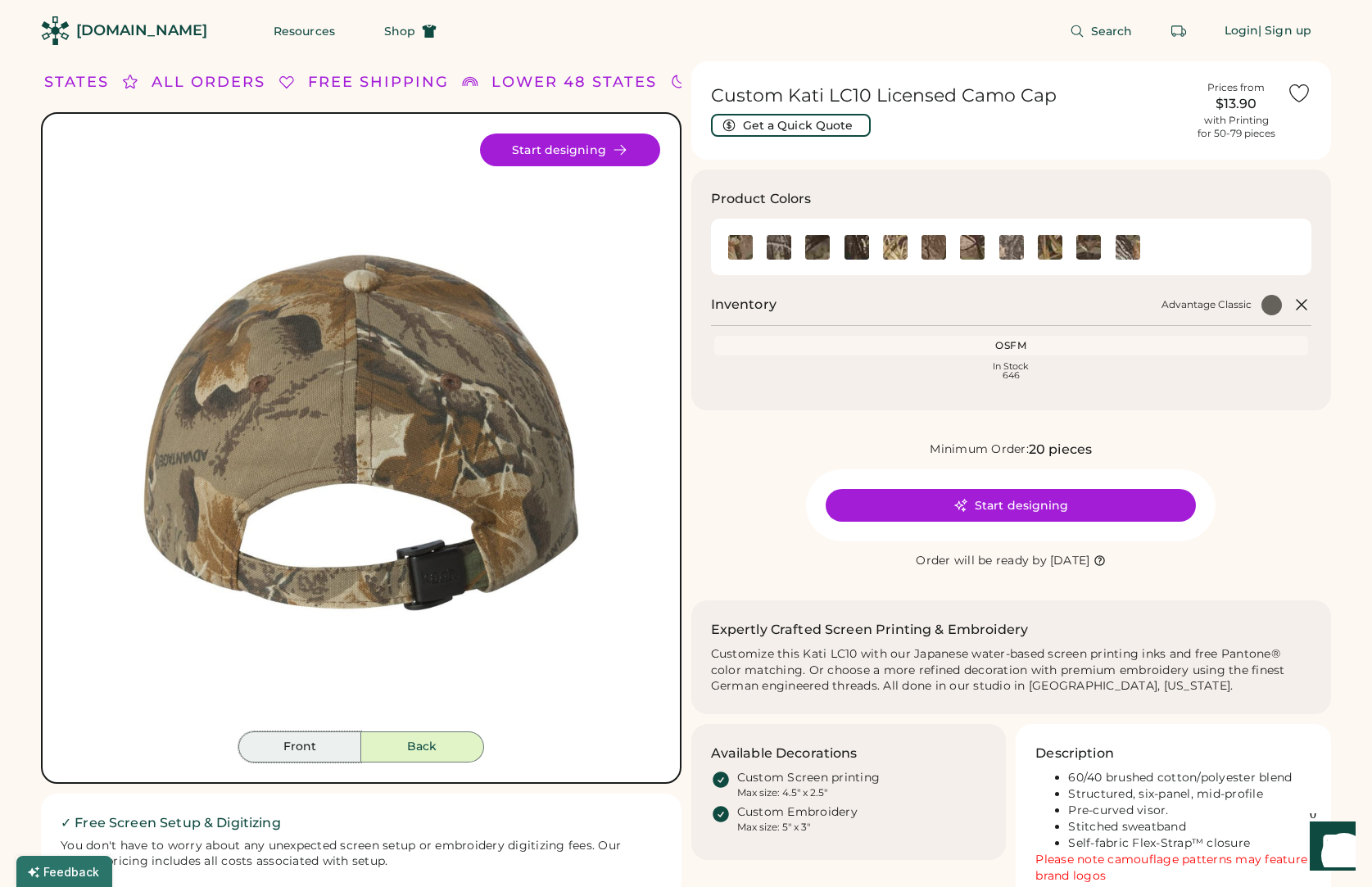
click at [322, 746] on button "Front" at bounding box center [299, 747] width 122 height 32
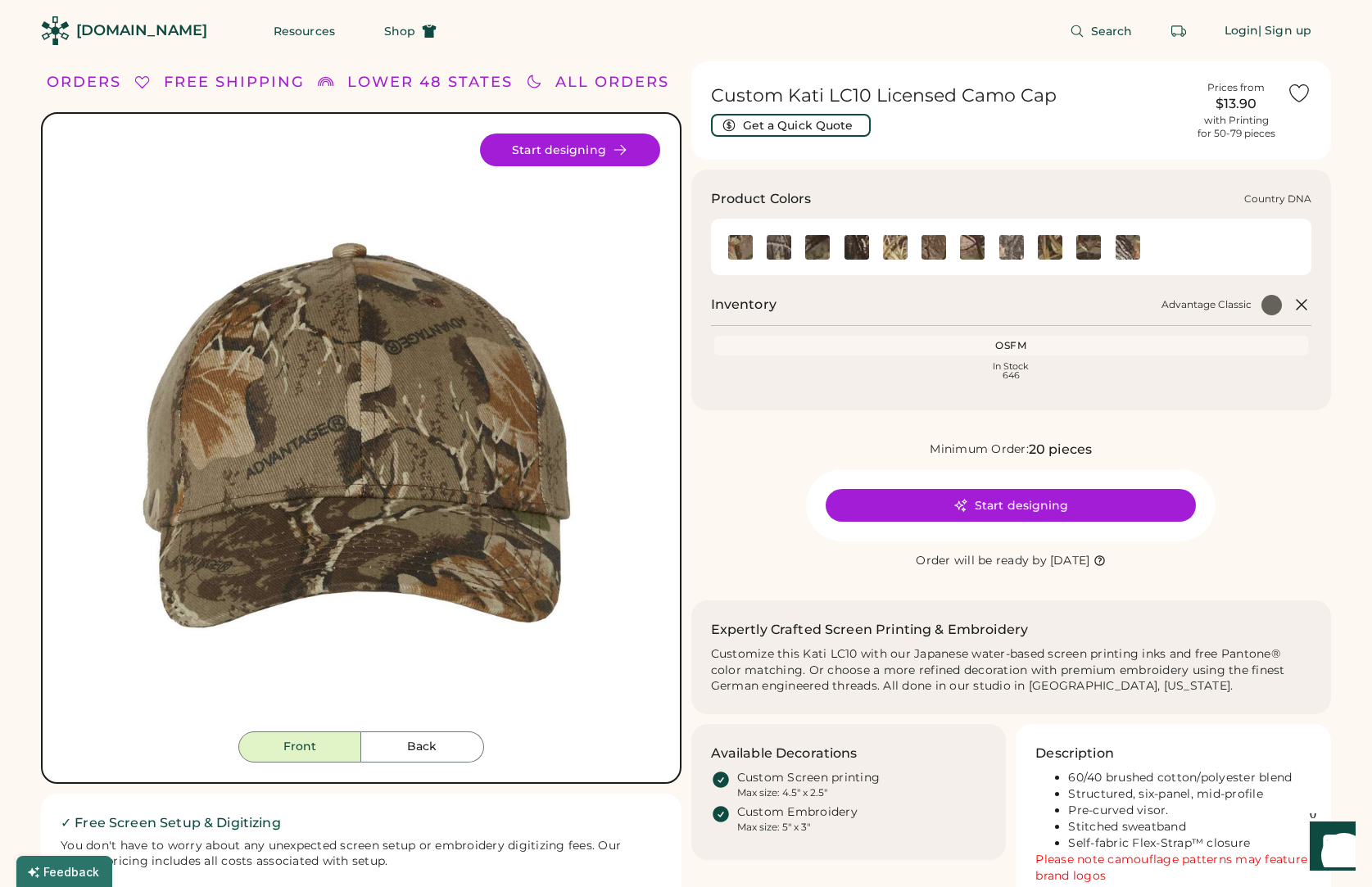
click at [772, 248] on img at bounding box center [779, 248] width 25 height 25
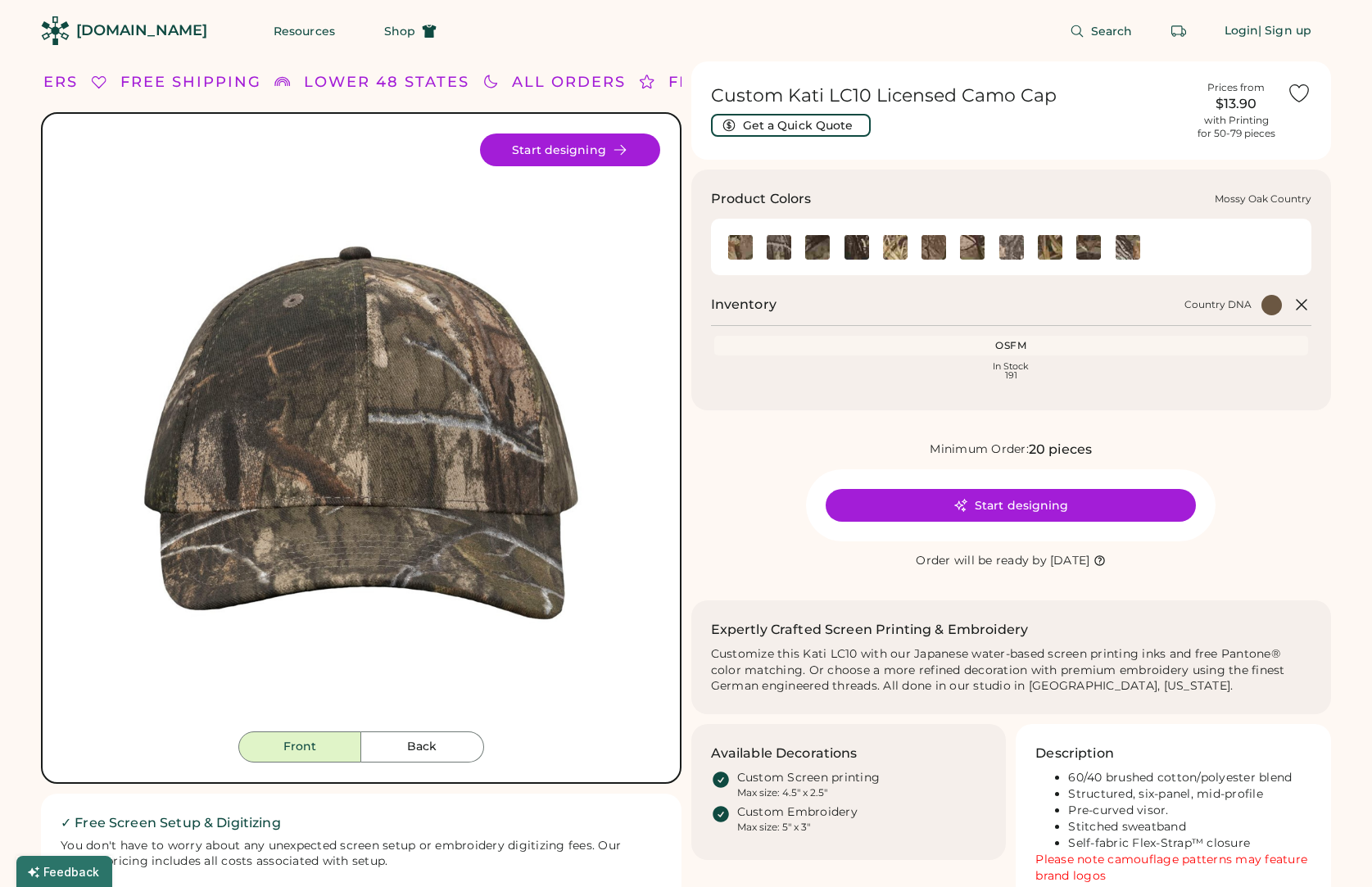
click at [817, 246] on img at bounding box center [818, 248] width 25 height 25
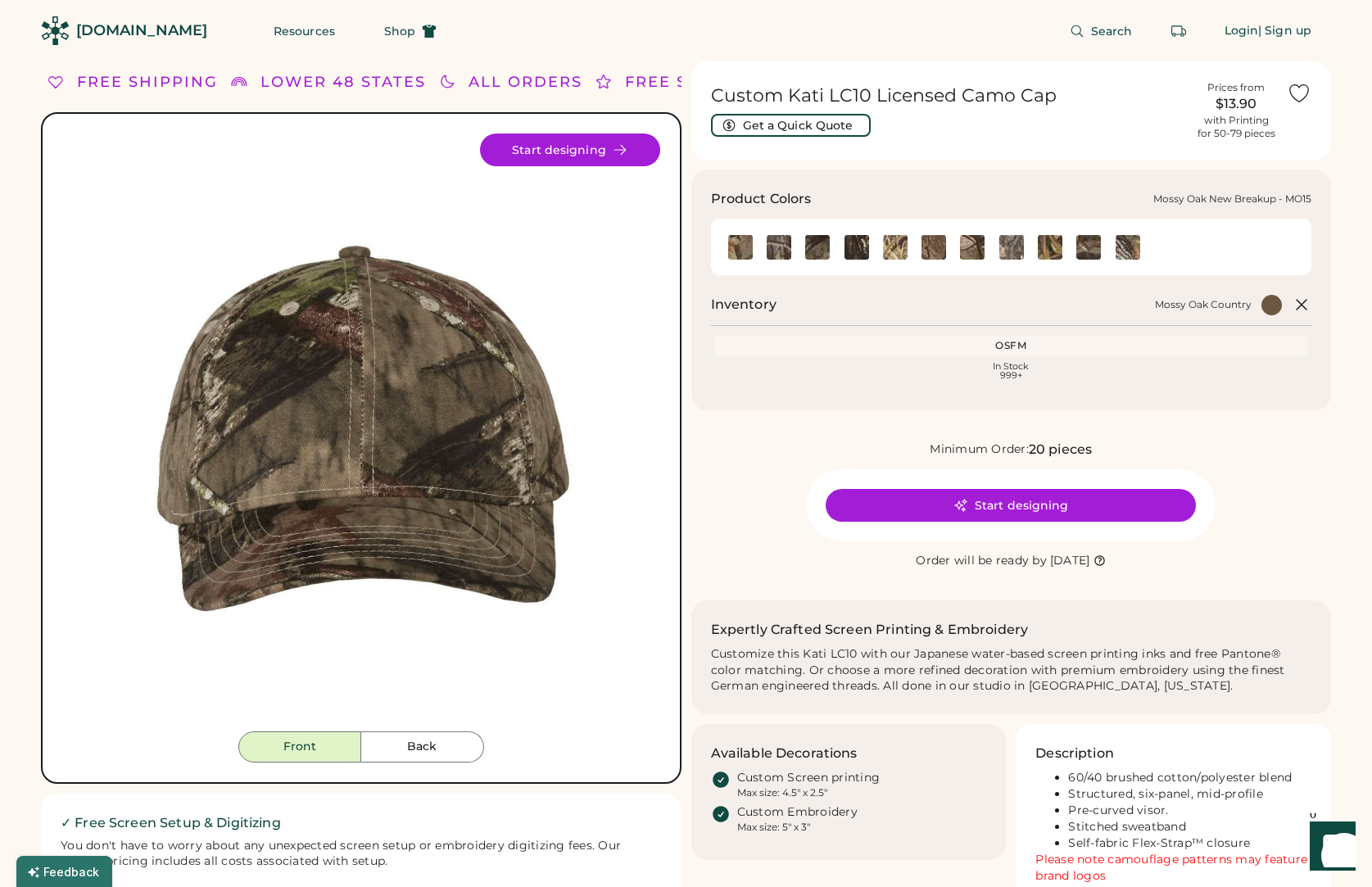
click at [854, 250] on img at bounding box center [857, 248] width 25 height 25
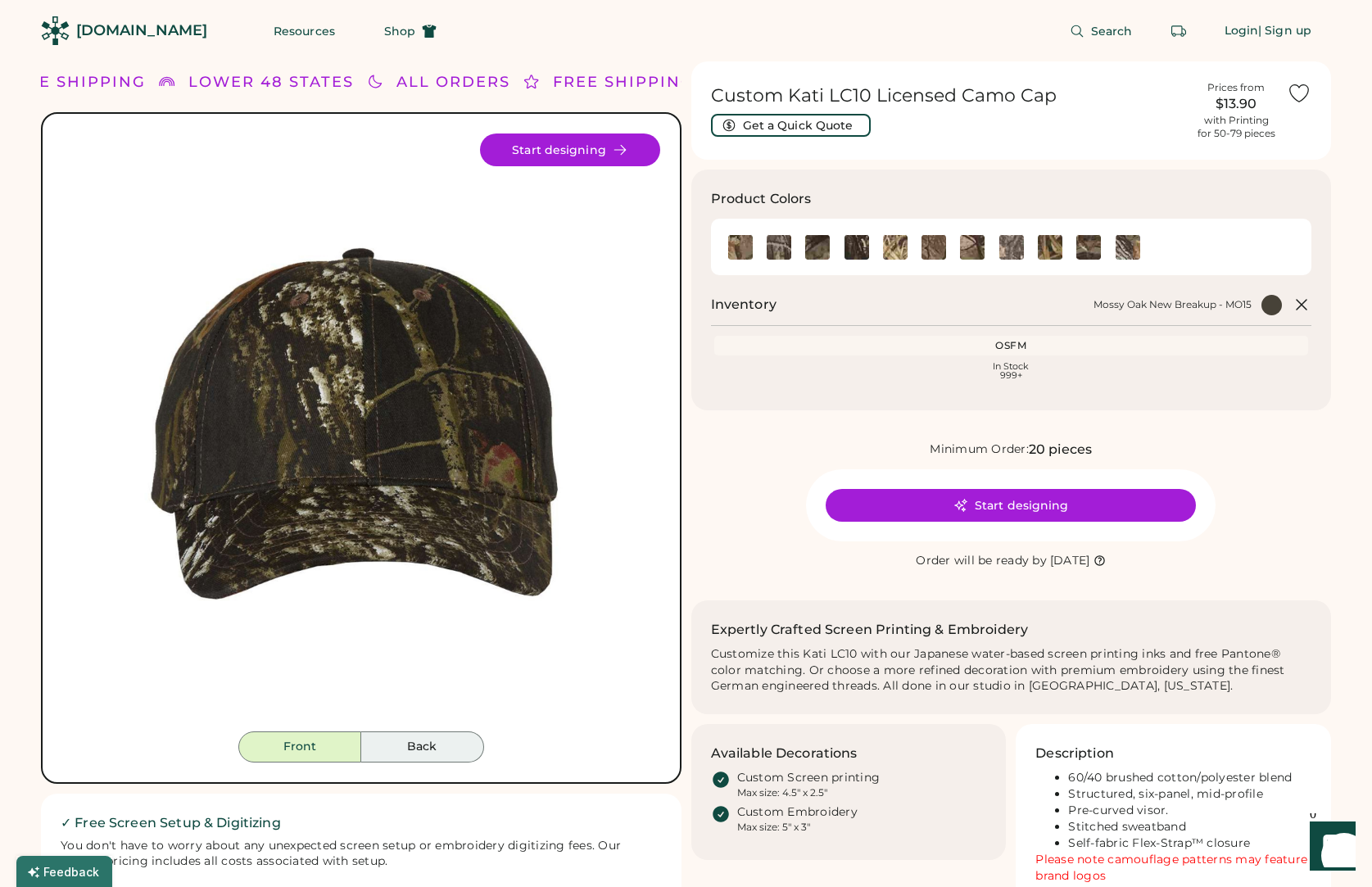
click at [371, 737] on button "Back" at bounding box center [423, 747] width 122 height 32
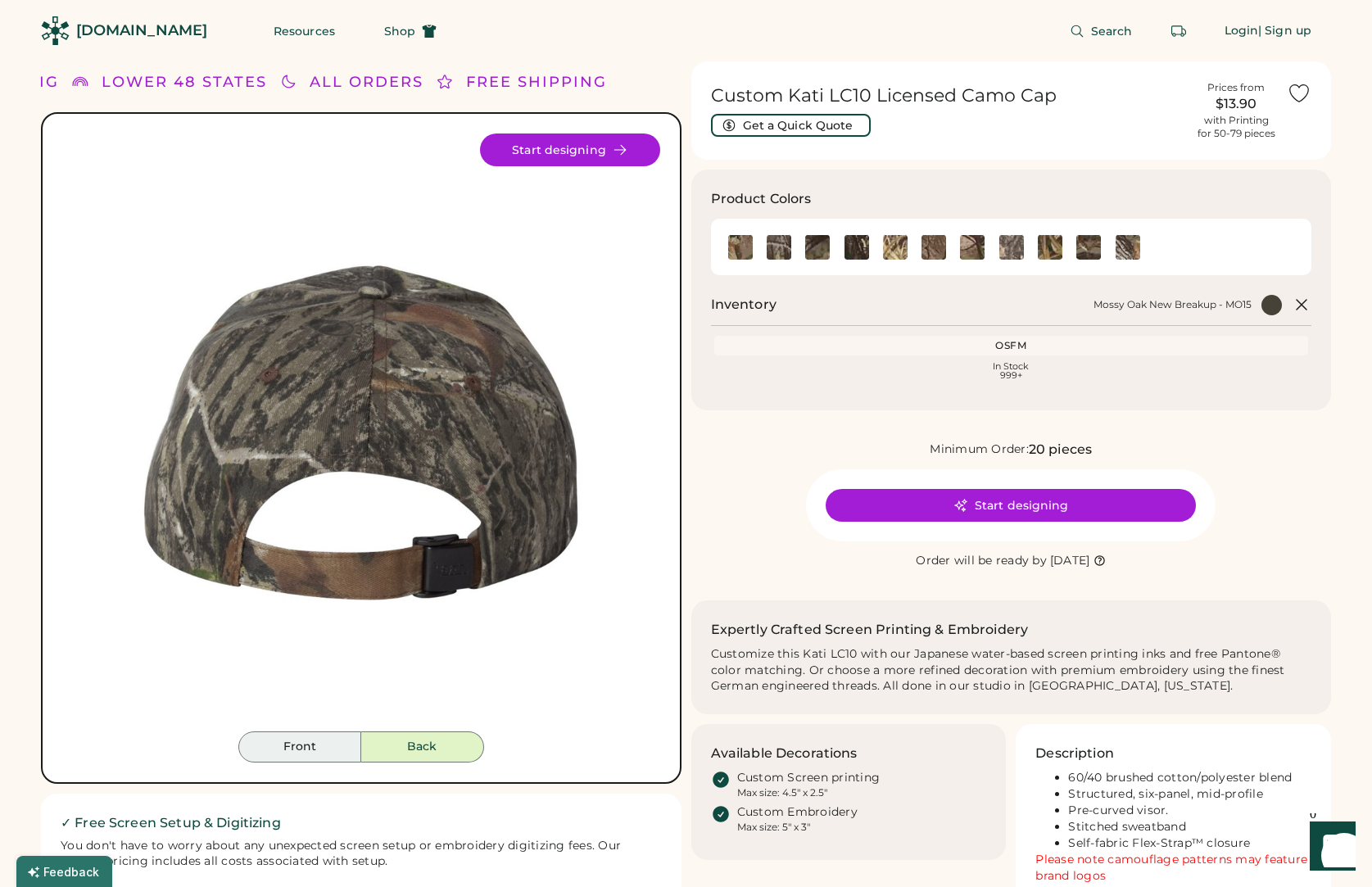
click at [322, 743] on button "Front" at bounding box center [299, 747] width 122 height 32
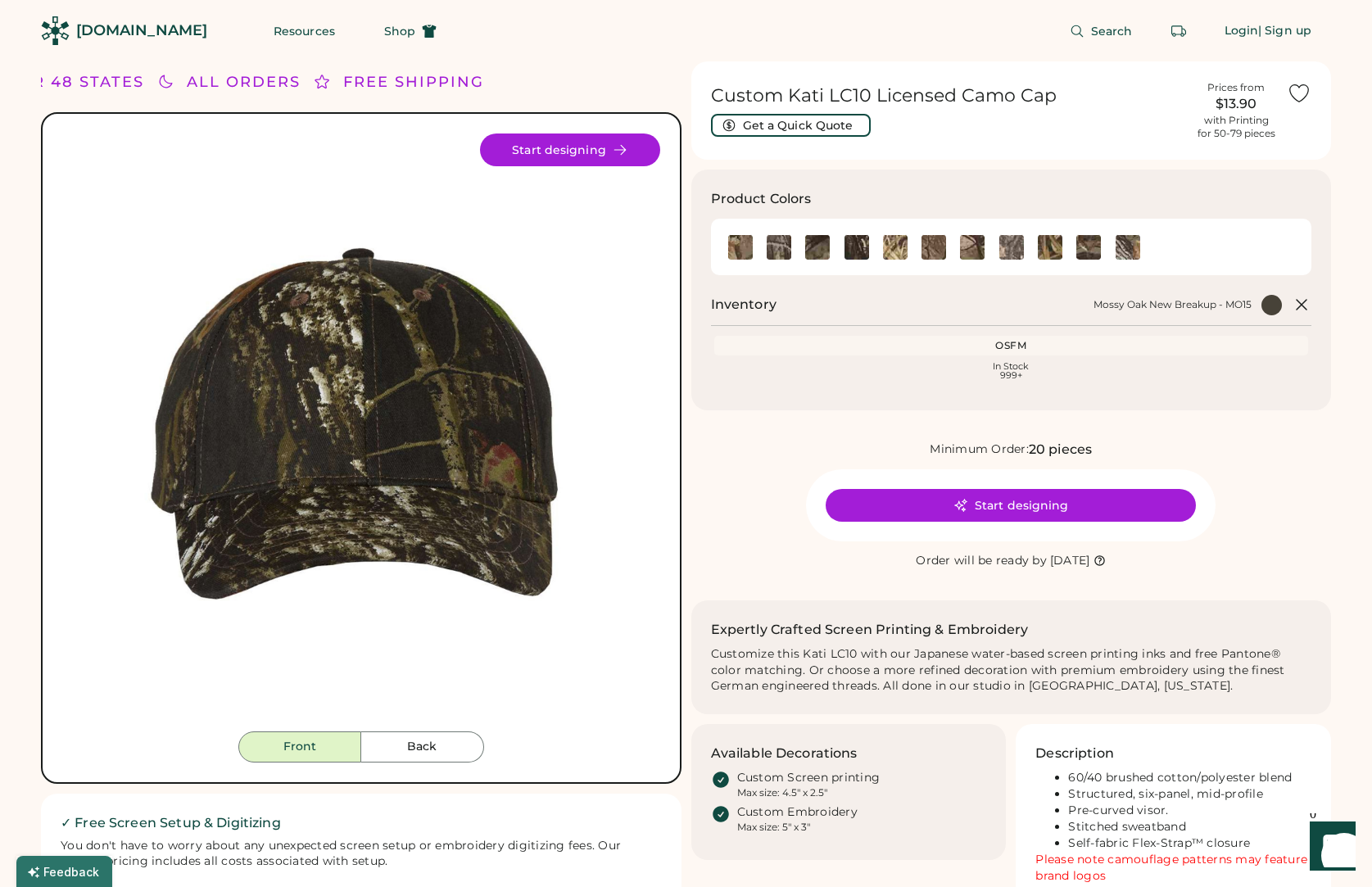
click at [812, 88] on h1 "Custom Kati LC10 Licensed Camo Cap" at bounding box center [948, 96] width 476 height 23
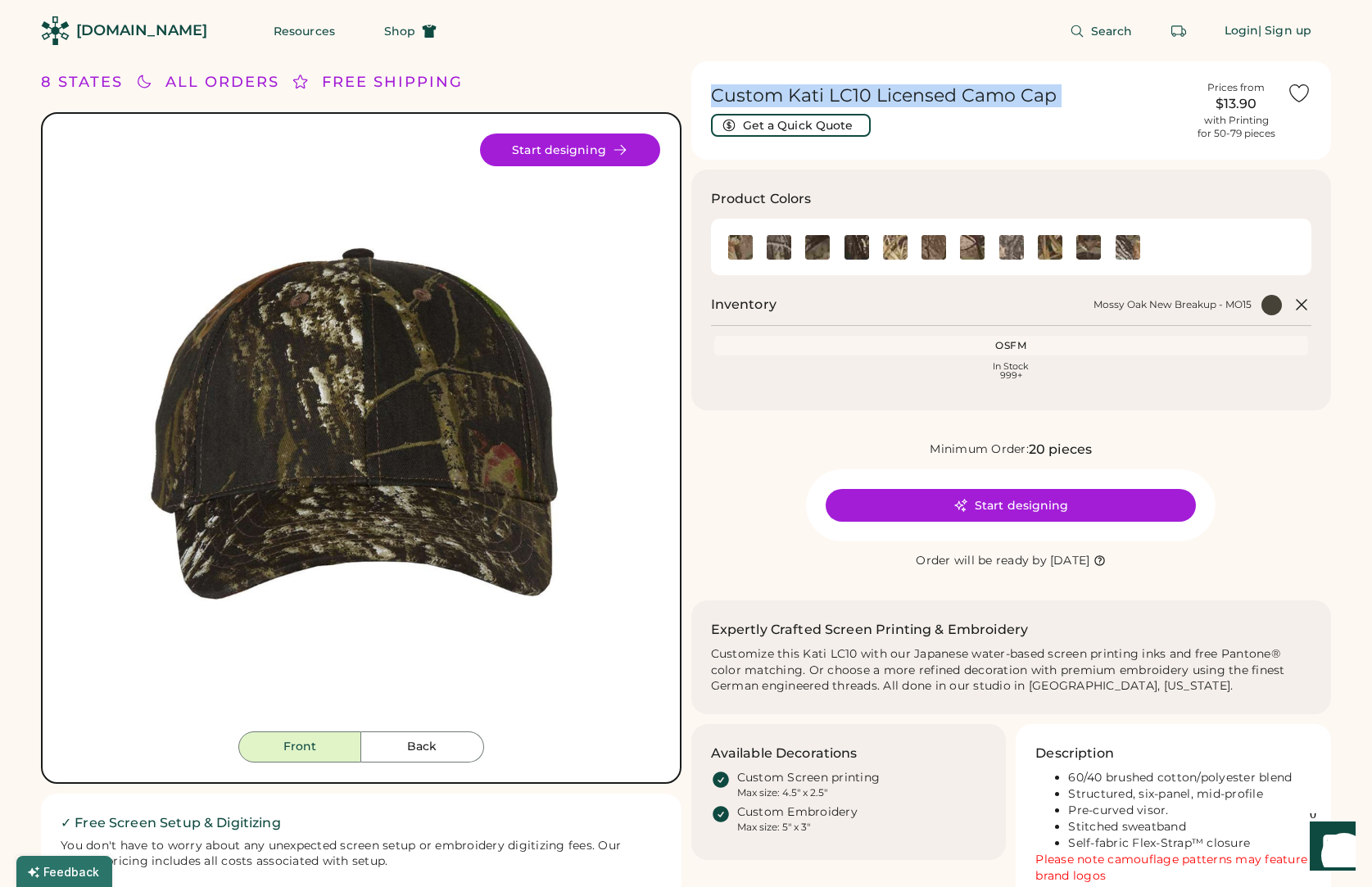
copy div "Custom Kati LC10 Licensed Camo Cap Get a Quick Quote"
click at [1011, 250] on img at bounding box center [1012, 248] width 25 height 25
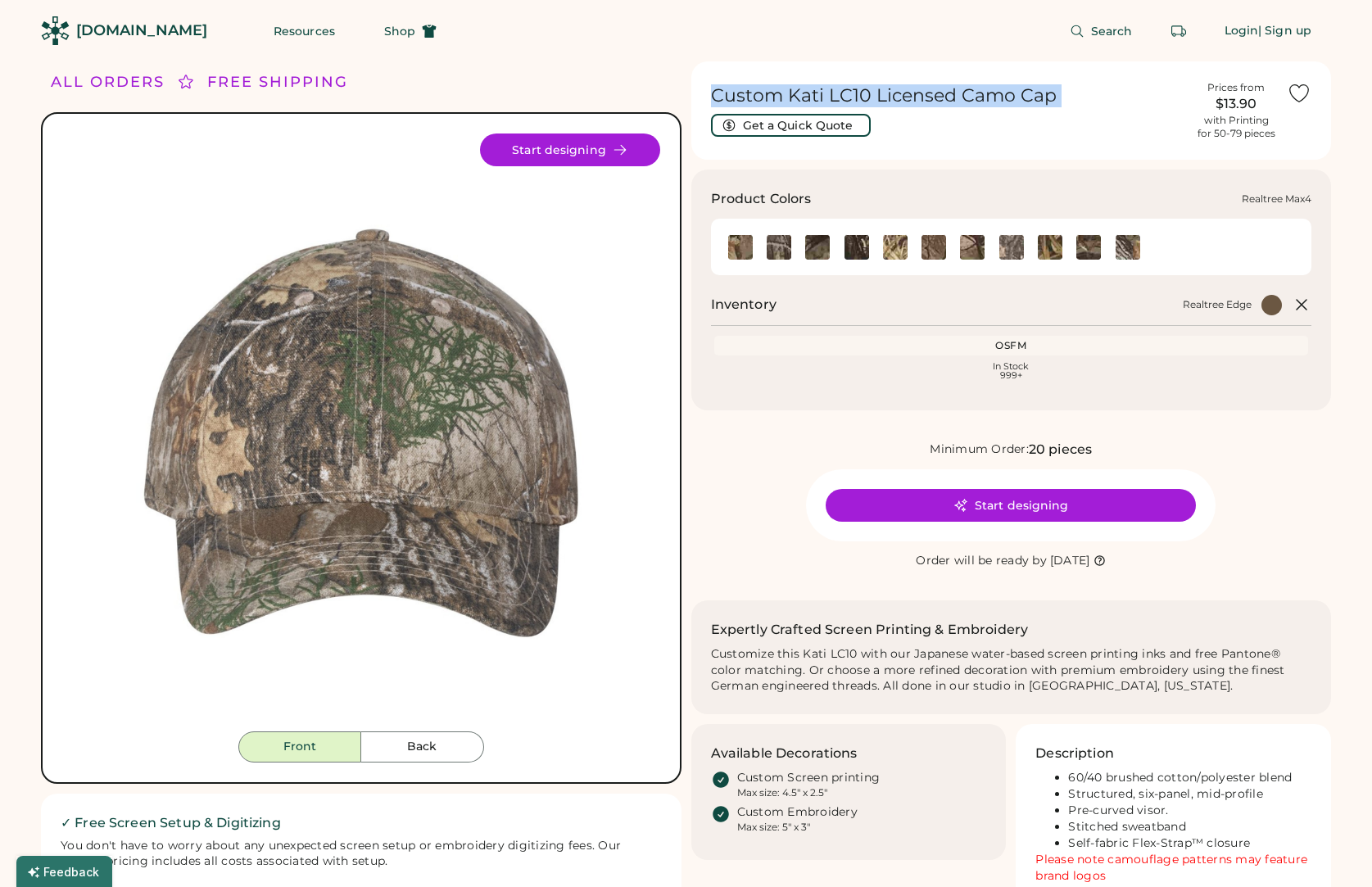
click at [1047, 245] on img at bounding box center [1051, 248] width 25 height 25
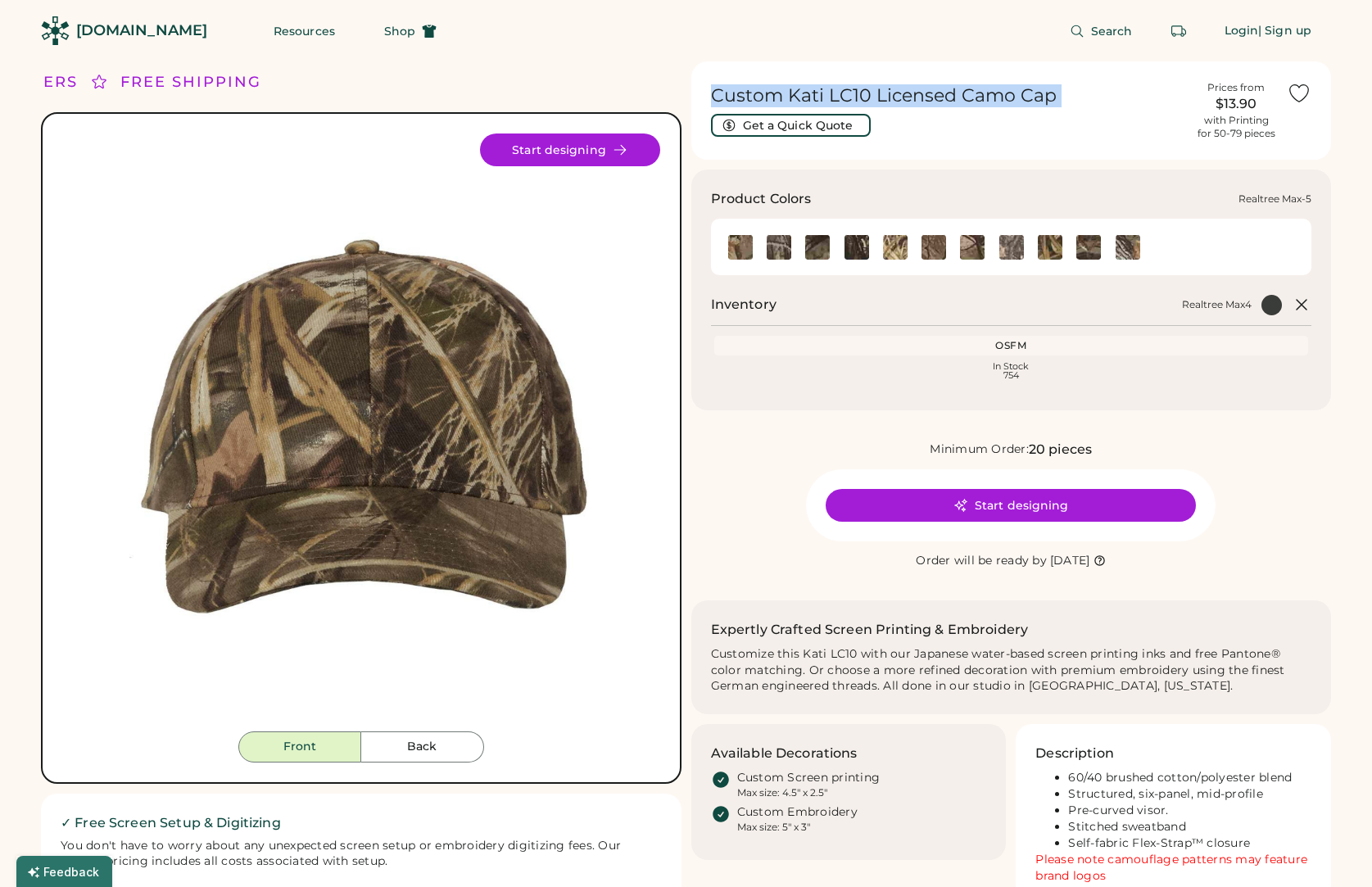
click at [1088, 244] on img at bounding box center [1089, 248] width 25 height 25
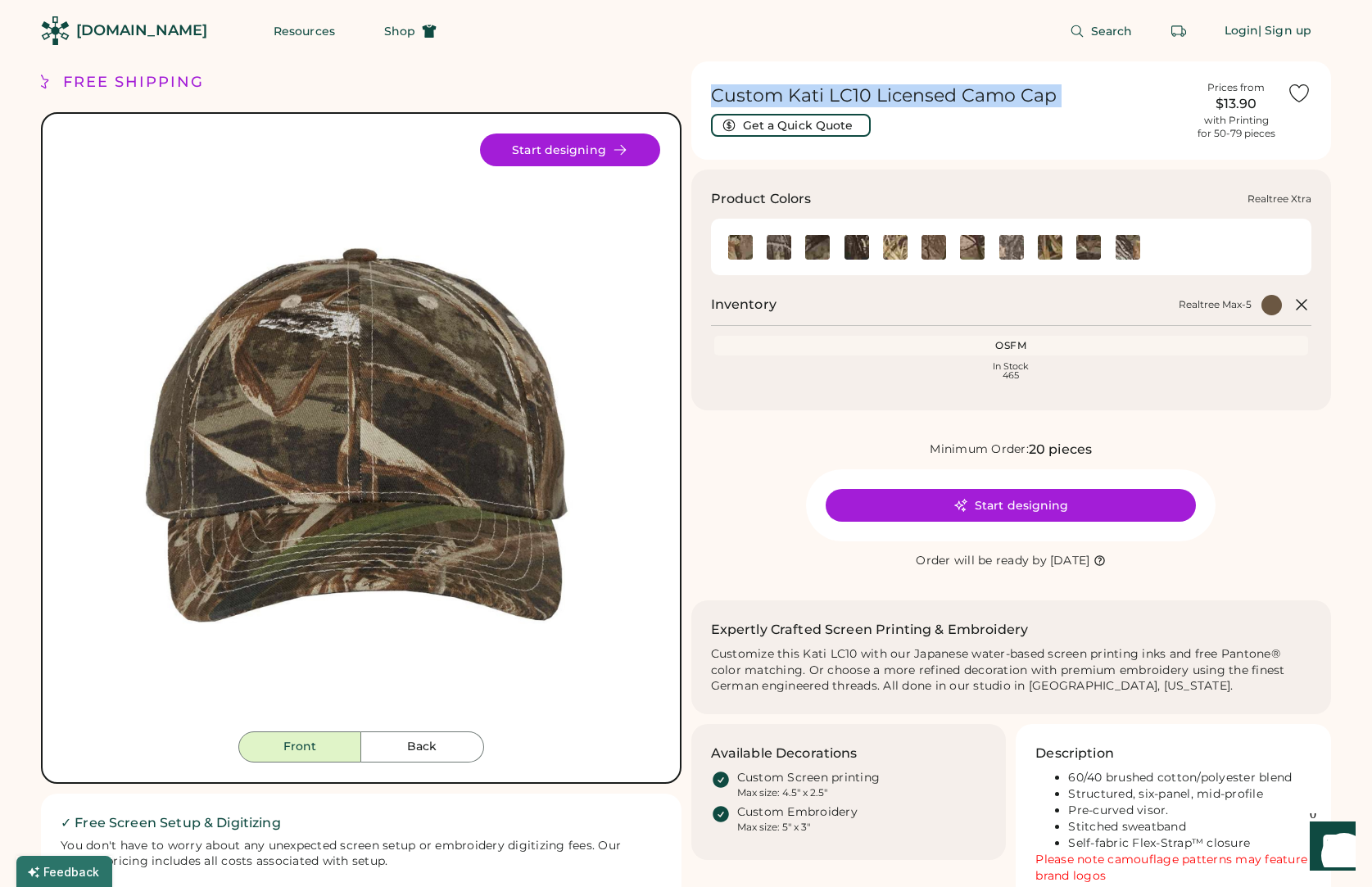
click at [1120, 242] on img at bounding box center [1128, 248] width 25 height 25
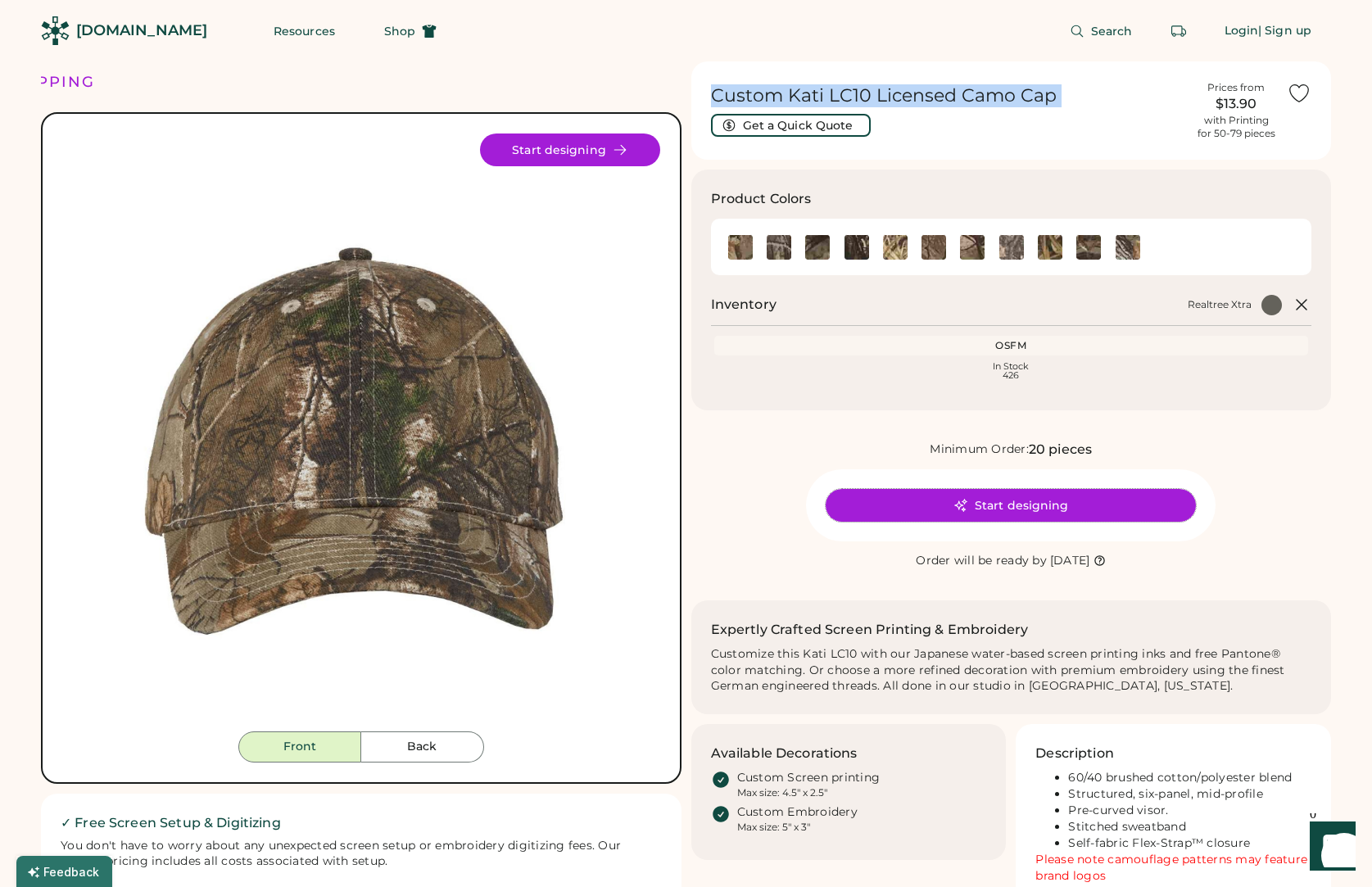
click at [1025, 503] on button "Start designing" at bounding box center [1010, 505] width 370 height 33
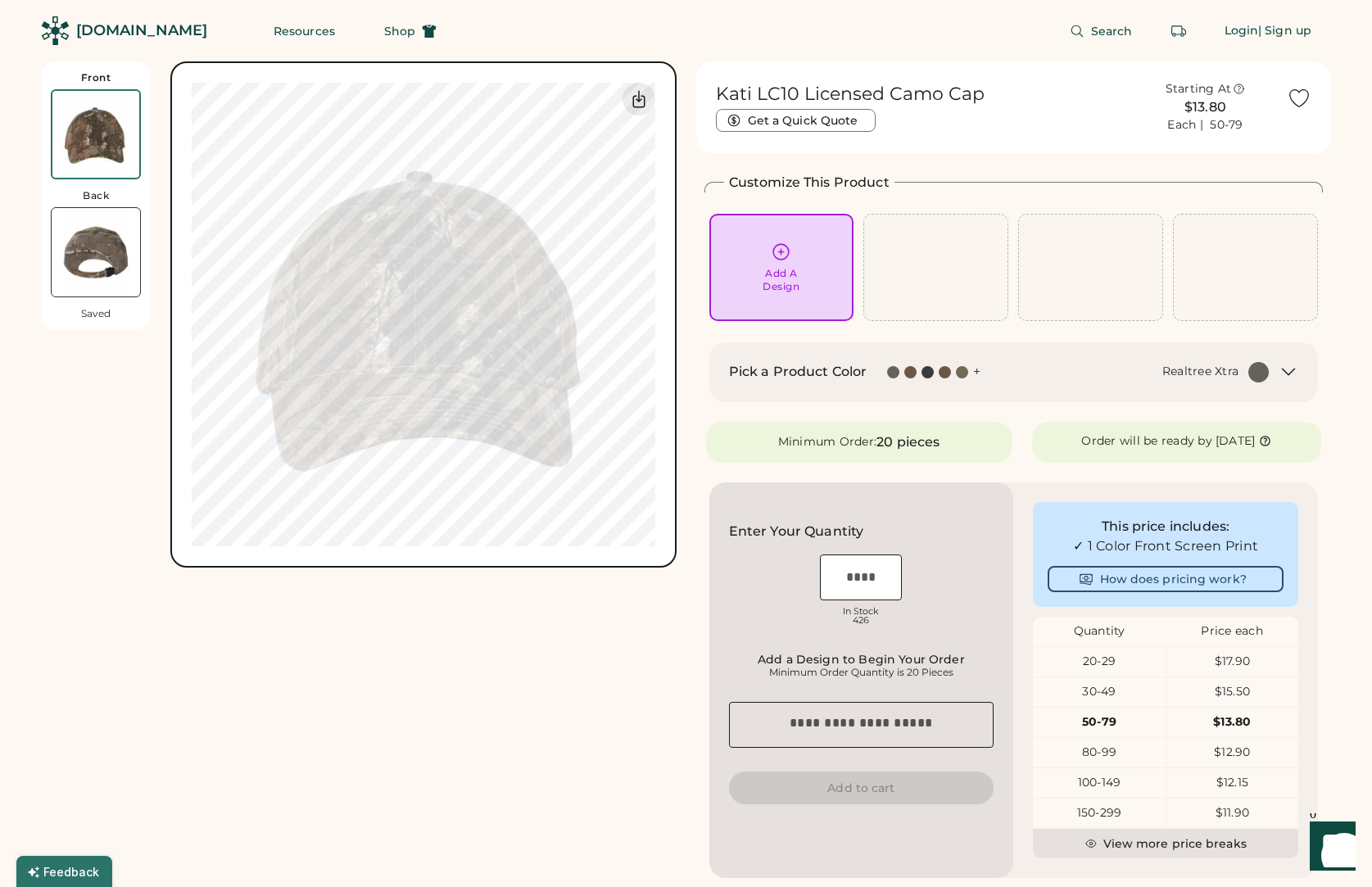
click at [781, 254] on icon at bounding box center [782, 252] width 15 height 15
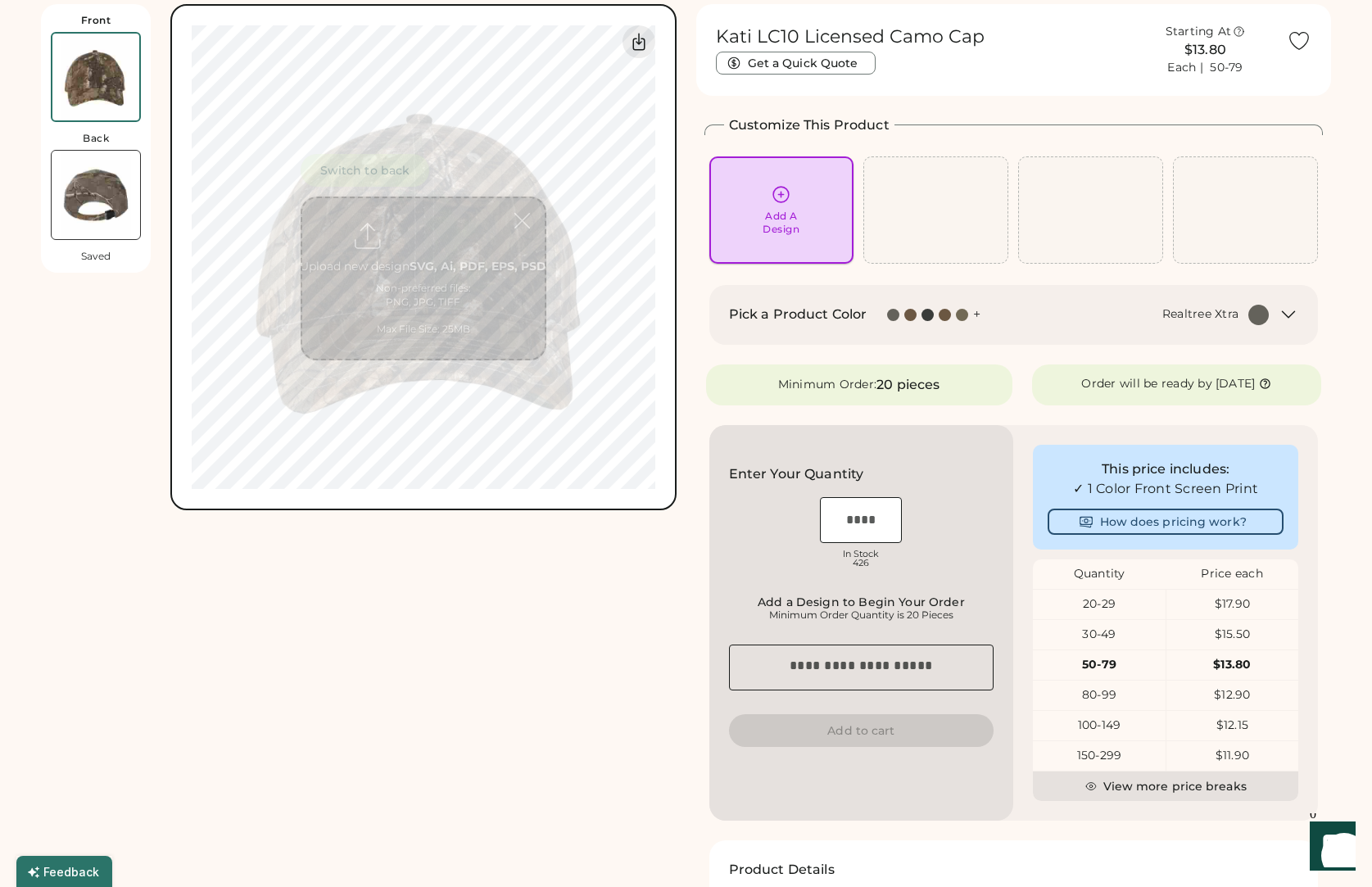
scroll to position [61, 0]
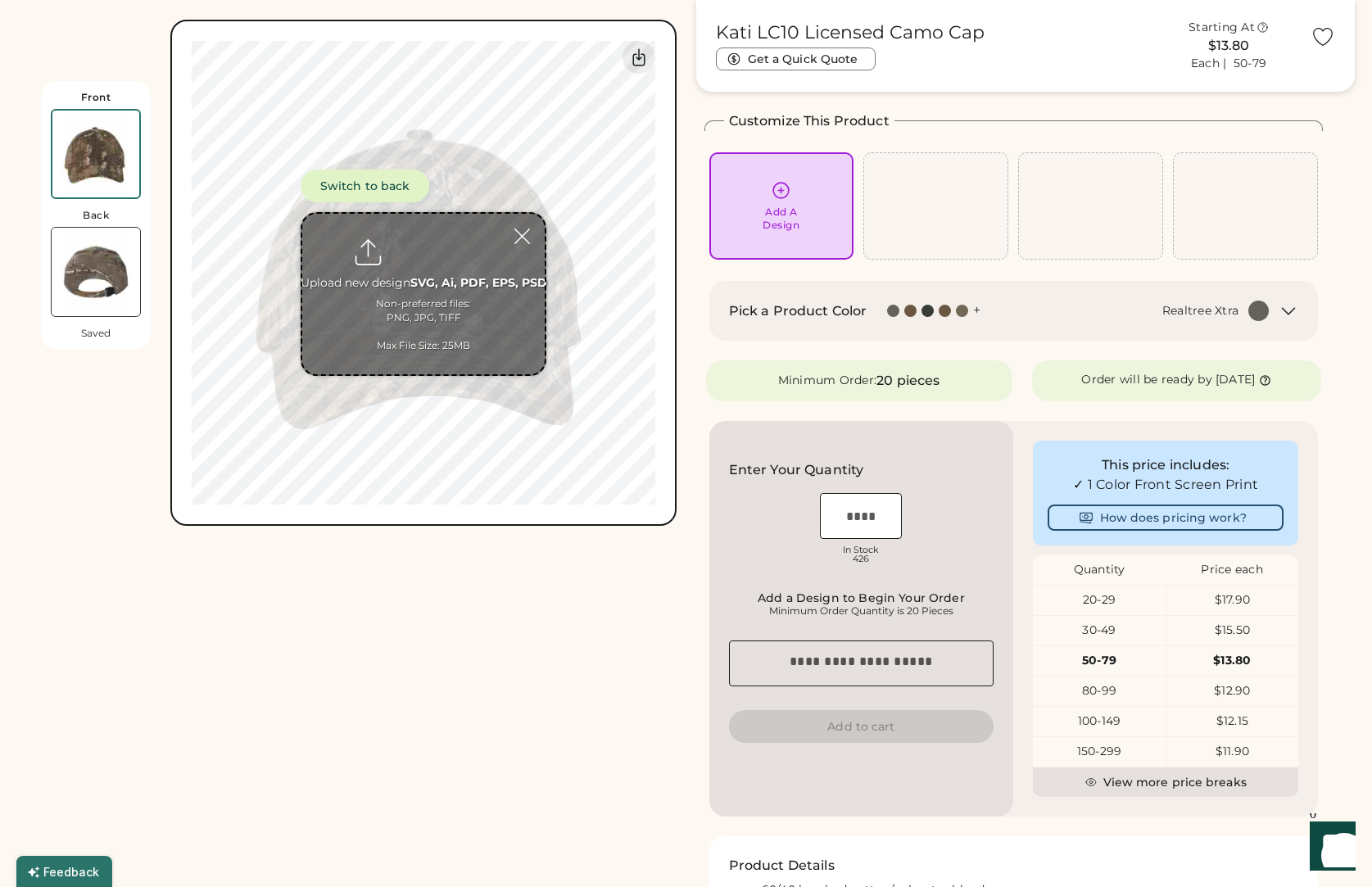
click at [431, 277] on input "file" at bounding box center [423, 294] width 242 height 161
